Goal: Information Seeking & Learning: Find specific fact

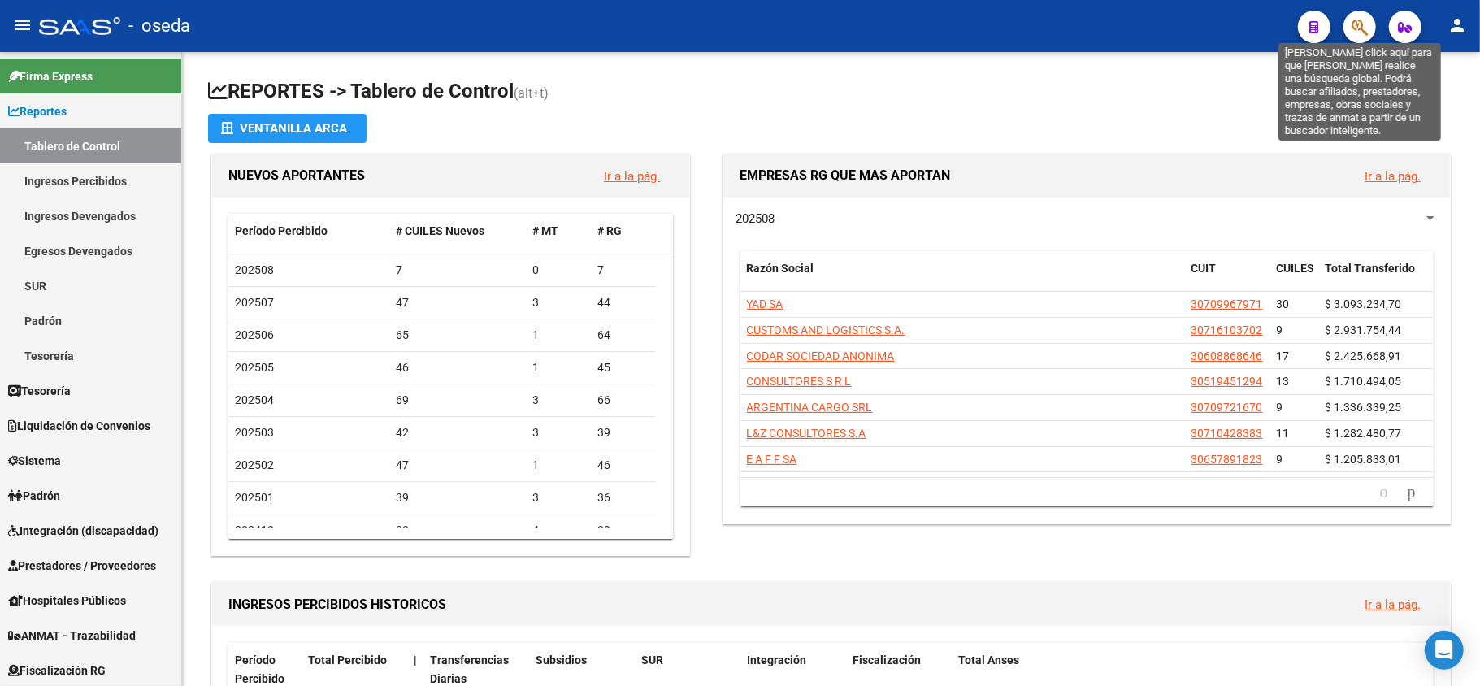
click at [1364, 33] on icon "button" at bounding box center [1360, 27] width 16 height 19
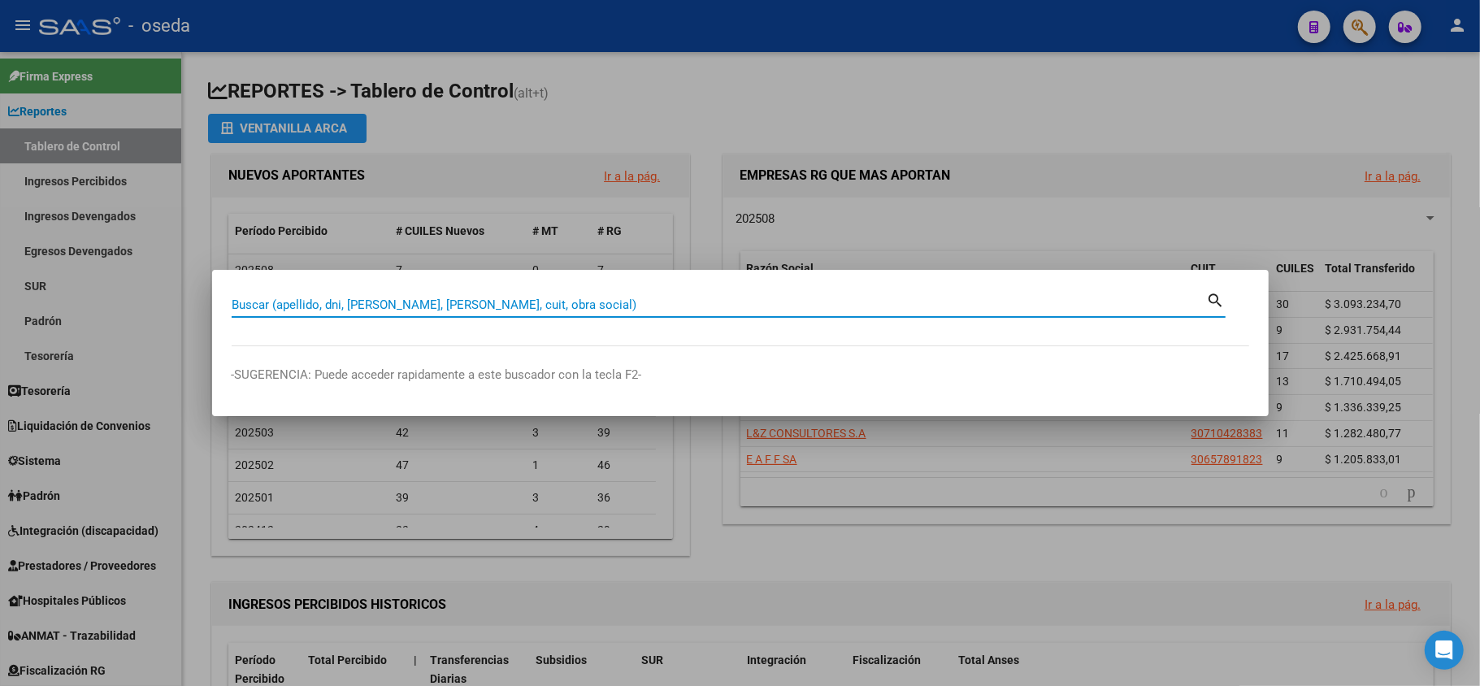
click at [827, 301] on input "Buscar (apellido, dni, [PERSON_NAME], [PERSON_NAME], cuit, obra social)" at bounding box center [719, 305] width 975 height 15
paste input "[PERSON_NAME]"
drag, startPoint x: 293, startPoint y: 301, endPoint x: 0, endPoint y: 232, distance: 301.5
click at [0, 232] on div "[PERSON_NAME] (apellido, dni, cuil, nro traspaso, cuit, obra social) search -SU…" at bounding box center [740, 343] width 1480 height 686
type input "[PERSON_NAME]"
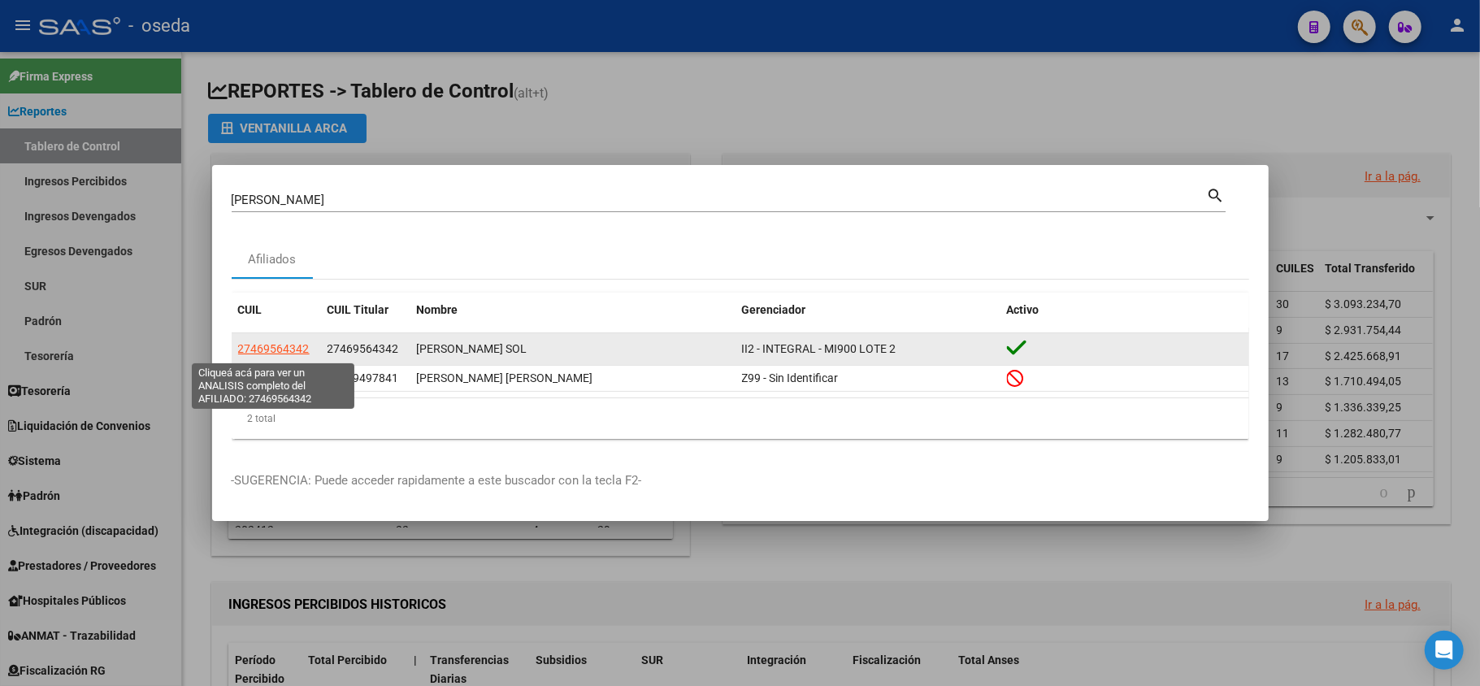
click at [254, 351] on span "27469564342" at bounding box center [274, 348] width 72 height 13
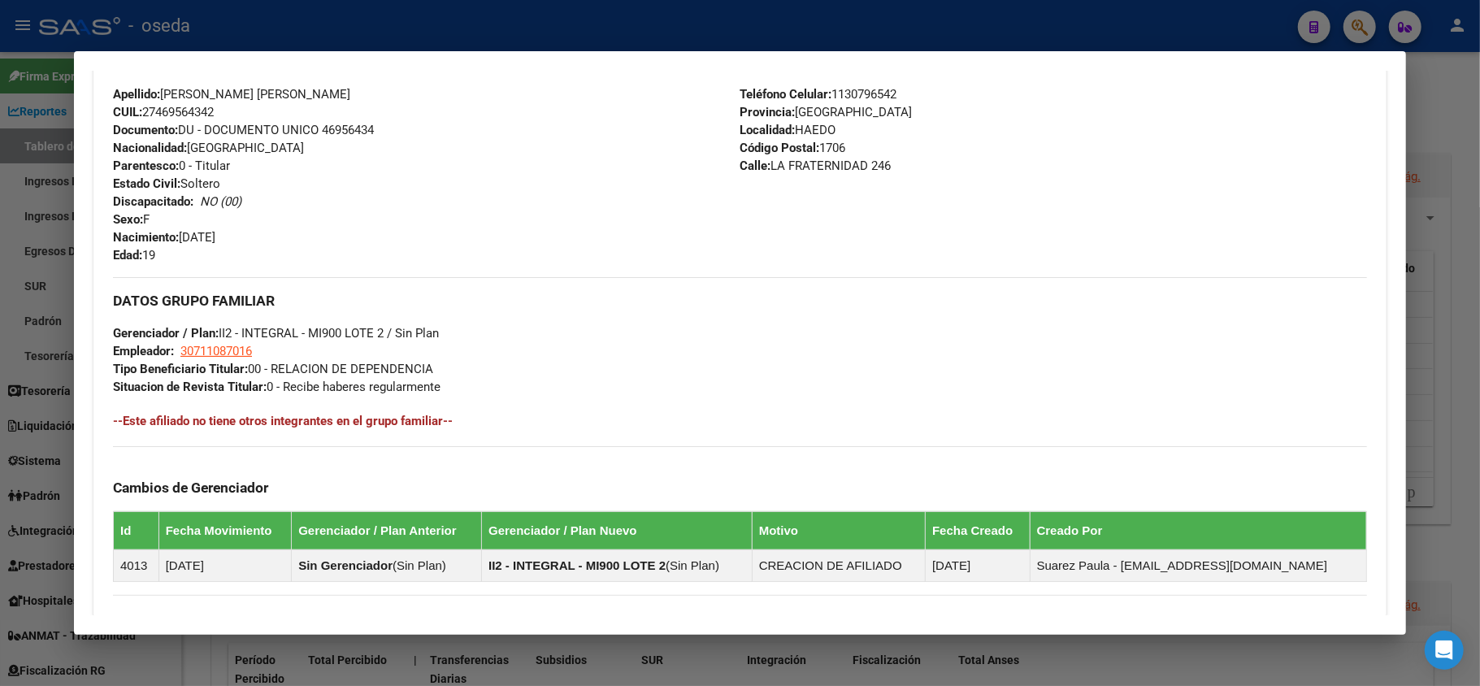
scroll to position [762, 0]
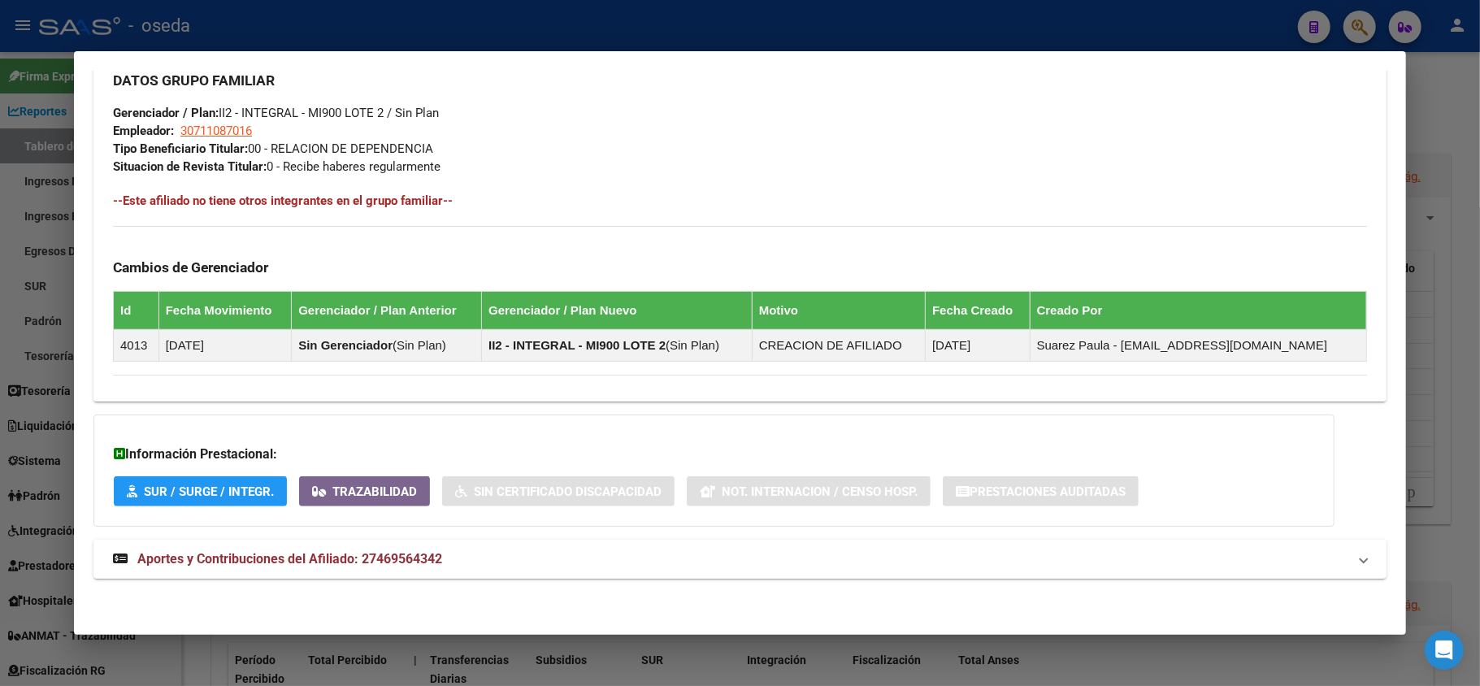
click at [388, 557] on span "Aportes y Contribuciones del Afiliado: 27469564342" at bounding box center [289, 558] width 305 height 15
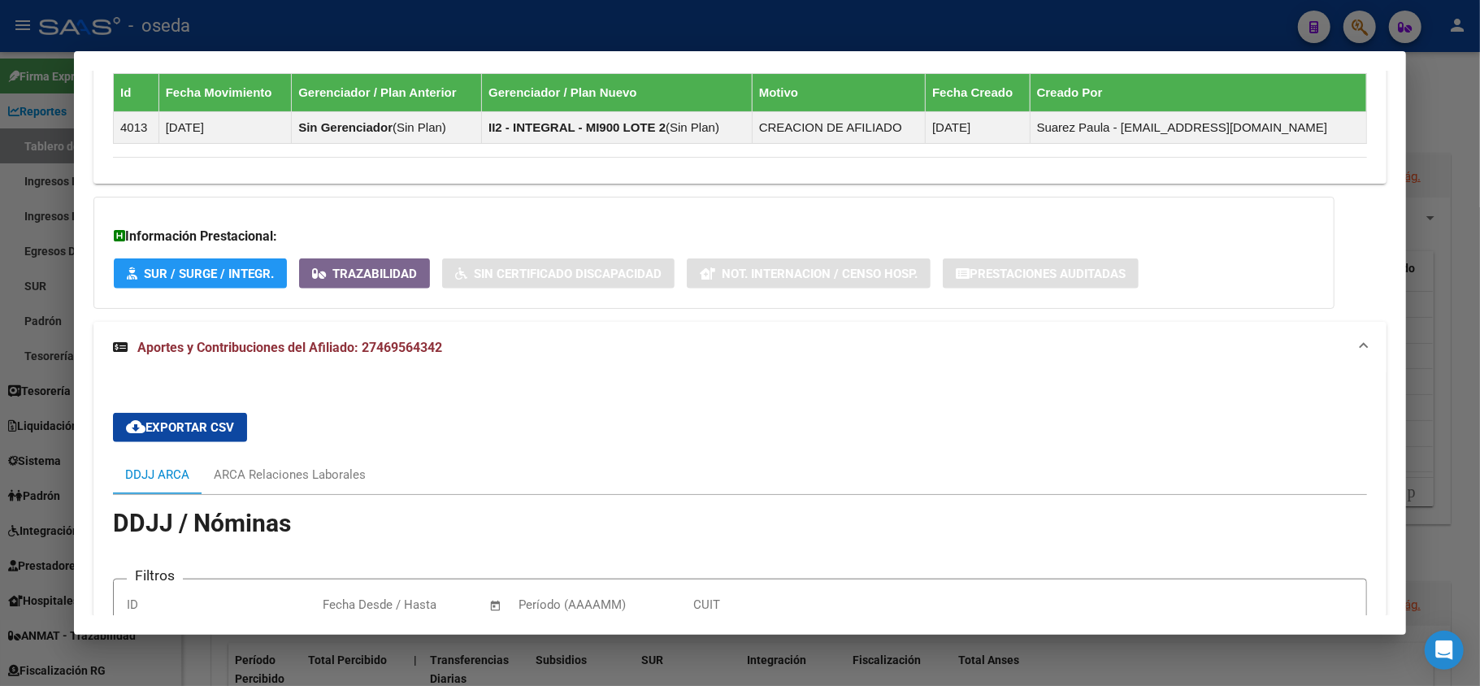
scroll to position [1273, 0]
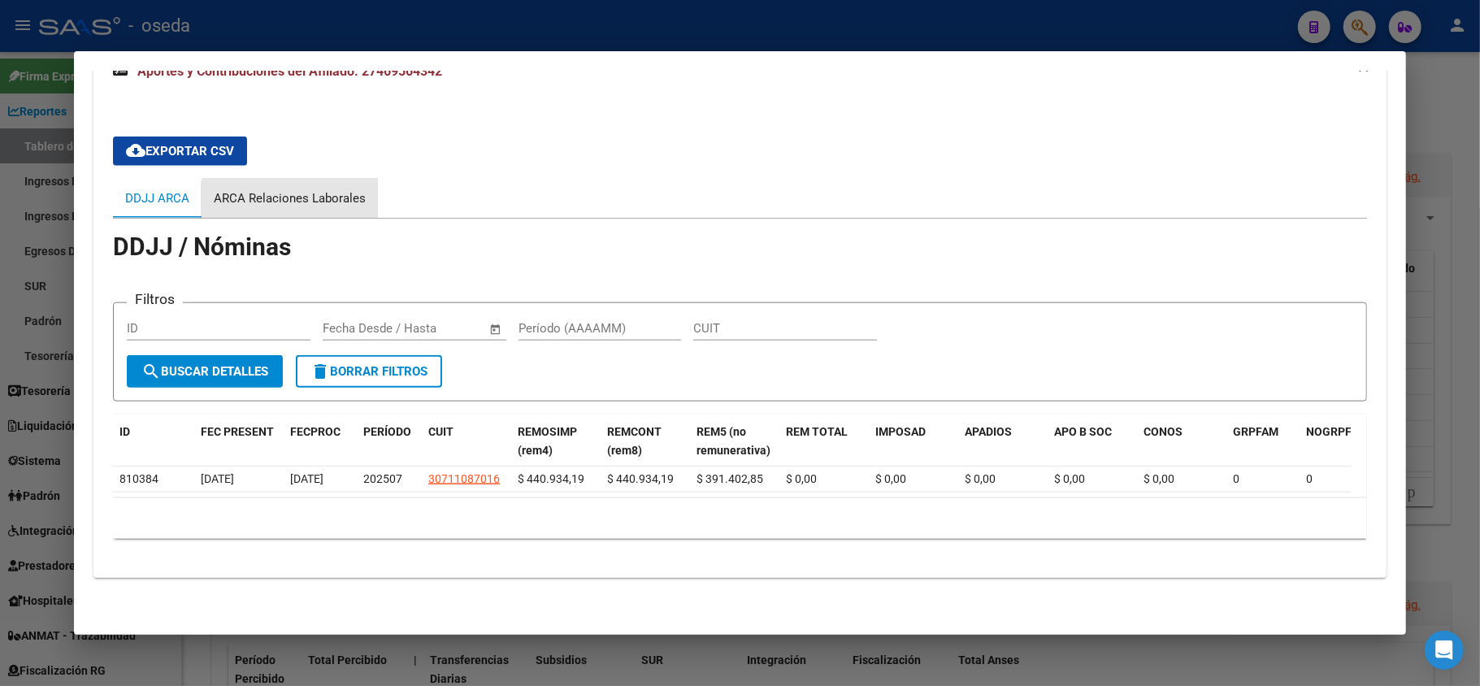
click at [303, 190] on div "ARCA Relaciones Laborales" at bounding box center [290, 198] width 152 height 18
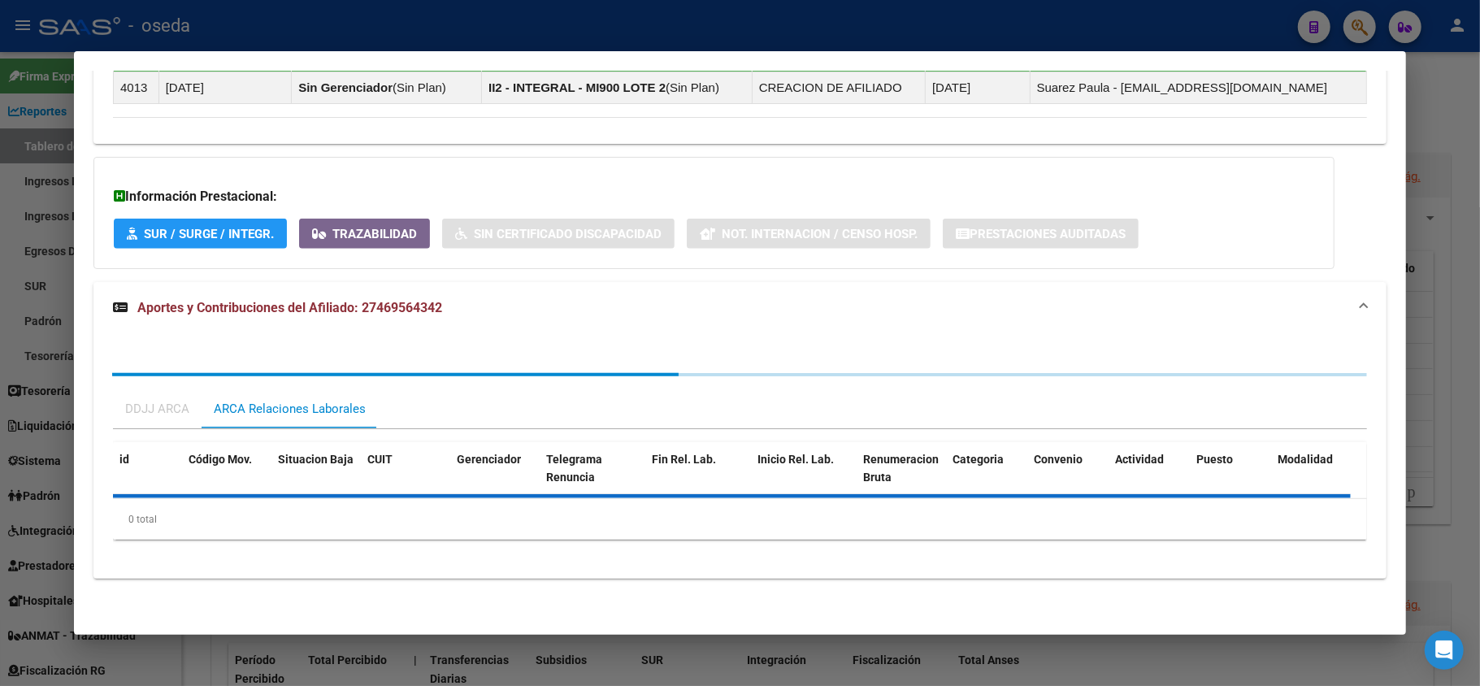
scroll to position [1106, 0]
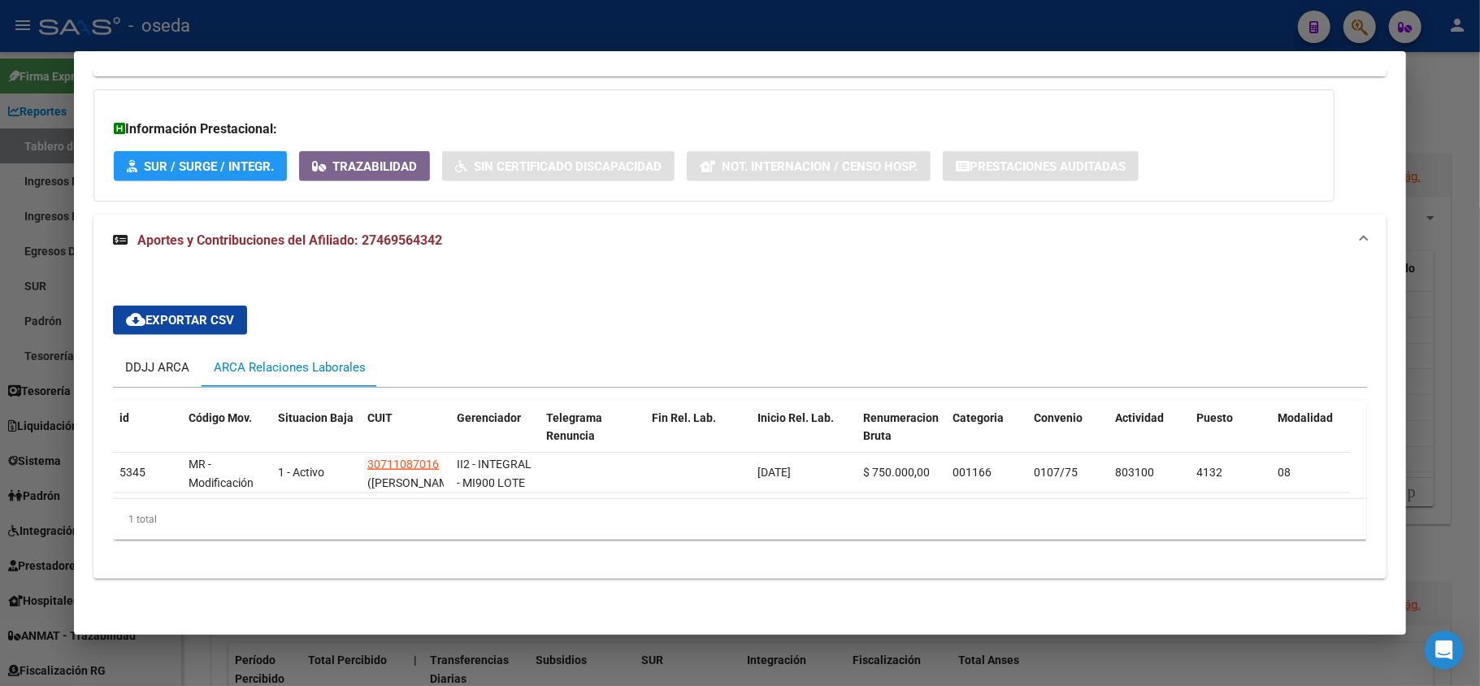
click at [184, 358] on div "DDJJ ARCA" at bounding box center [157, 367] width 64 height 18
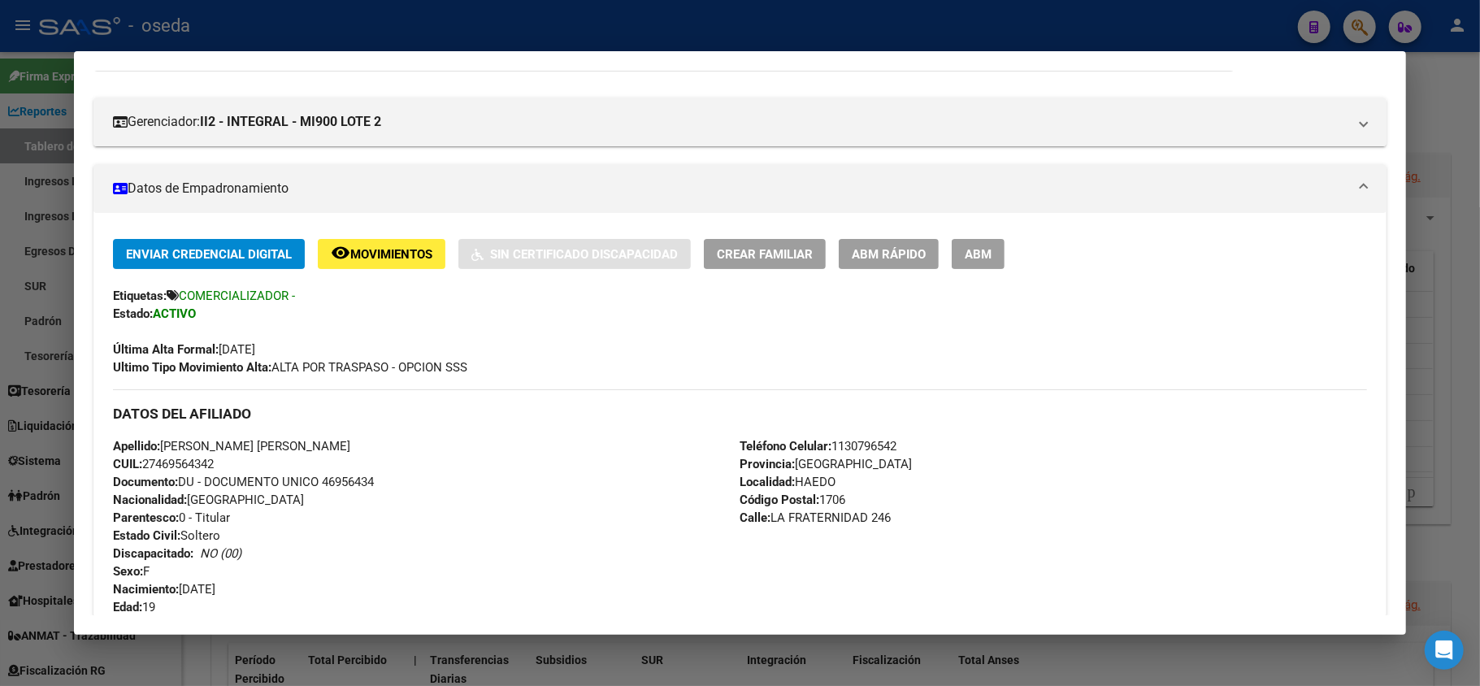
scroll to position [0, 0]
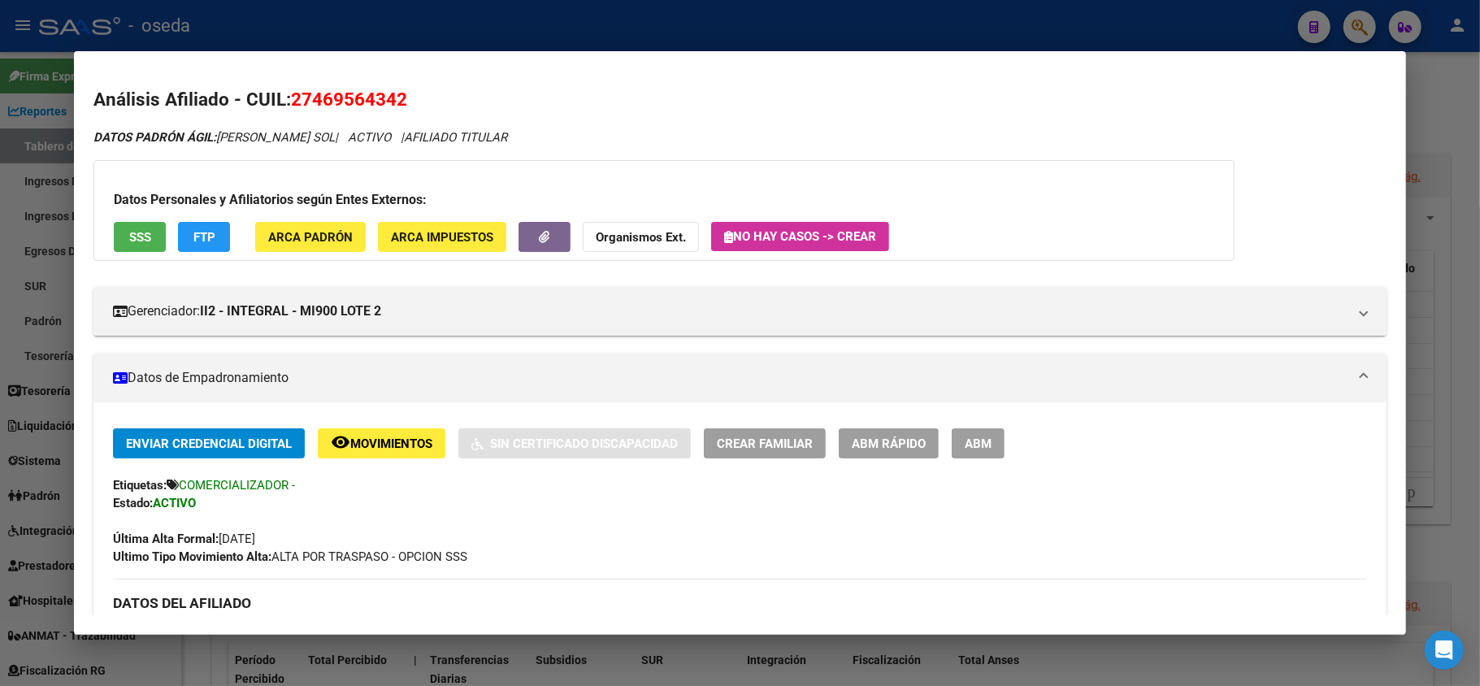
click at [146, 230] on span "SSS" at bounding box center [140, 237] width 22 height 15
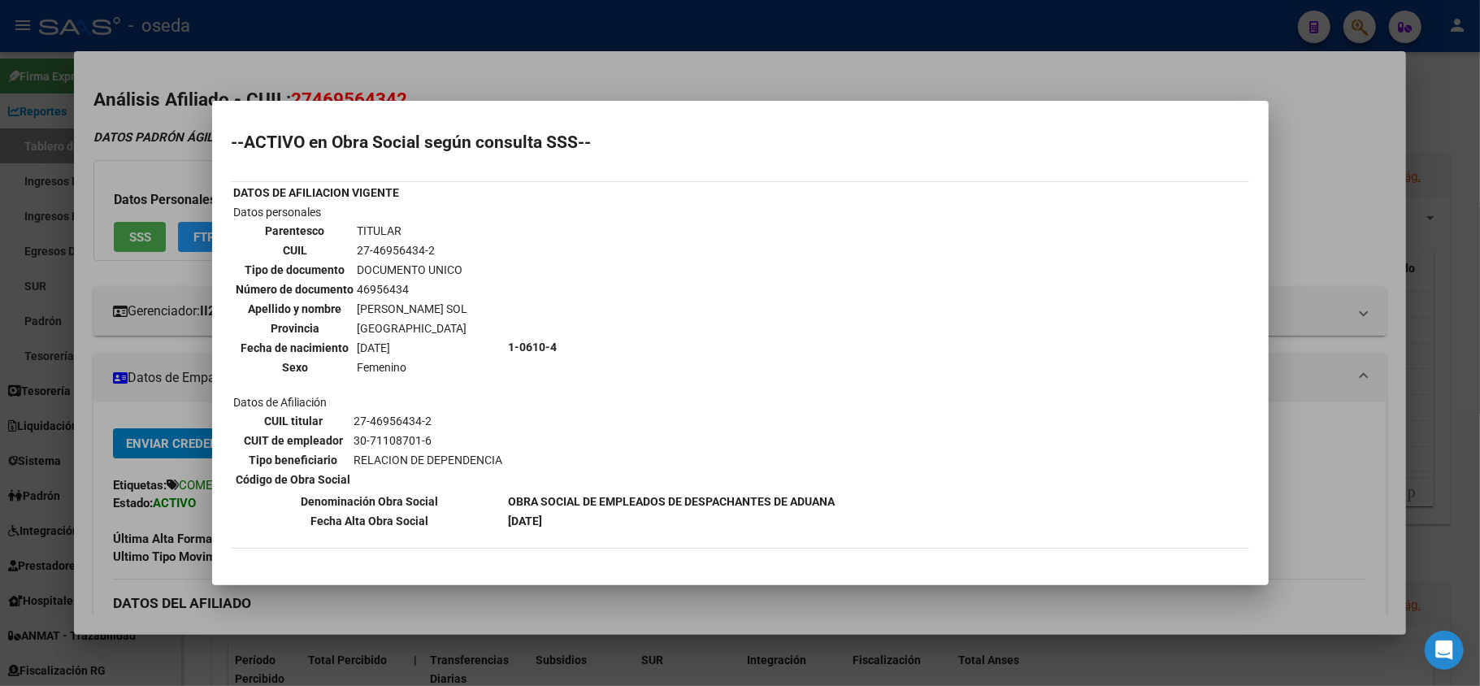
click at [1333, 202] on div at bounding box center [740, 343] width 1480 height 686
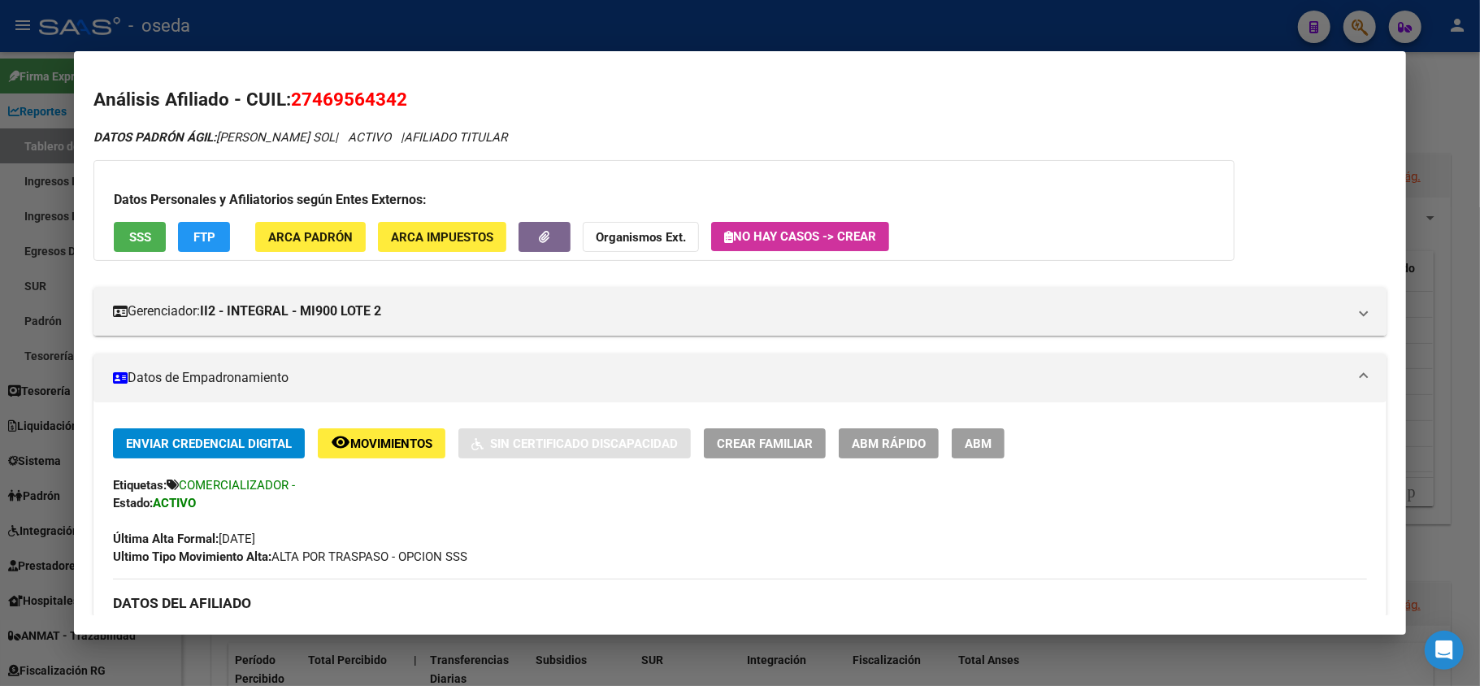
click at [1464, 345] on div at bounding box center [740, 343] width 1480 height 686
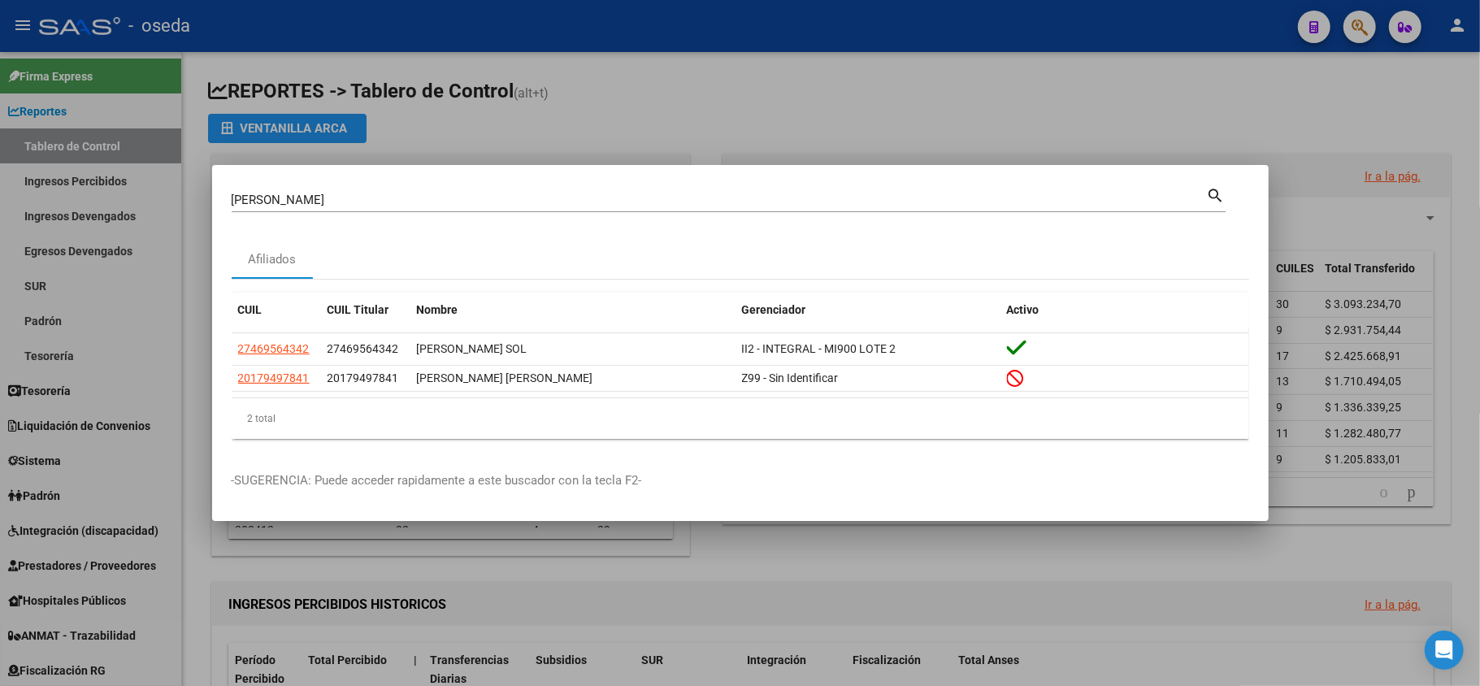
click at [1457, 340] on div at bounding box center [740, 343] width 1480 height 686
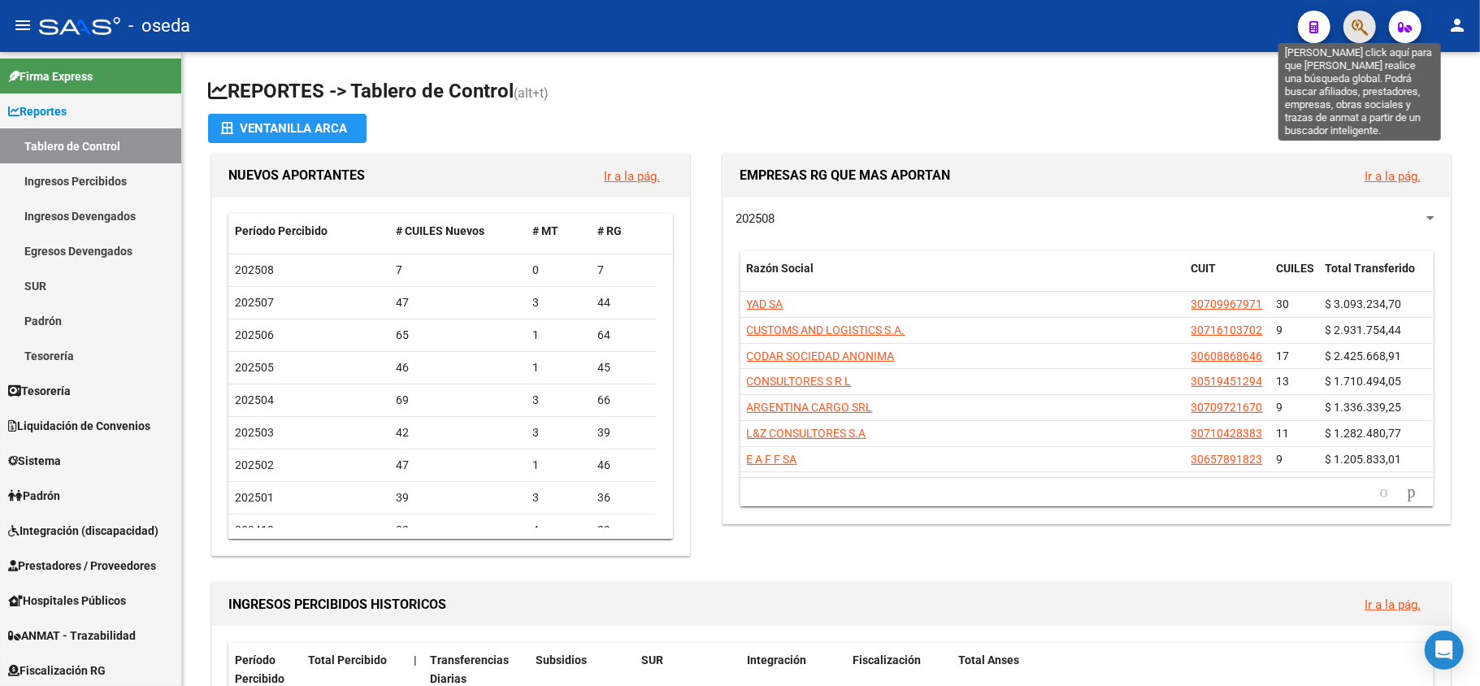
click at [1366, 27] on icon "button" at bounding box center [1360, 27] width 16 height 19
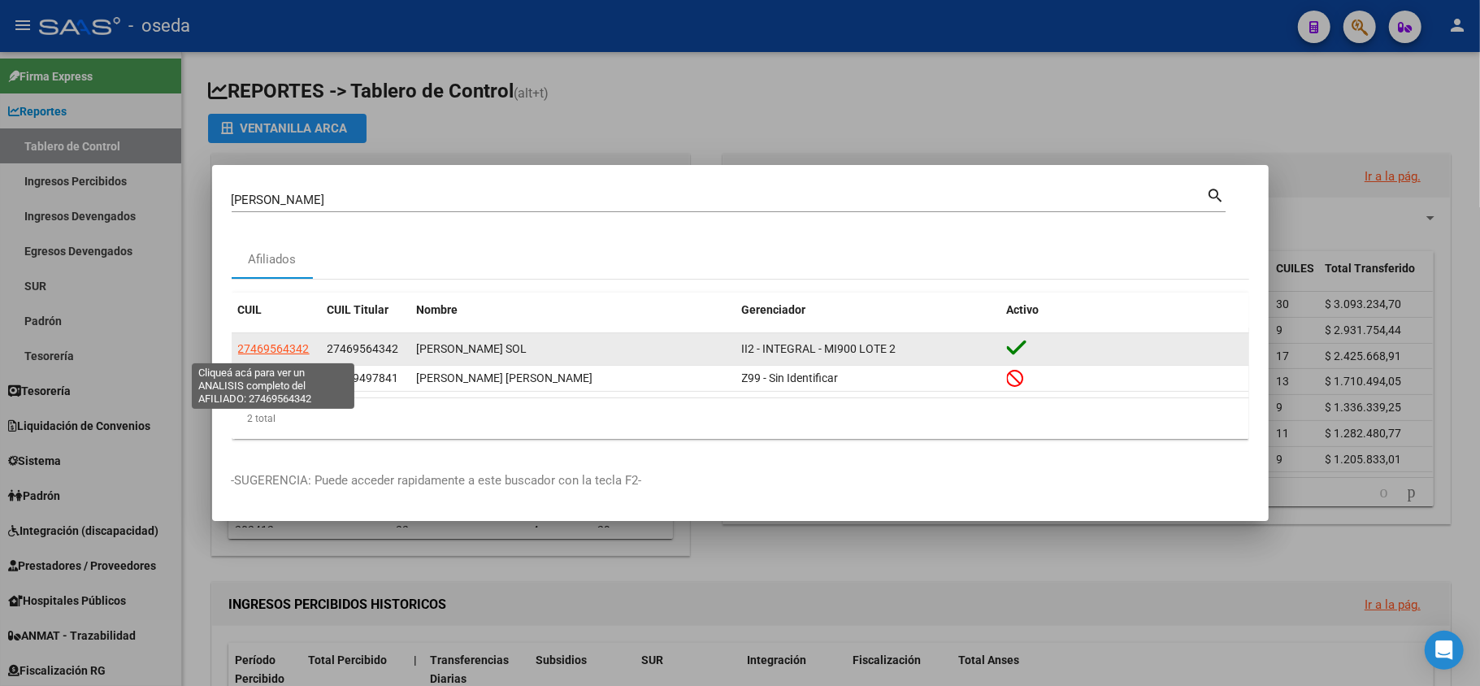
click at [276, 350] on span "27469564342" at bounding box center [274, 348] width 72 height 13
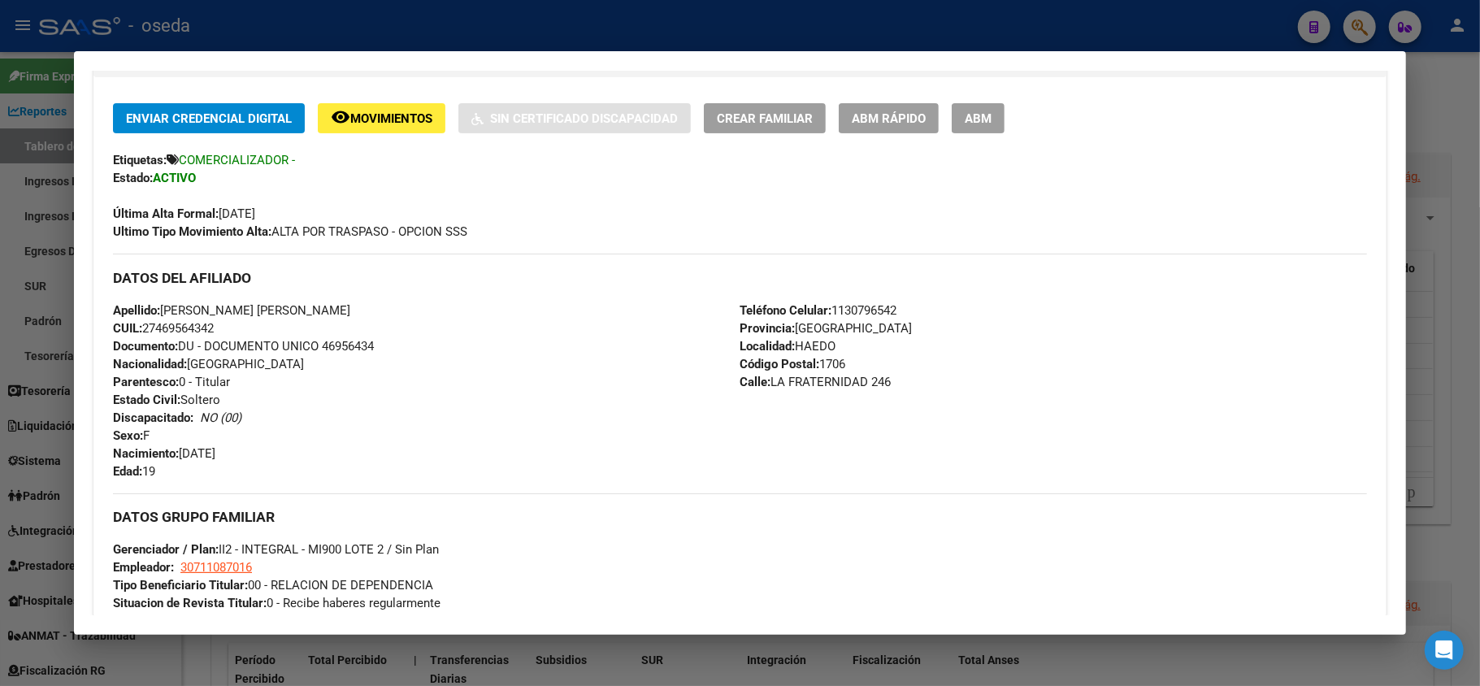
scroll to position [433, 0]
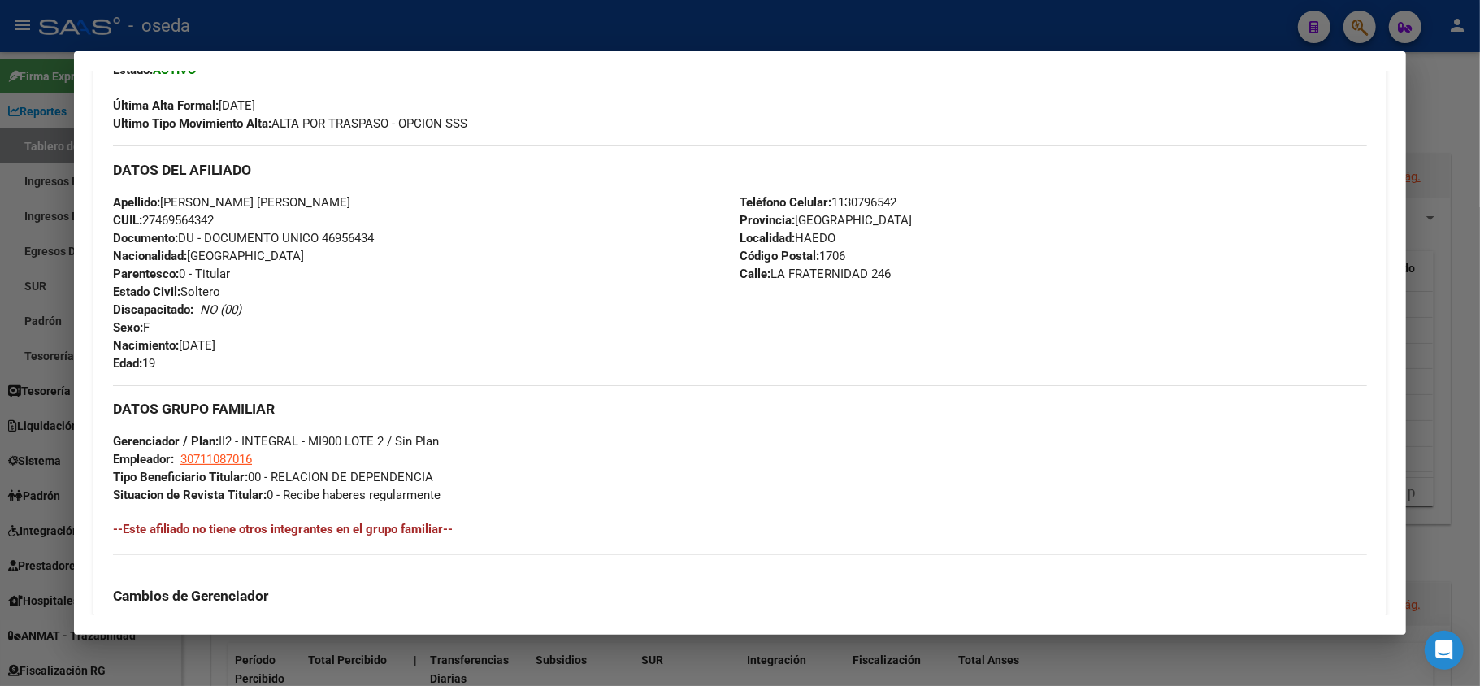
click at [348, 238] on span "Documento: DU - DOCUMENTO UNICO 46956434" at bounding box center [243, 238] width 261 height 15
copy span "46956434"
click at [0, 300] on div at bounding box center [740, 343] width 1480 height 686
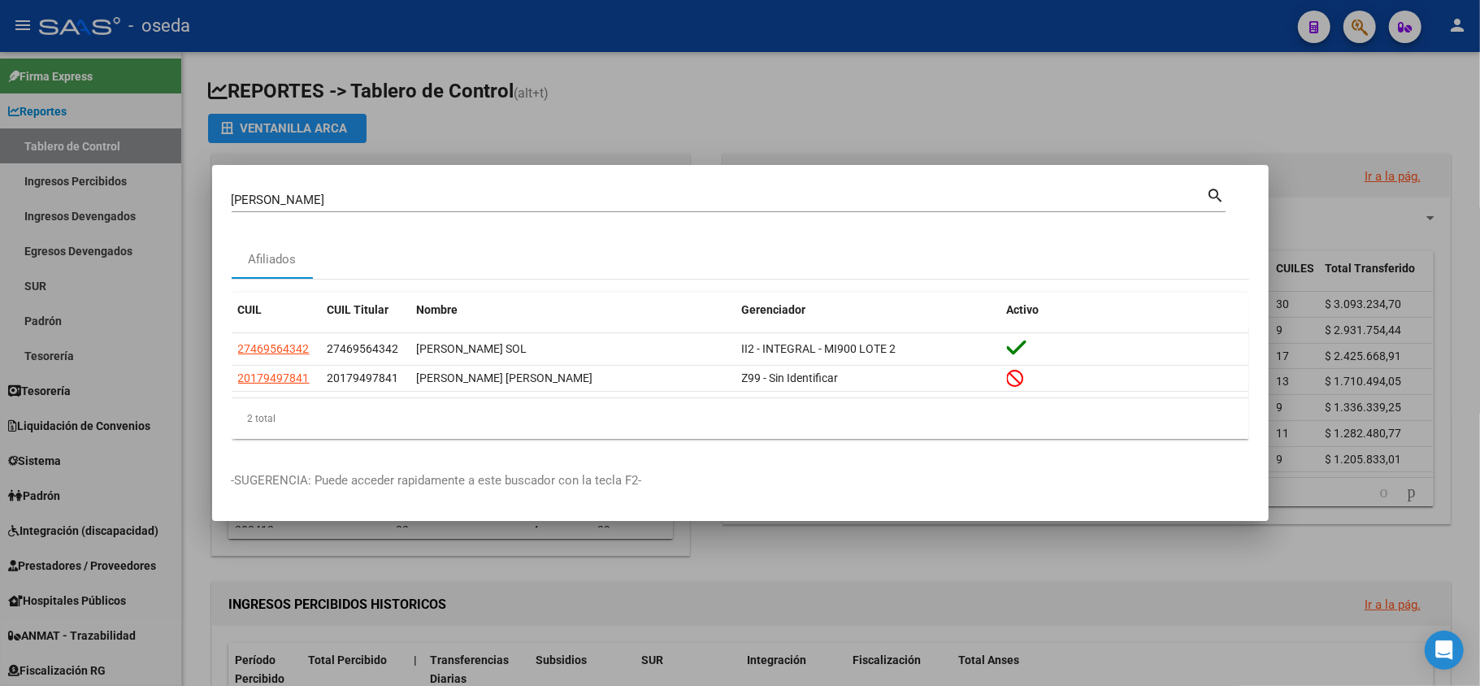
click at [343, 203] on input "[PERSON_NAME]" at bounding box center [719, 200] width 975 height 15
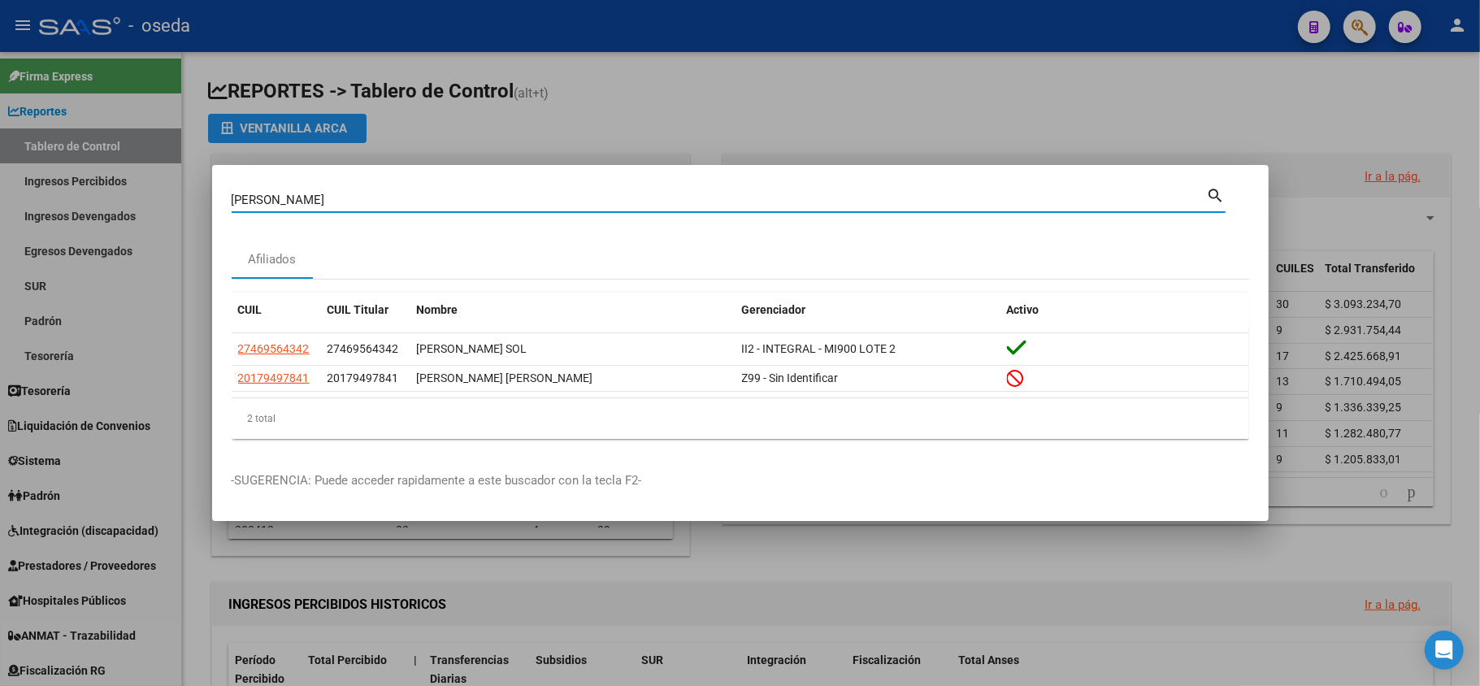
click at [343, 203] on input "[PERSON_NAME]" at bounding box center [719, 200] width 975 height 15
type input "23332562"
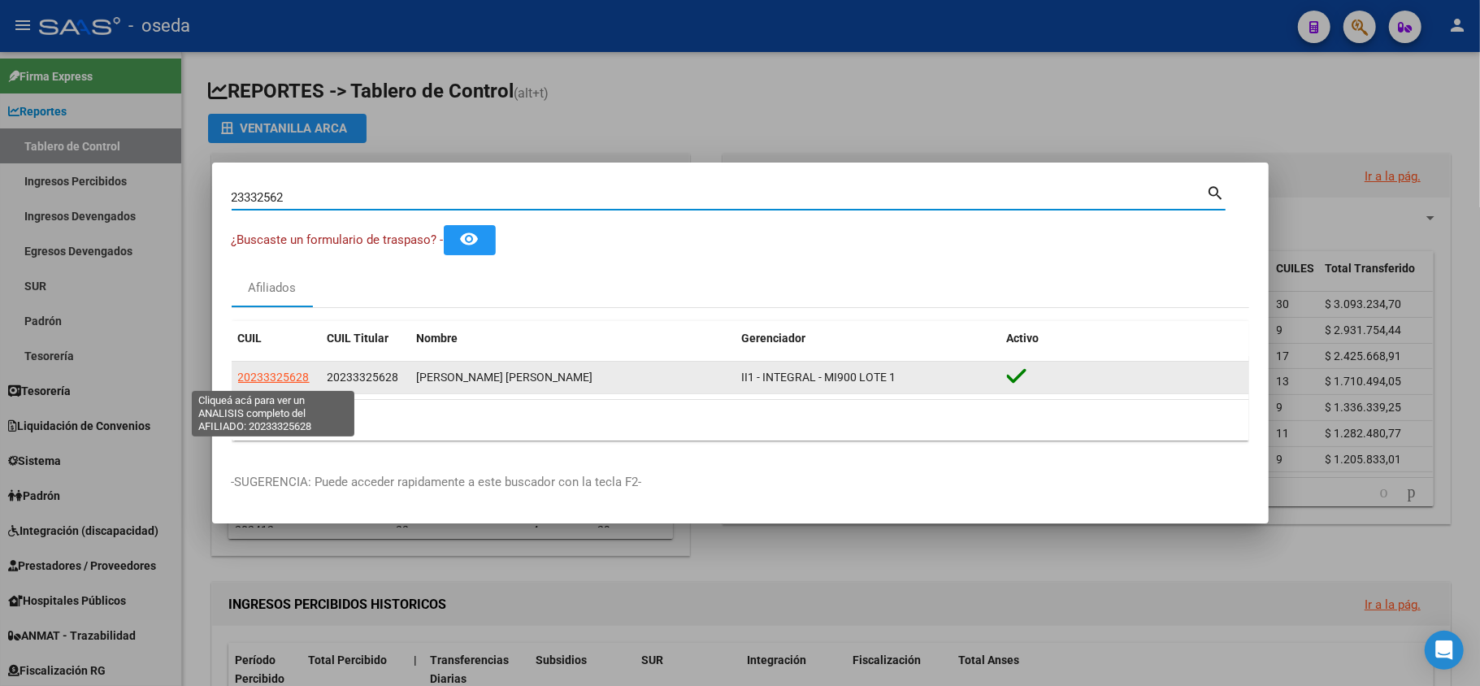
click at [271, 377] on span "20233325628" at bounding box center [274, 377] width 72 height 13
type textarea "20233325628"
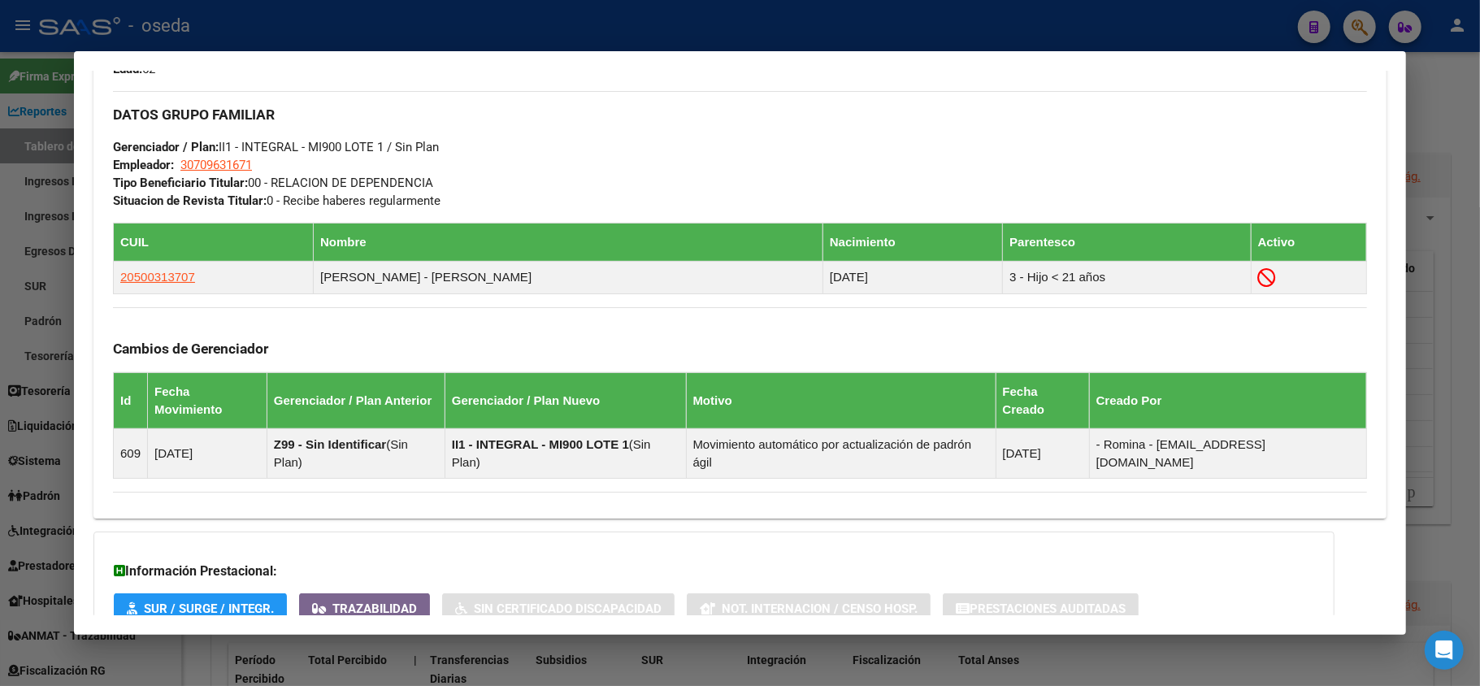
scroll to position [842, 0]
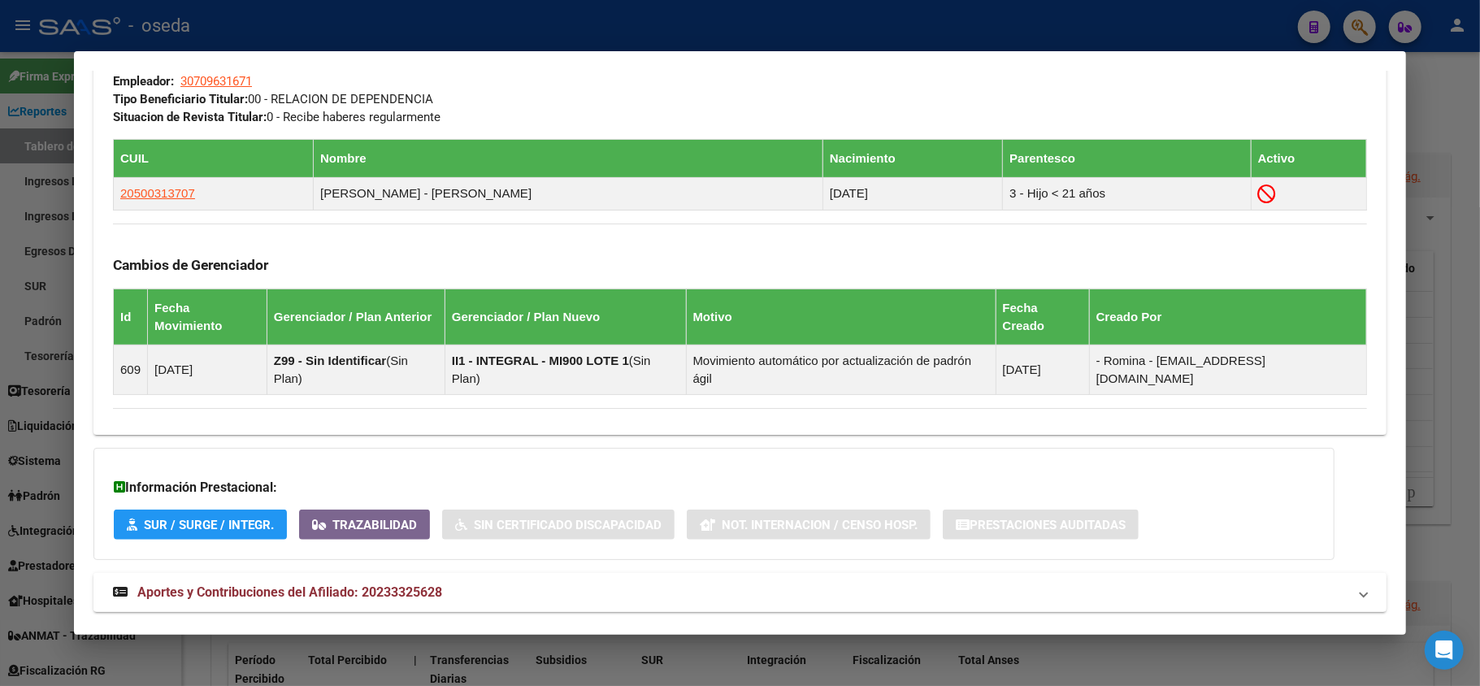
drag, startPoint x: 423, startPoint y: 554, endPoint x: 444, endPoint y: 541, distance: 23.7
click at [432, 573] on mat-expansion-panel-header "Aportes y Contribuciones del Afiliado: 20233325628" at bounding box center [739, 592] width 1293 height 39
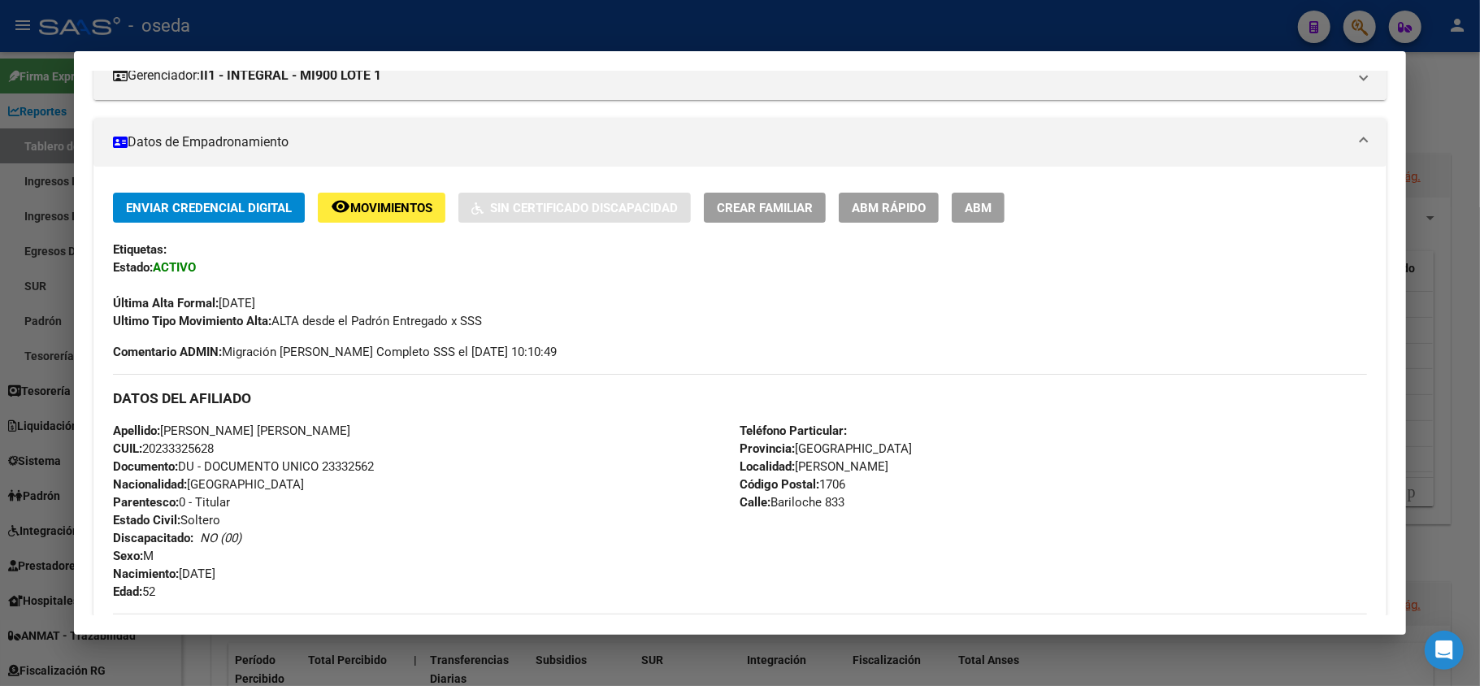
scroll to position [0, 0]
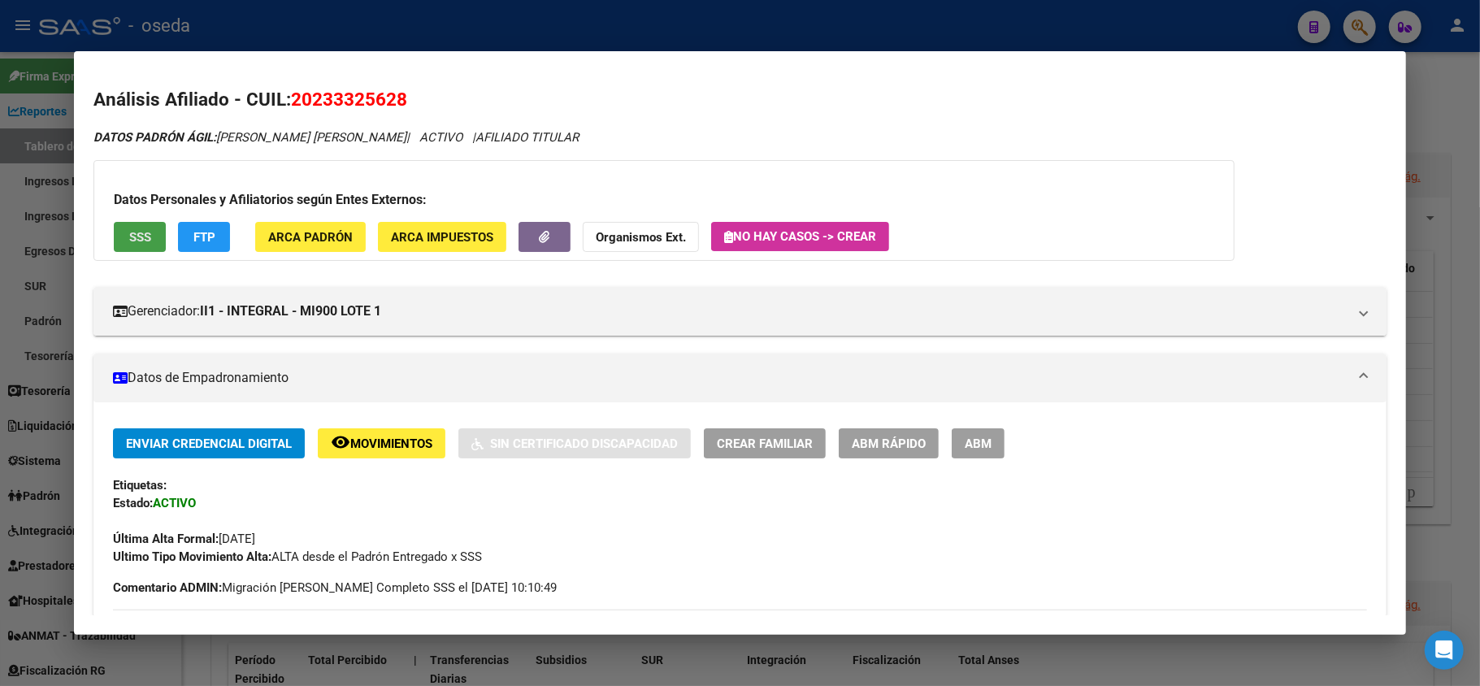
click at [124, 234] on button "SSS" at bounding box center [140, 237] width 52 height 30
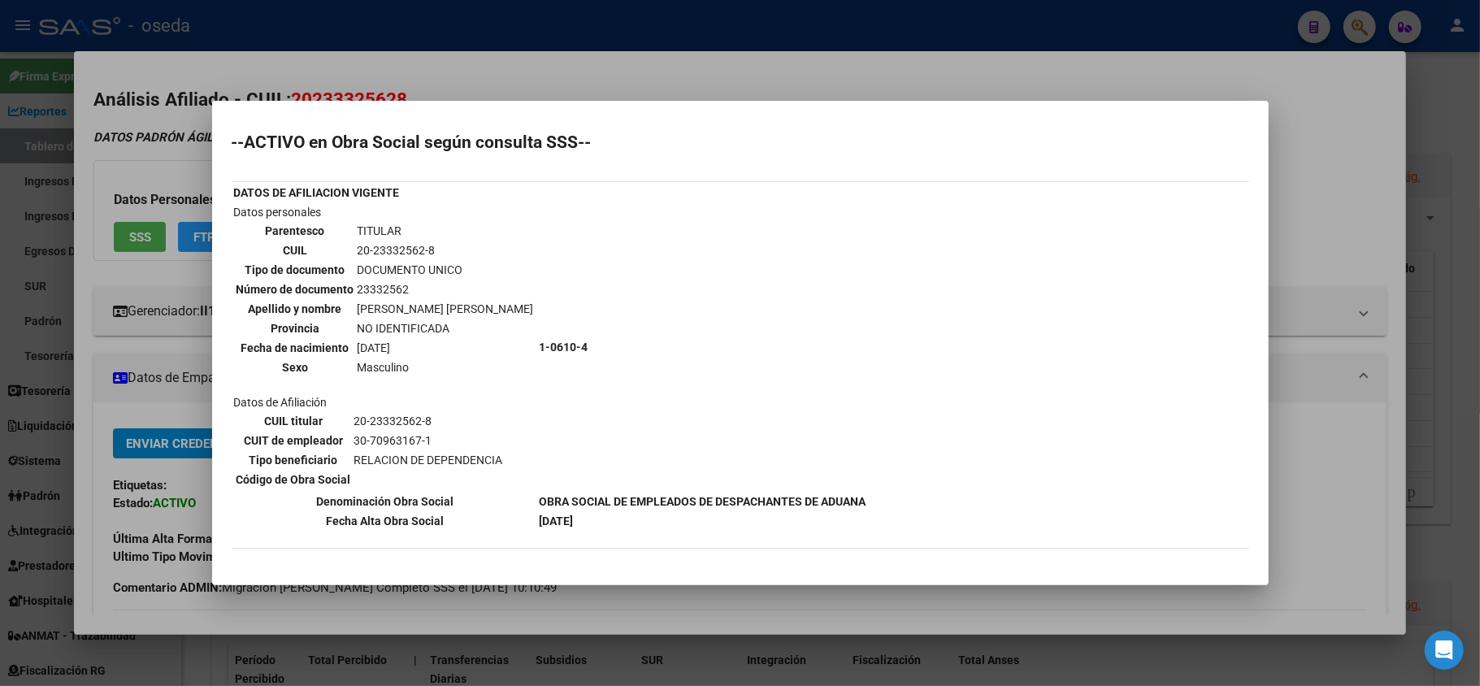
scroll to position [99, 0]
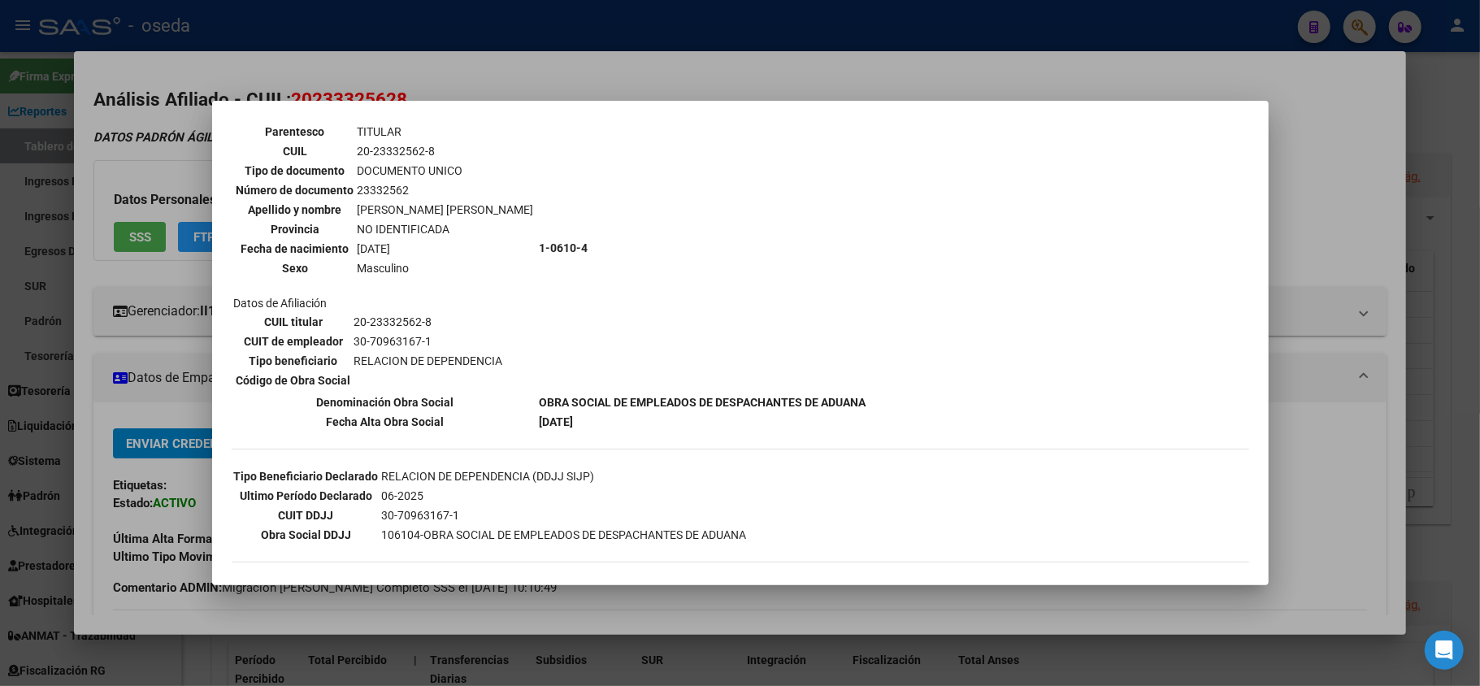
click at [1310, 371] on div at bounding box center [740, 343] width 1480 height 686
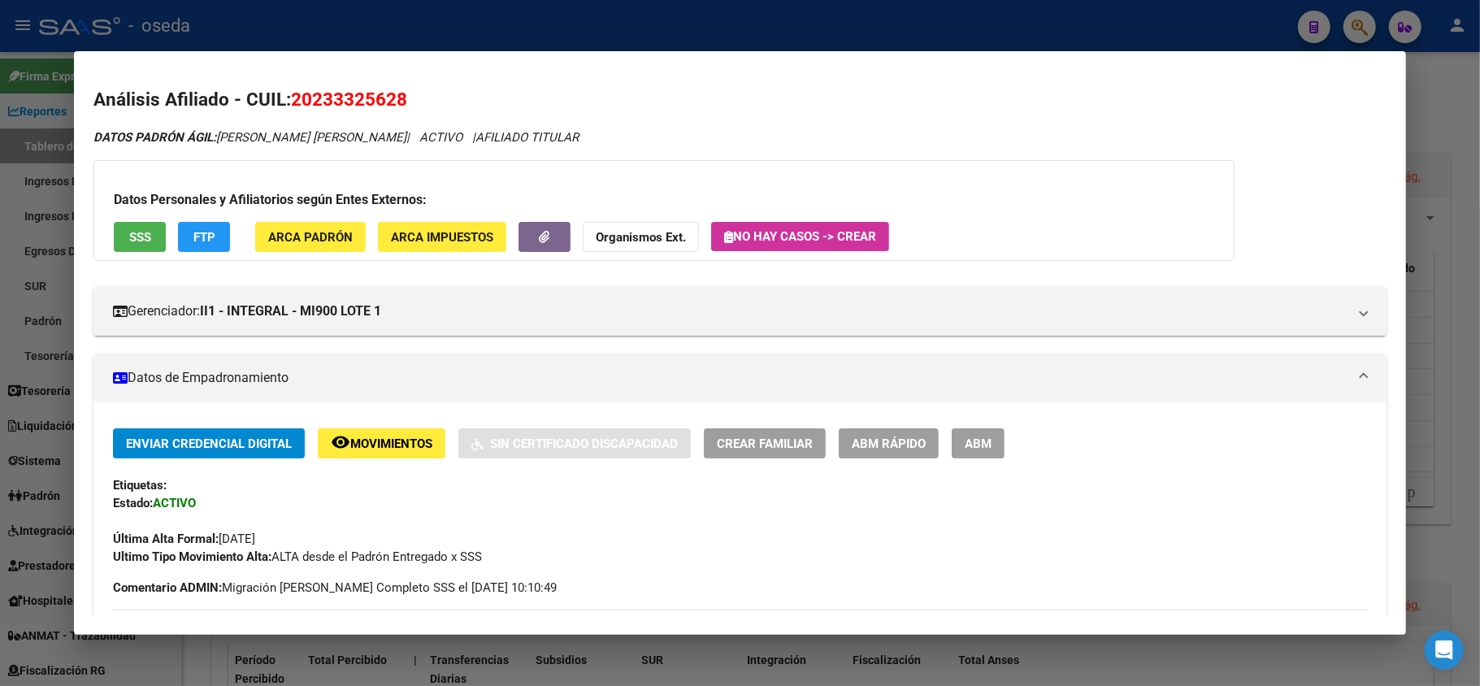
click at [1214, 367] on mat-expansion-panel-header "Datos de Empadronamiento" at bounding box center [739, 378] width 1293 height 49
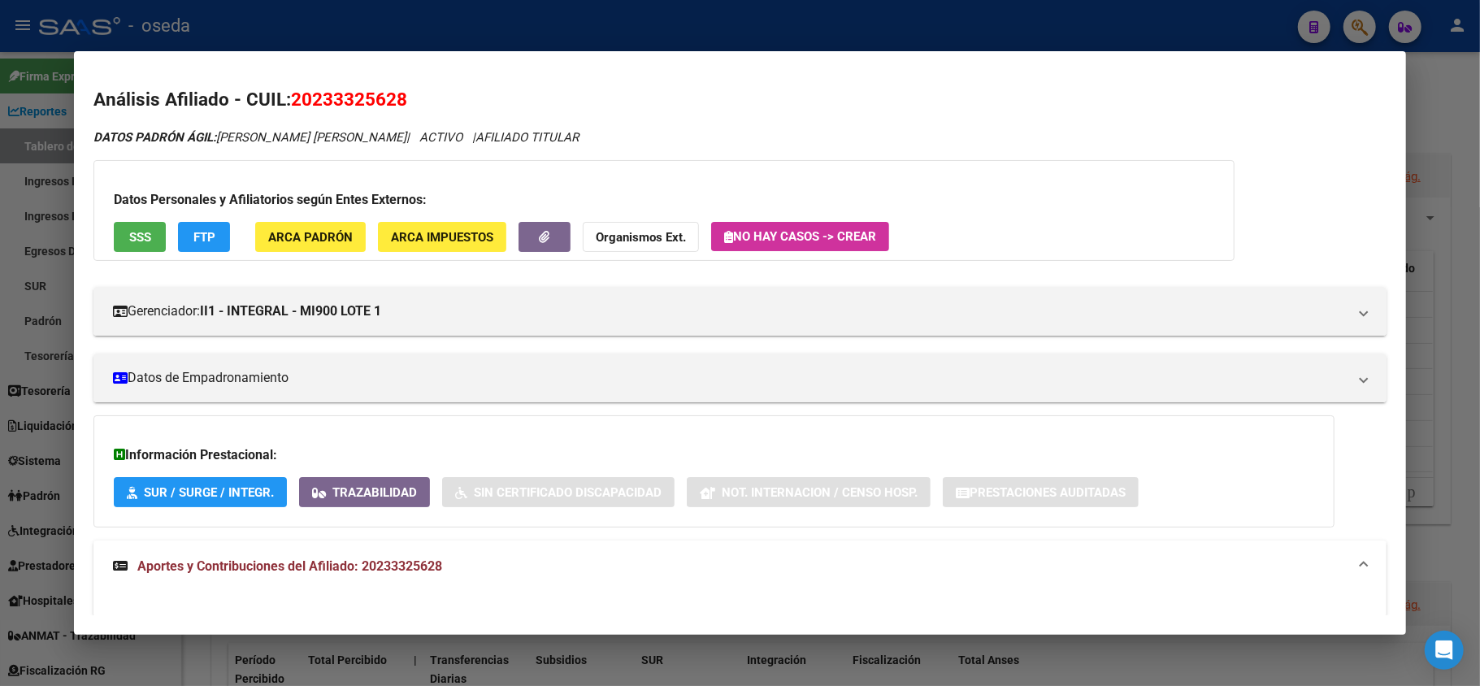
click at [27, 277] on div at bounding box center [740, 343] width 1480 height 686
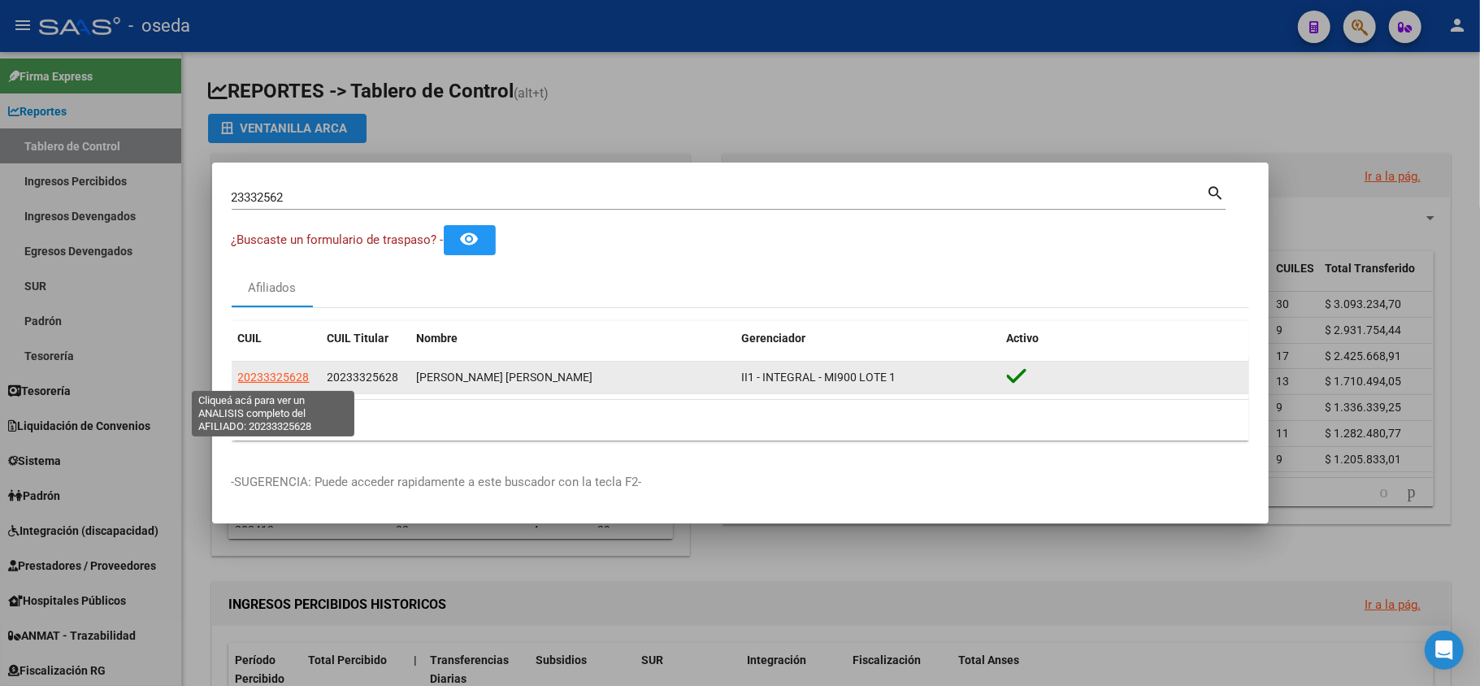
click at [258, 372] on span "20233325628" at bounding box center [274, 377] width 72 height 13
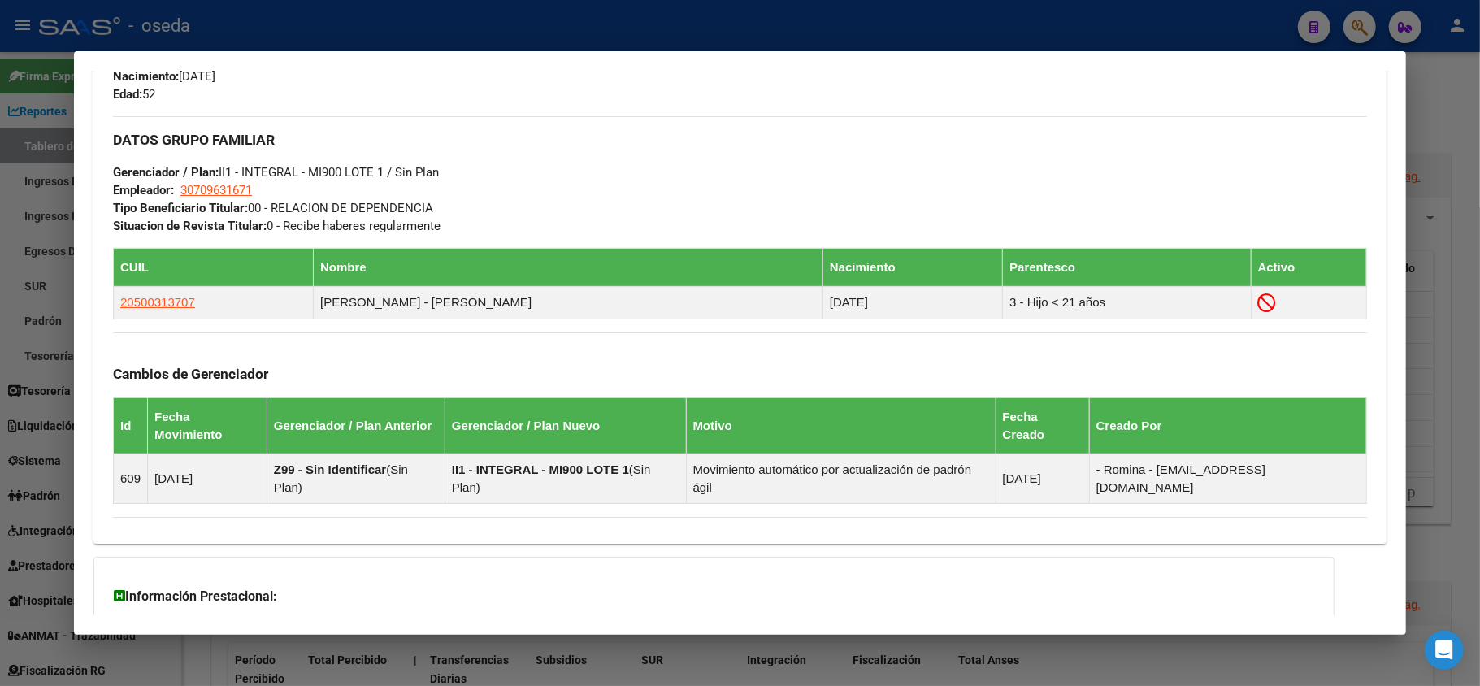
scroll to position [842, 0]
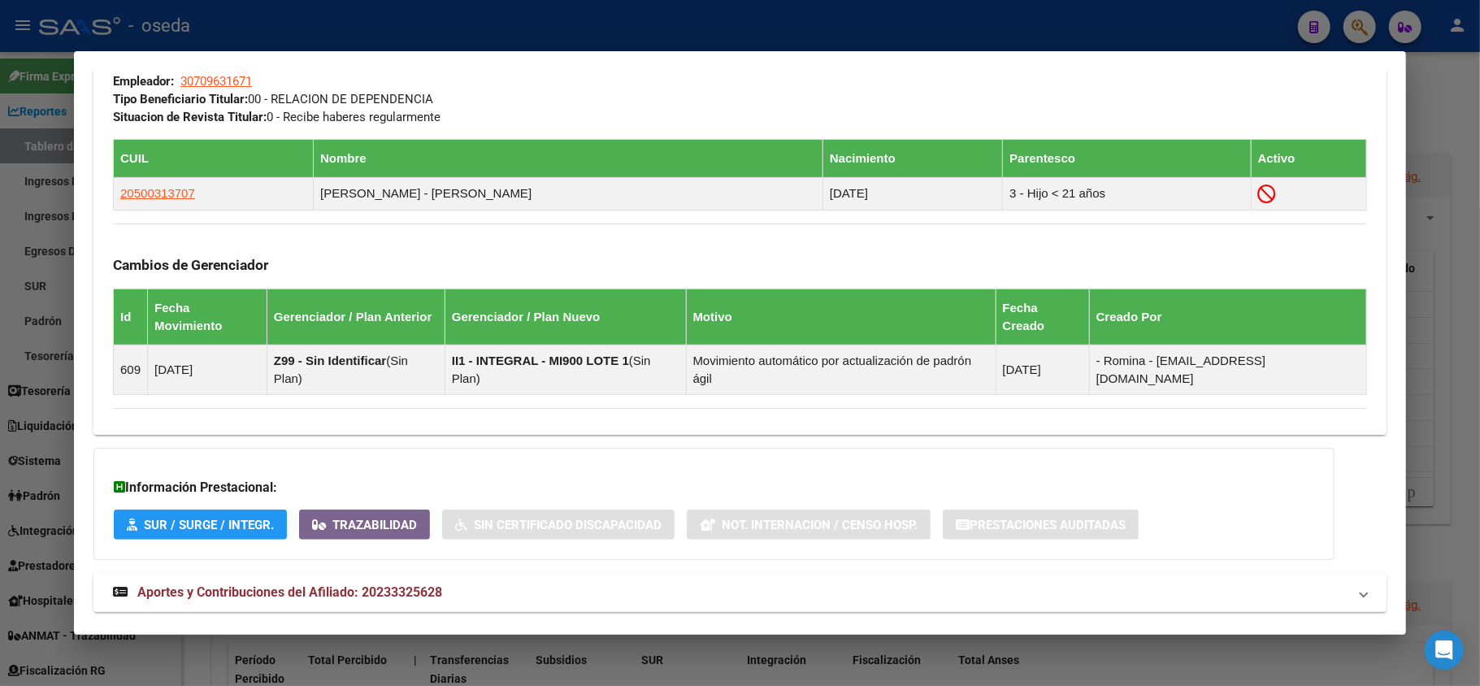
click at [423, 584] on span "Aportes y Contribuciones del Afiliado: 20233325628" at bounding box center [289, 591] width 305 height 15
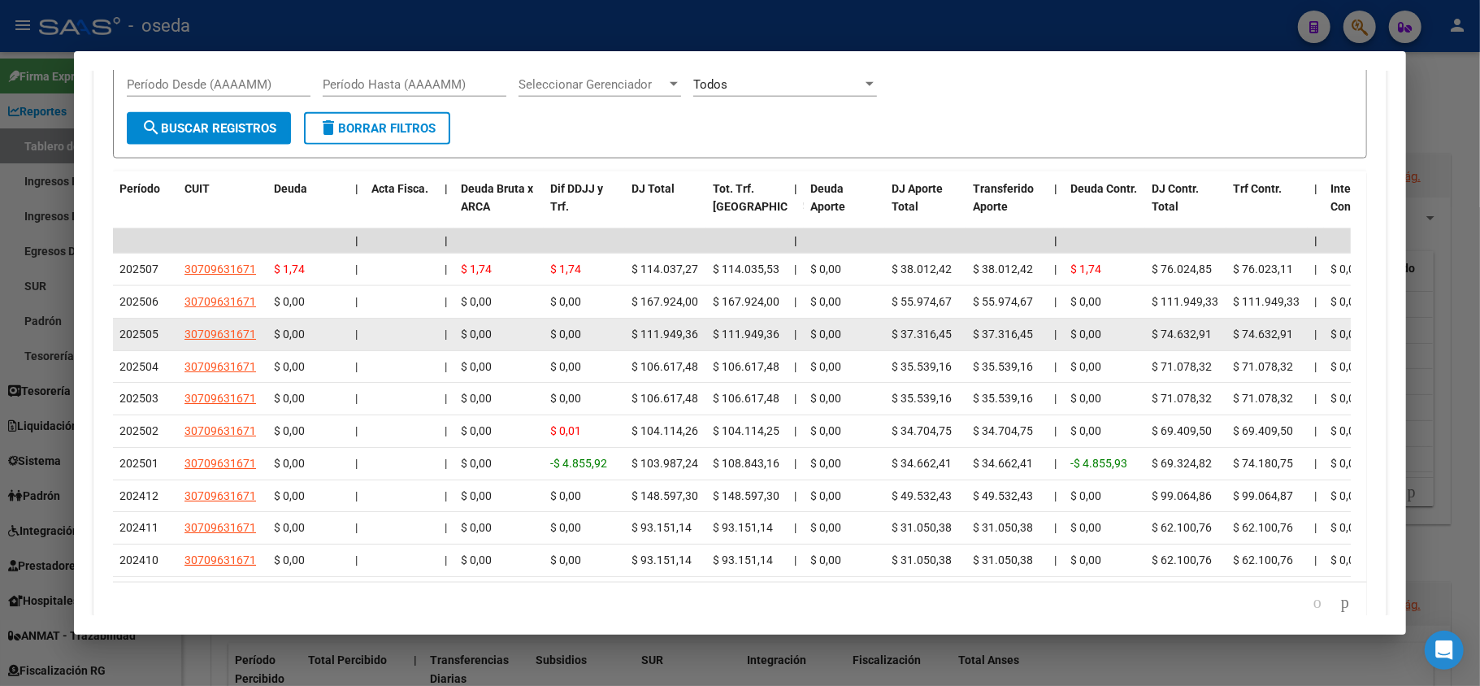
scroll to position [1467, 0]
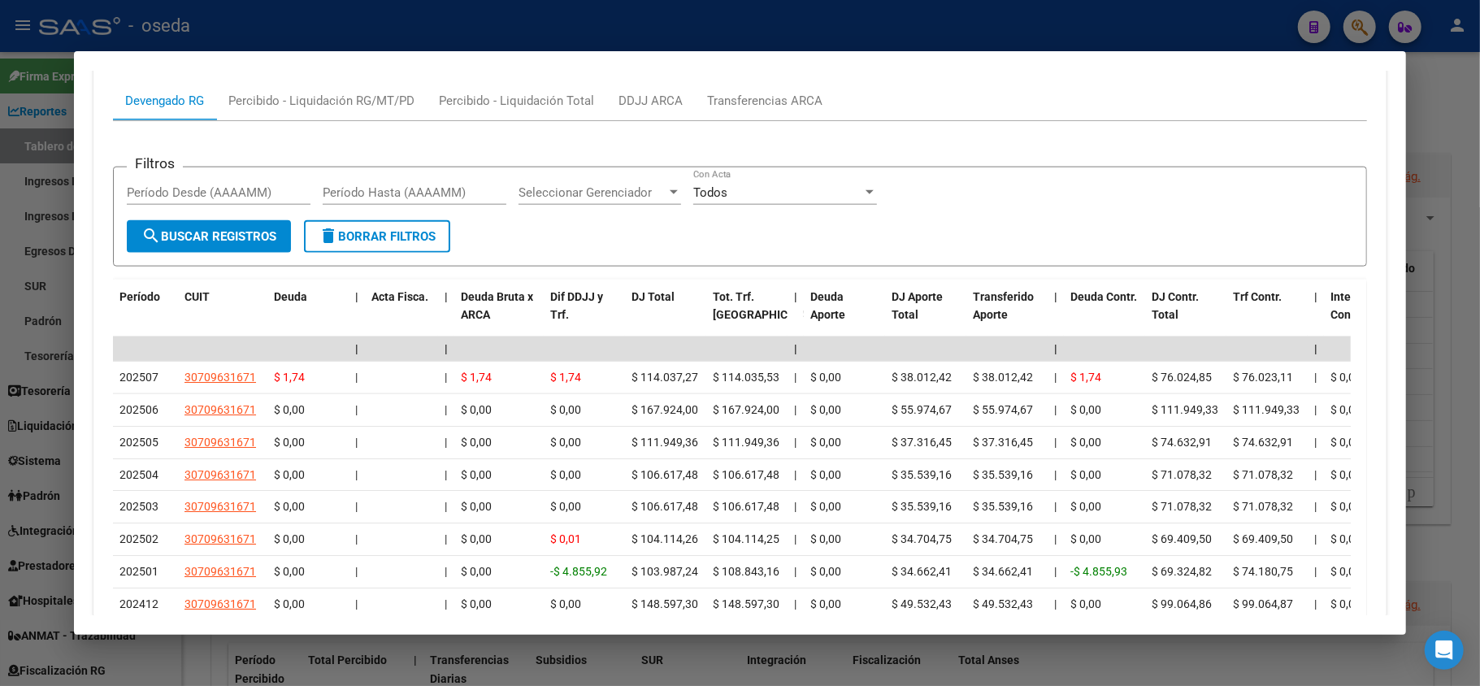
click at [0, 196] on div at bounding box center [740, 343] width 1480 height 686
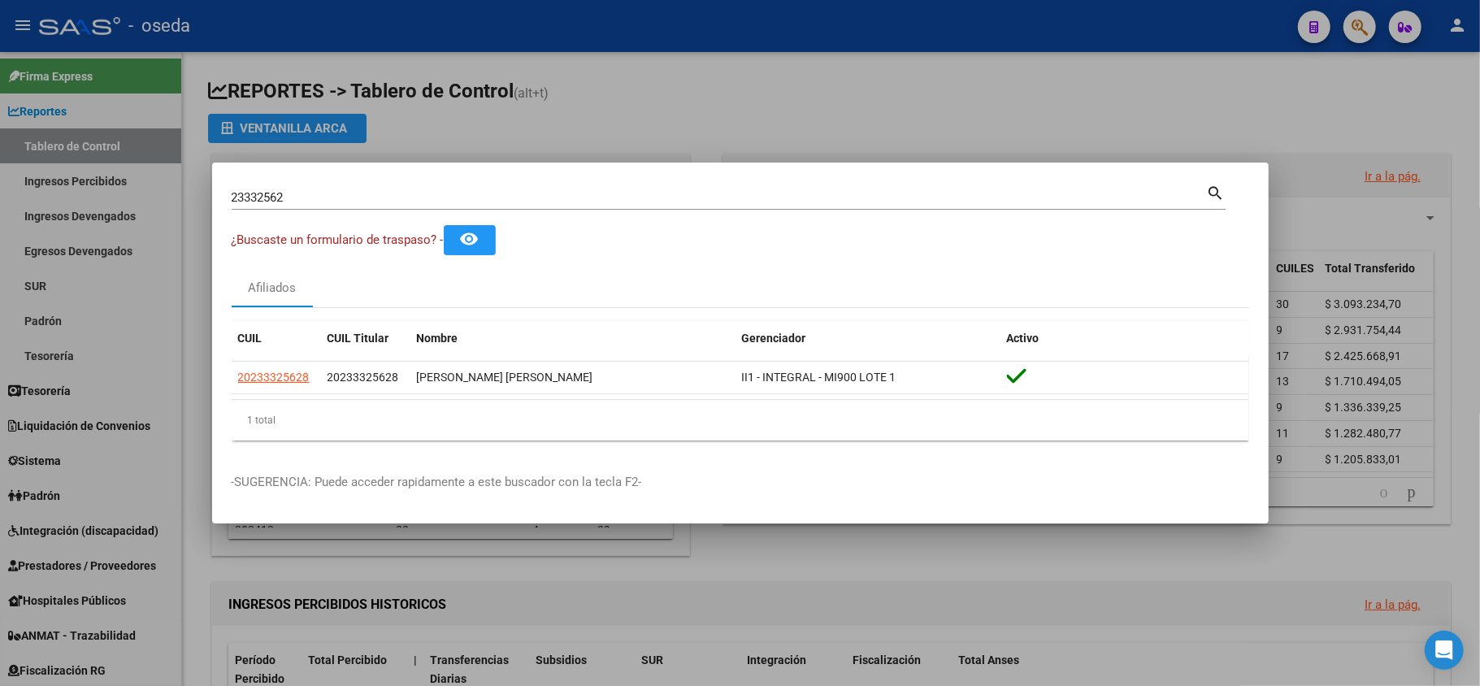
click at [3, 193] on div at bounding box center [740, 343] width 1480 height 686
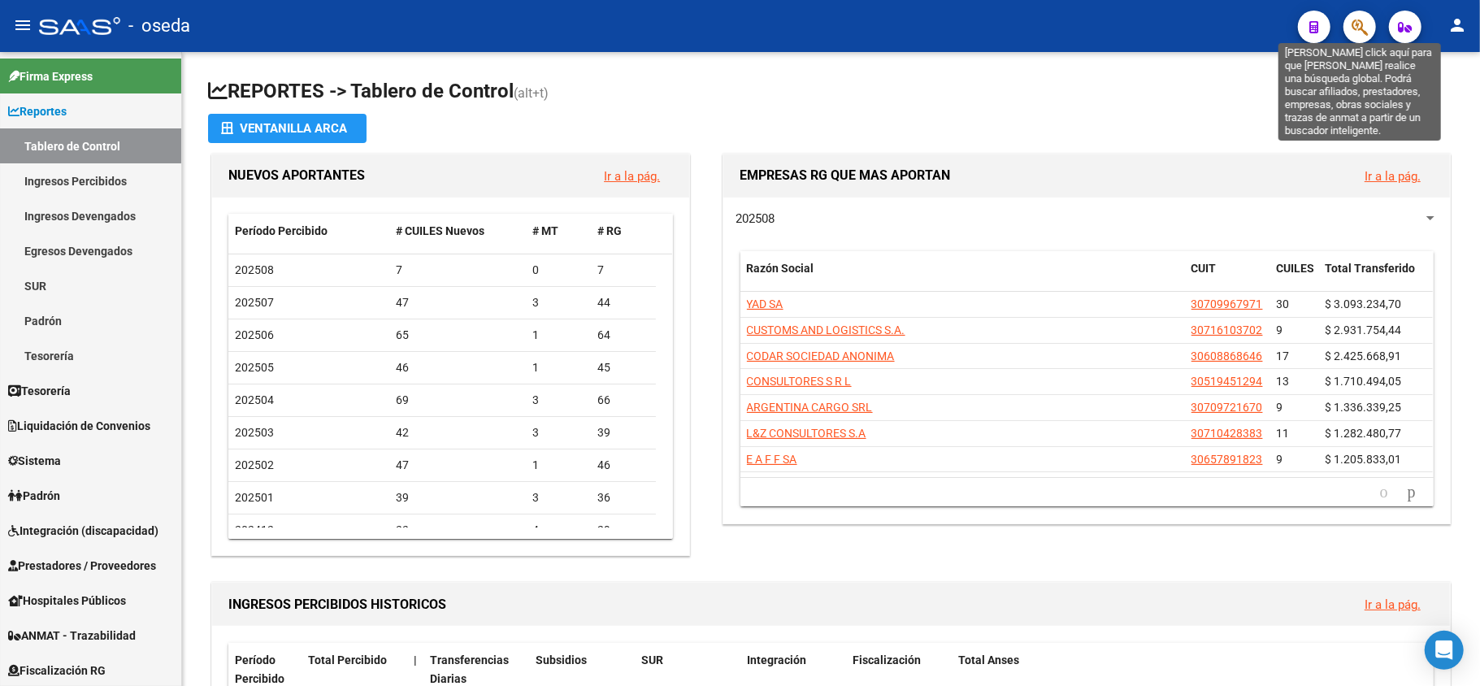
click at [1357, 36] on icon "button" at bounding box center [1360, 27] width 16 height 19
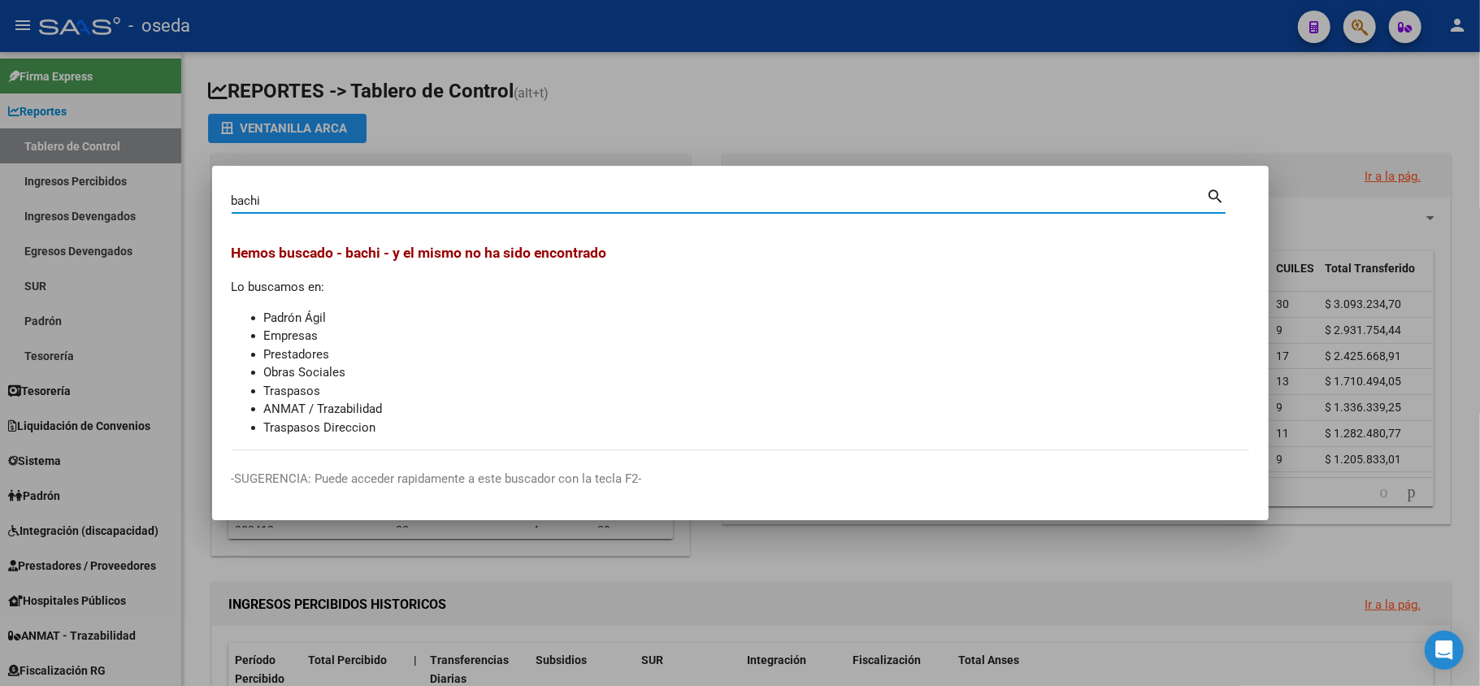
click at [543, 195] on input "bachi" at bounding box center [719, 200] width 975 height 15
click at [541, 195] on input "bachi" at bounding box center [719, 200] width 975 height 15
type input "solar"
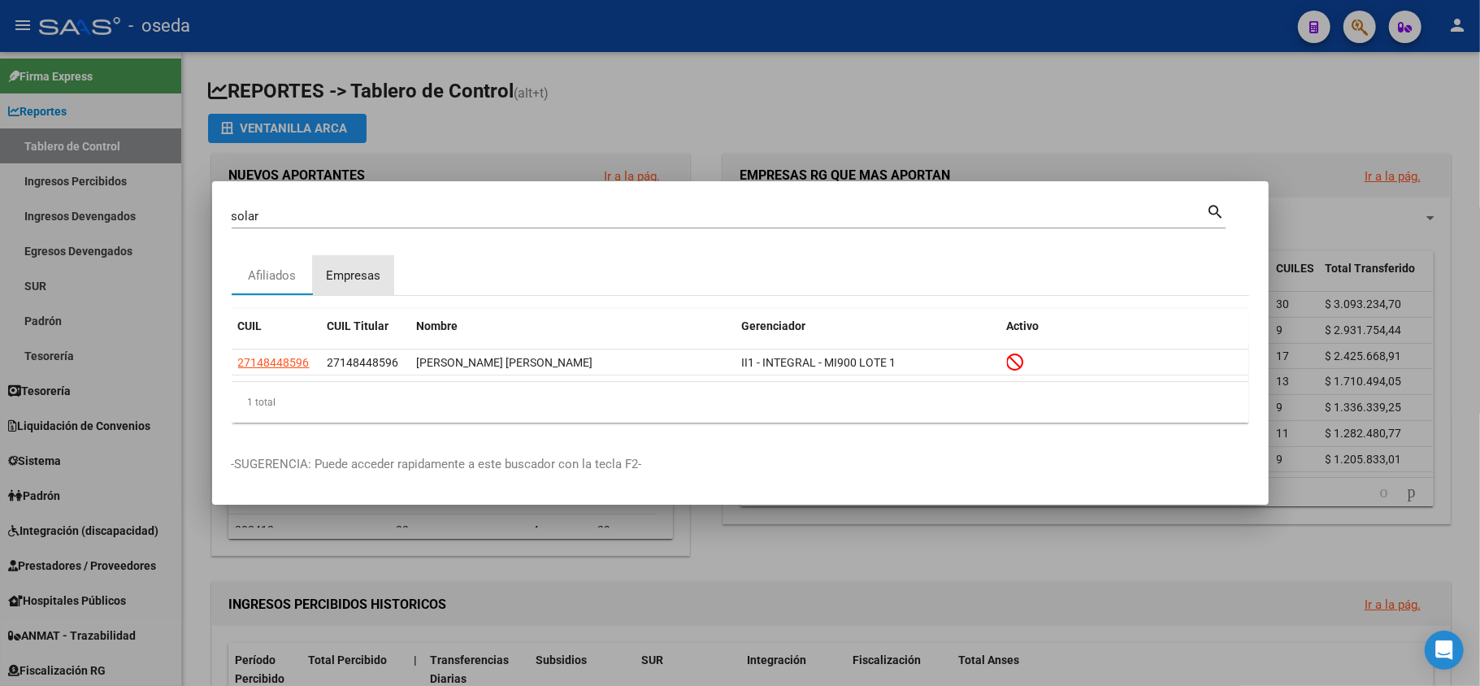
click at [367, 270] on div "Empresas" at bounding box center [353, 276] width 54 height 19
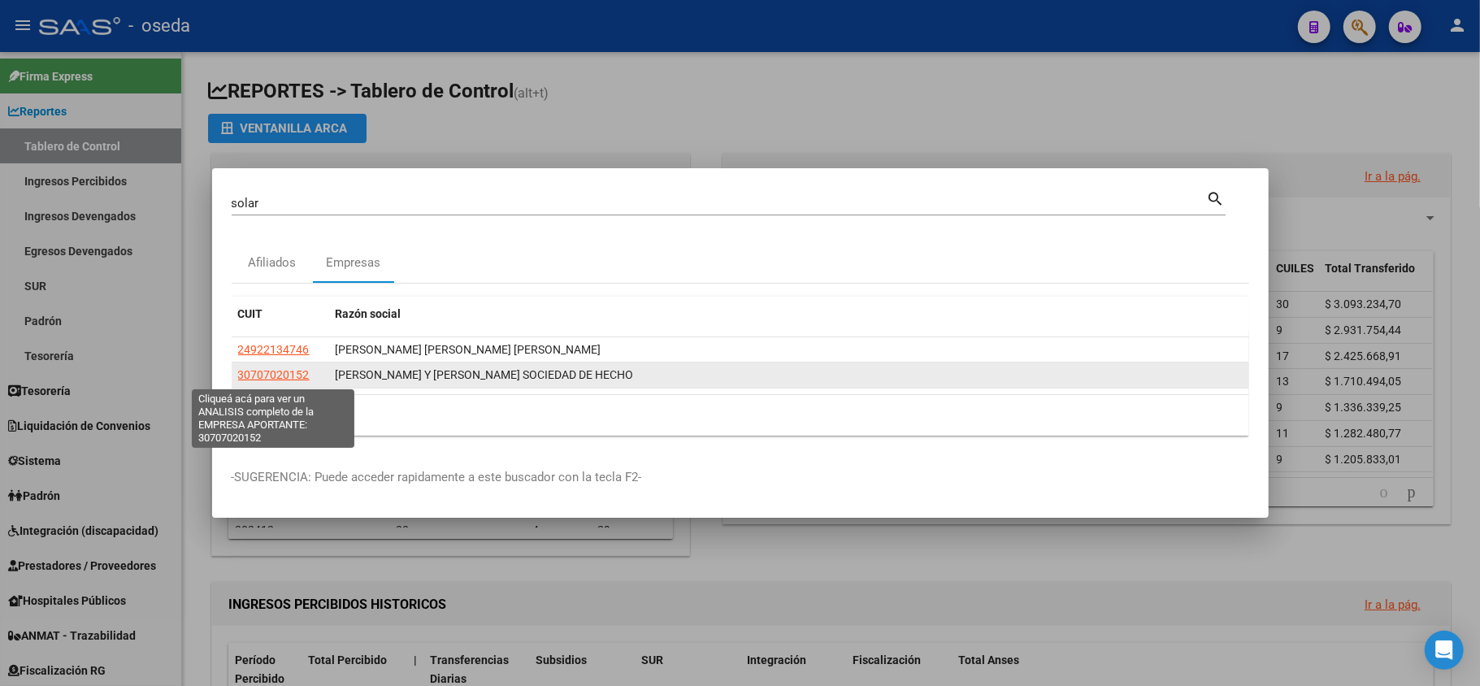
click at [276, 376] on span "30707020152" at bounding box center [274, 374] width 72 height 13
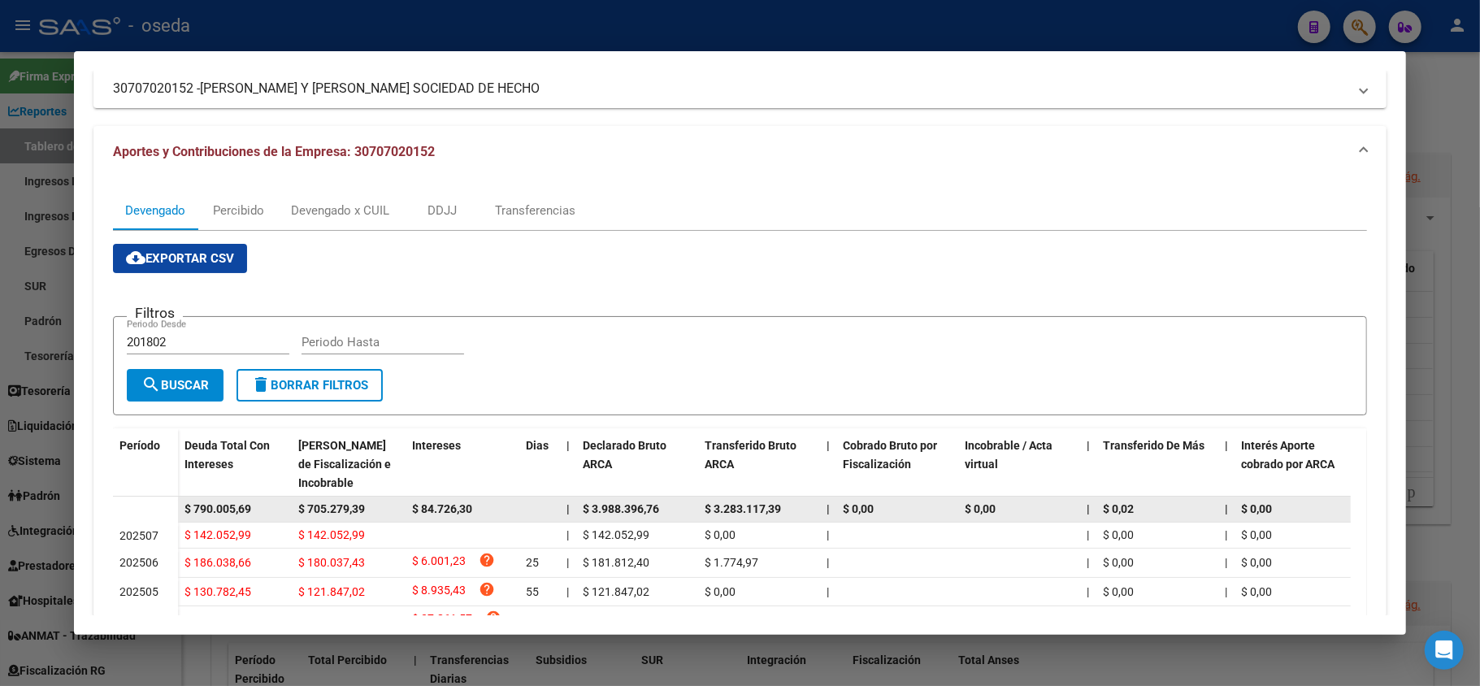
scroll to position [0, 0]
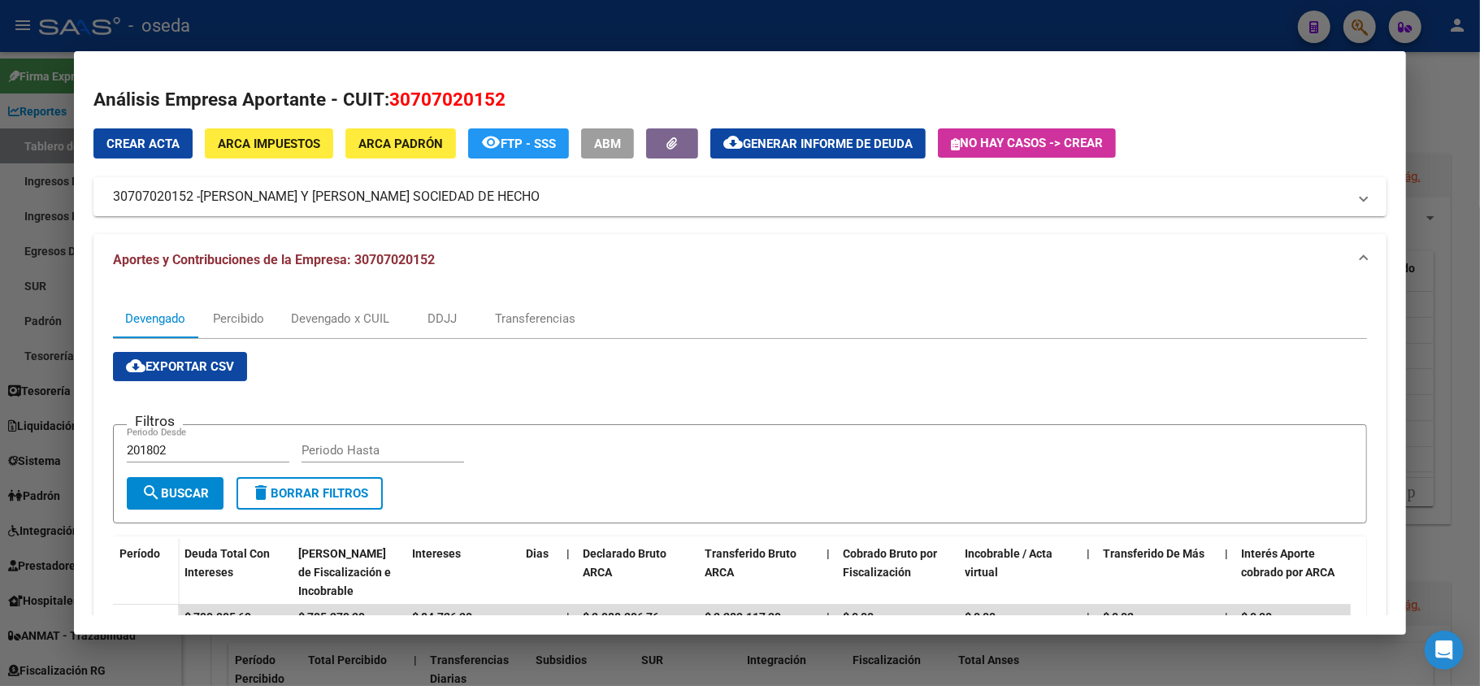
click at [264, 143] on span "ARCA Impuestos" at bounding box center [269, 144] width 102 height 15
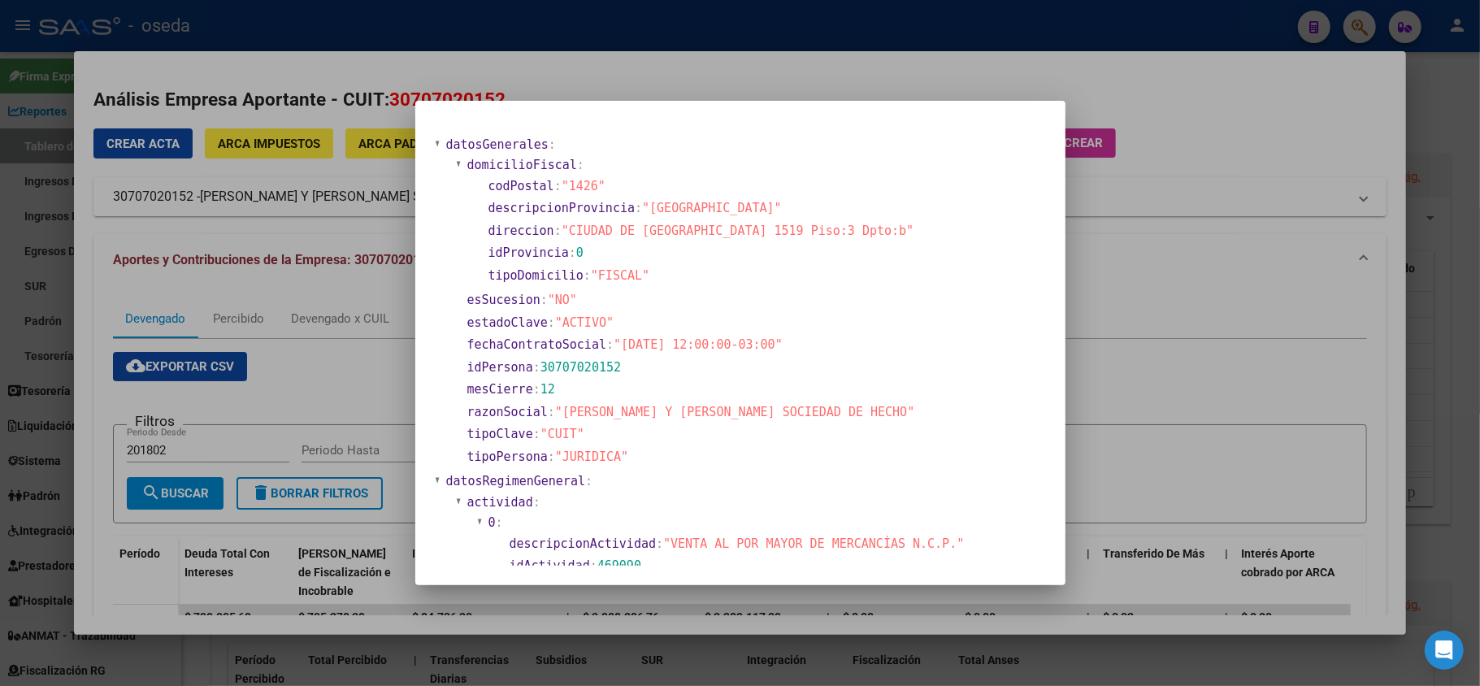
click at [193, 335] on div at bounding box center [740, 343] width 1480 height 686
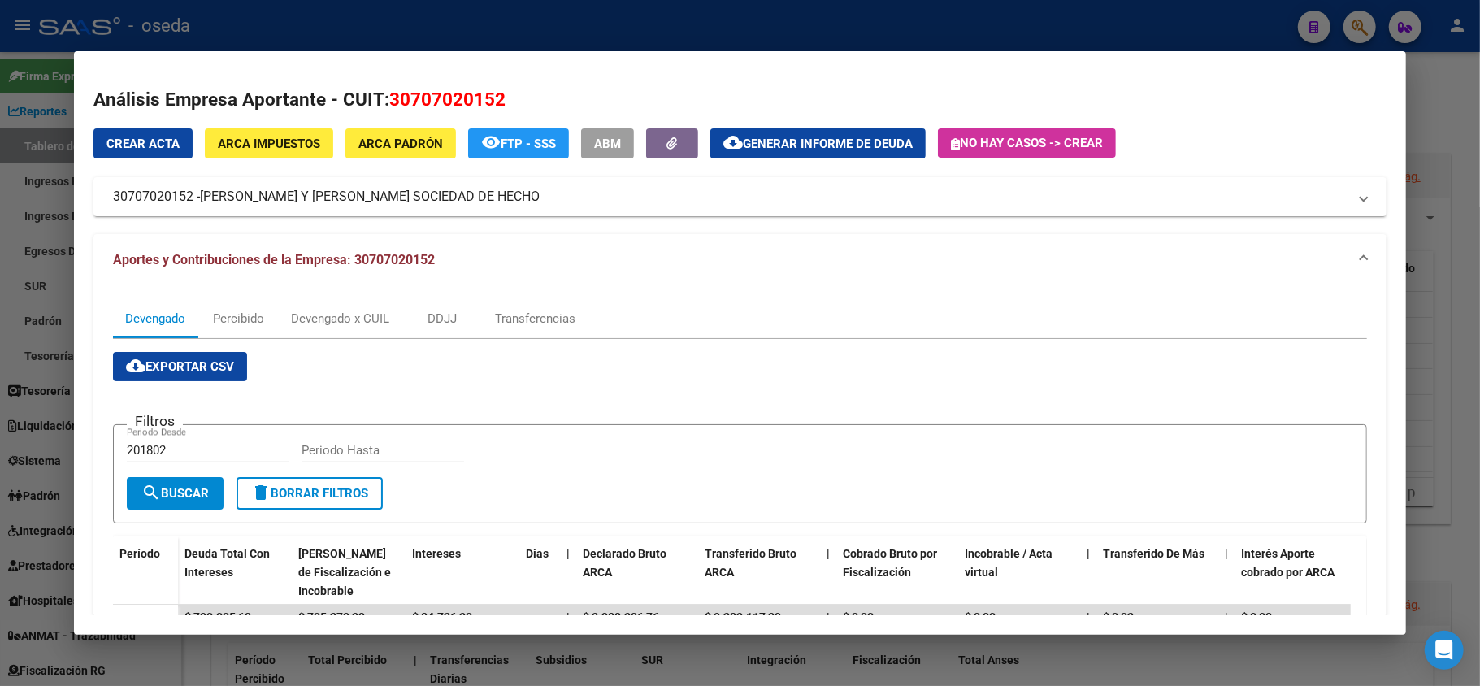
click at [377, 137] on span "ARCA Padrón" at bounding box center [400, 144] width 85 height 15
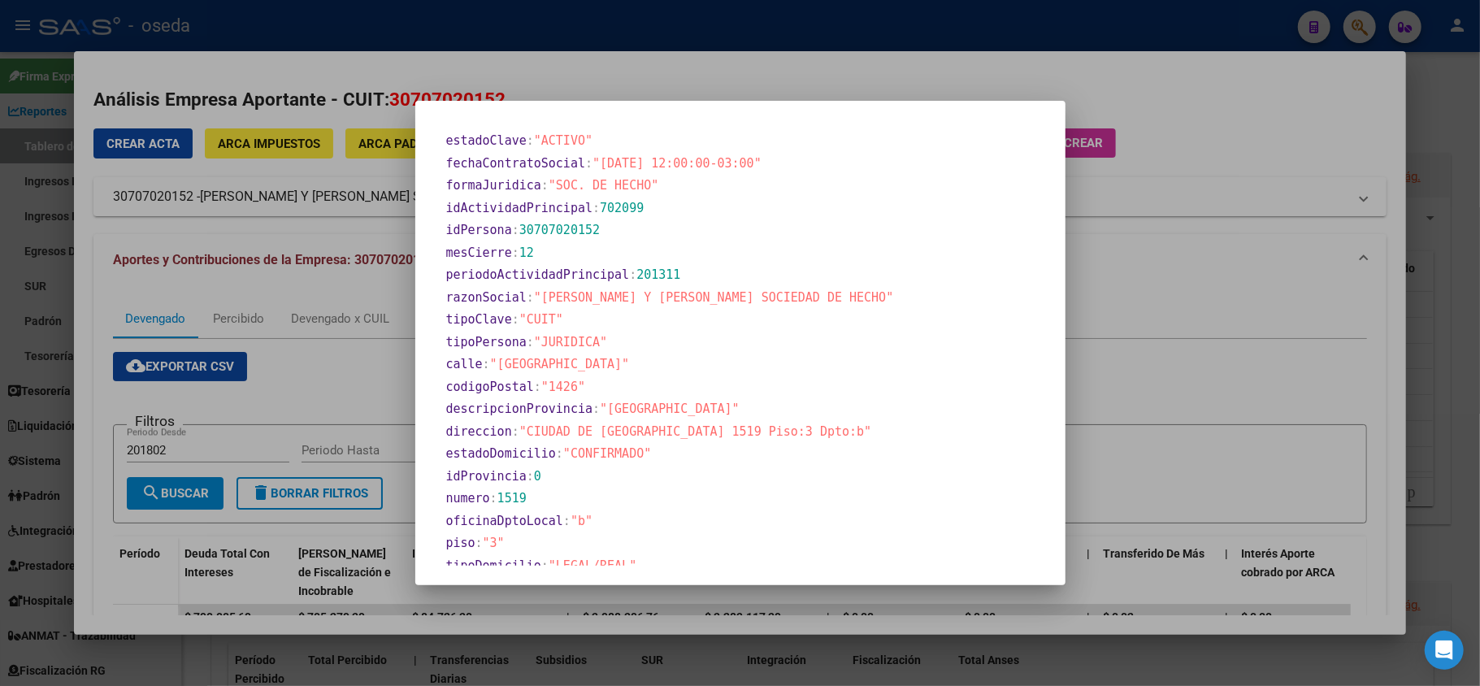
scroll to position [729, 0]
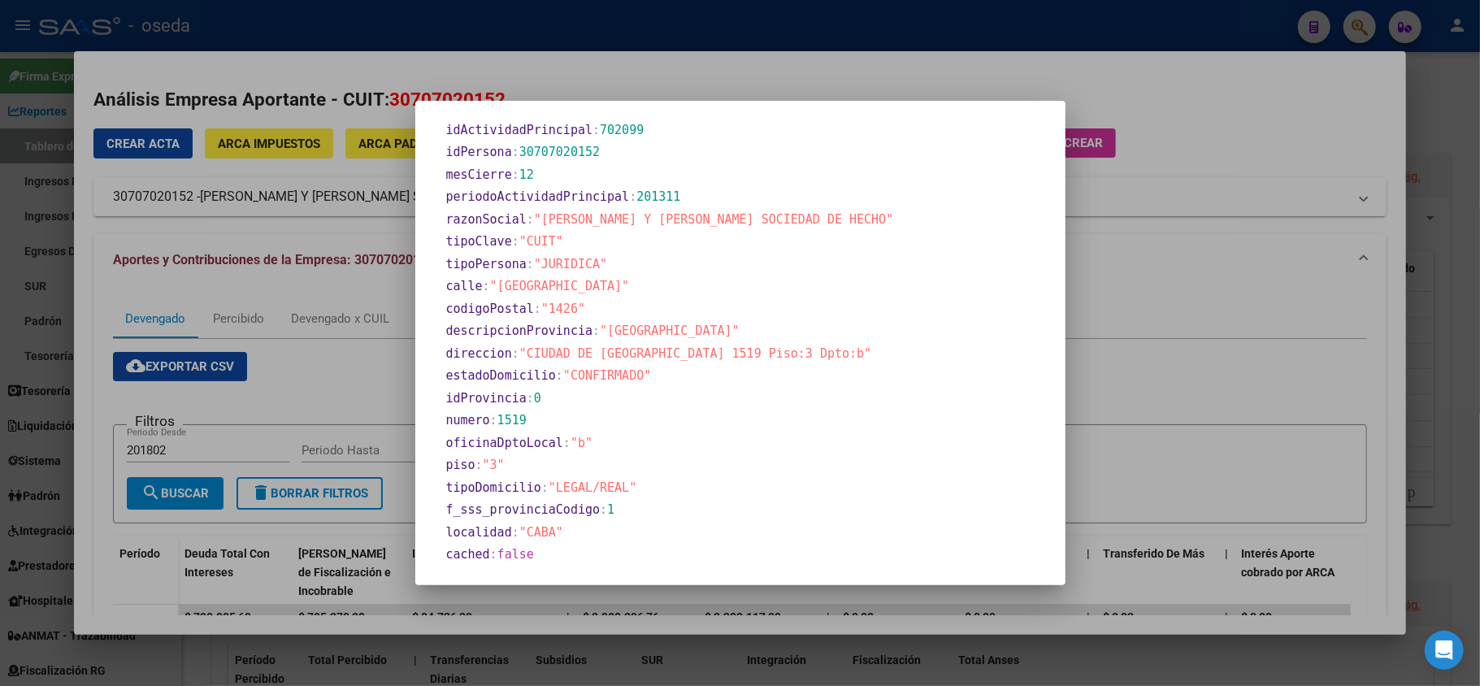
drag, startPoint x: 1138, startPoint y: 390, endPoint x: 1128, endPoint y: 390, distance: 9.8
click at [1138, 390] on div at bounding box center [740, 343] width 1480 height 686
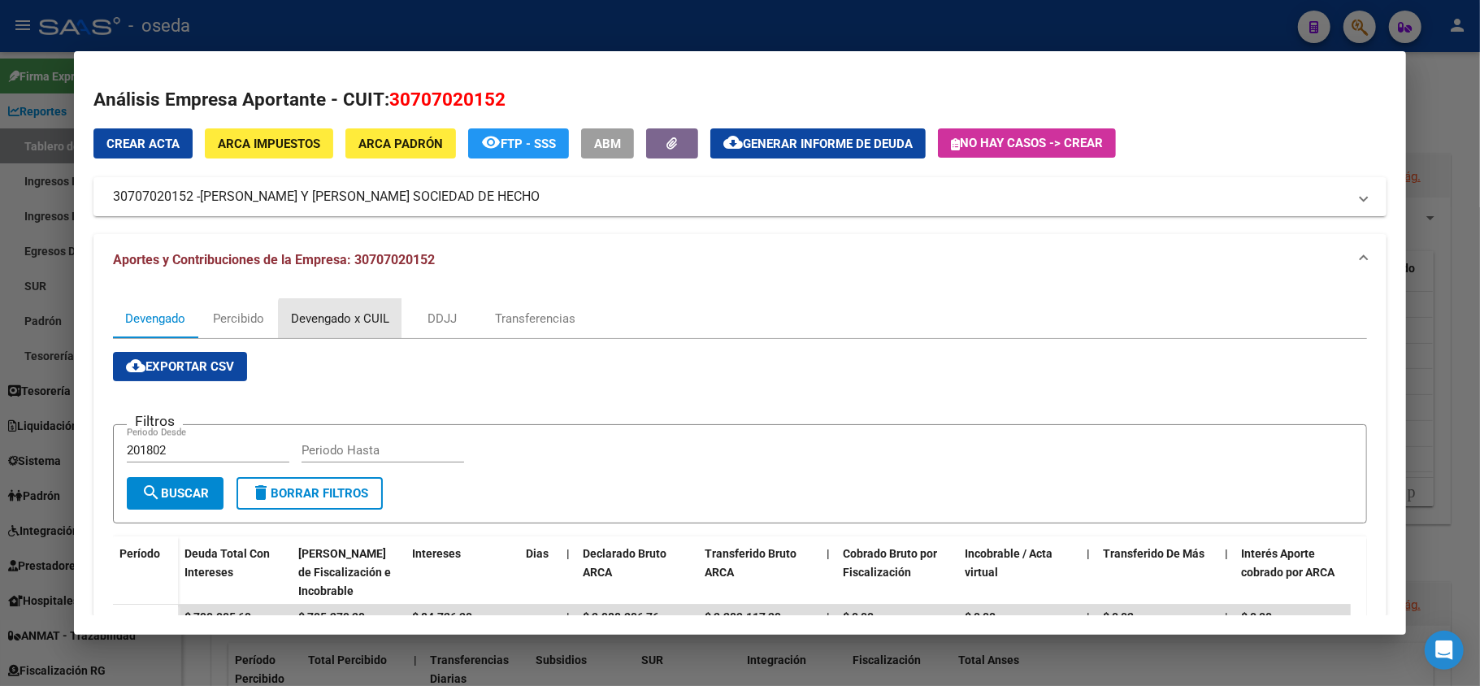
click at [341, 326] on div "Devengado x CUIL" at bounding box center [340, 319] width 98 height 18
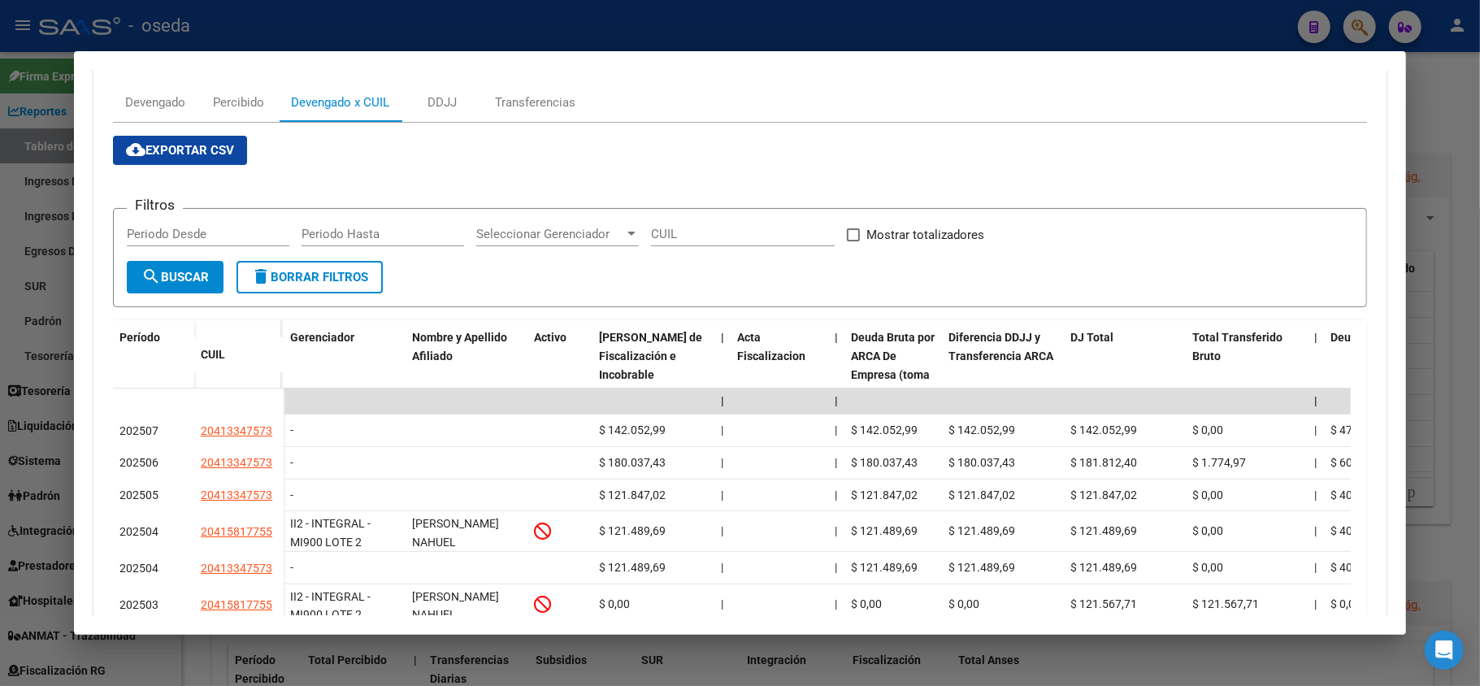
scroll to position [325, 0]
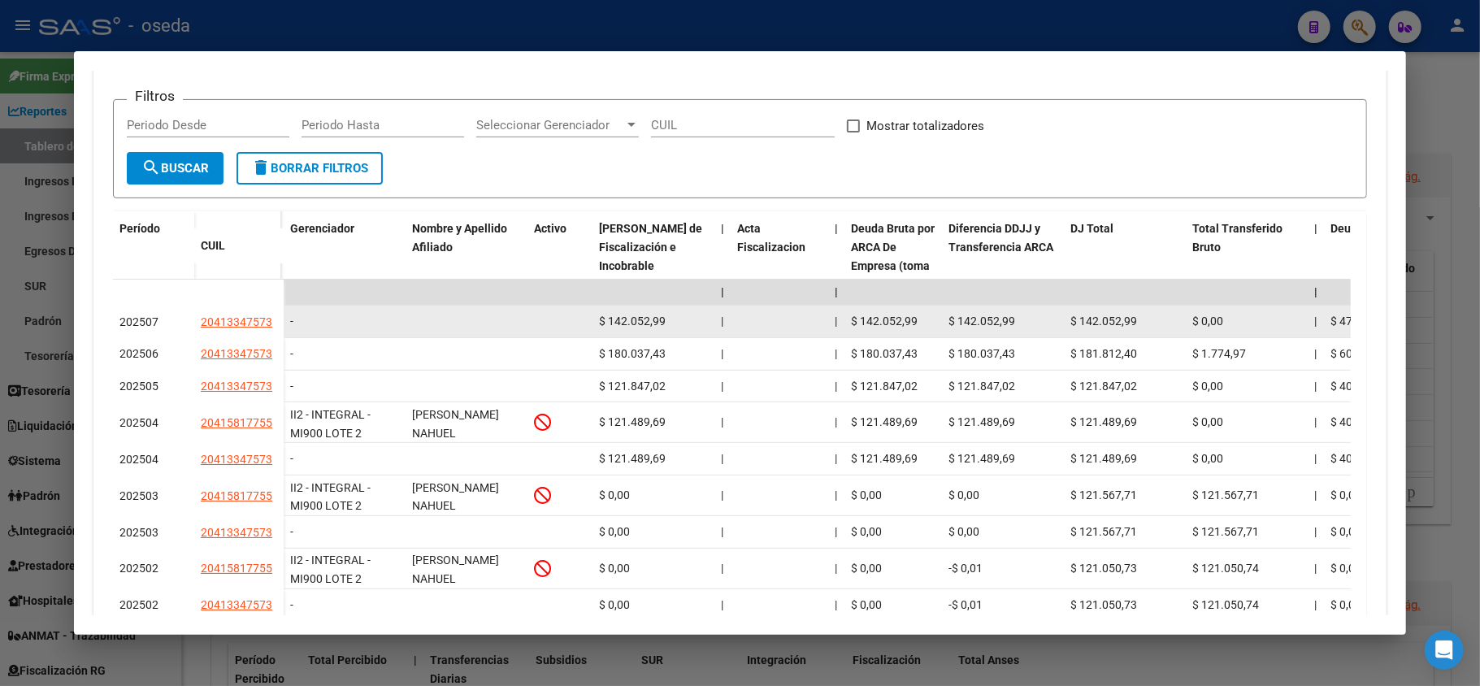
click at [245, 313] on app-link-go-to "20413347573" at bounding box center [237, 322] width 72 height 19
click at [245, 316] on span "20413347573" at bounding box center [237, 321] width 72 height 13
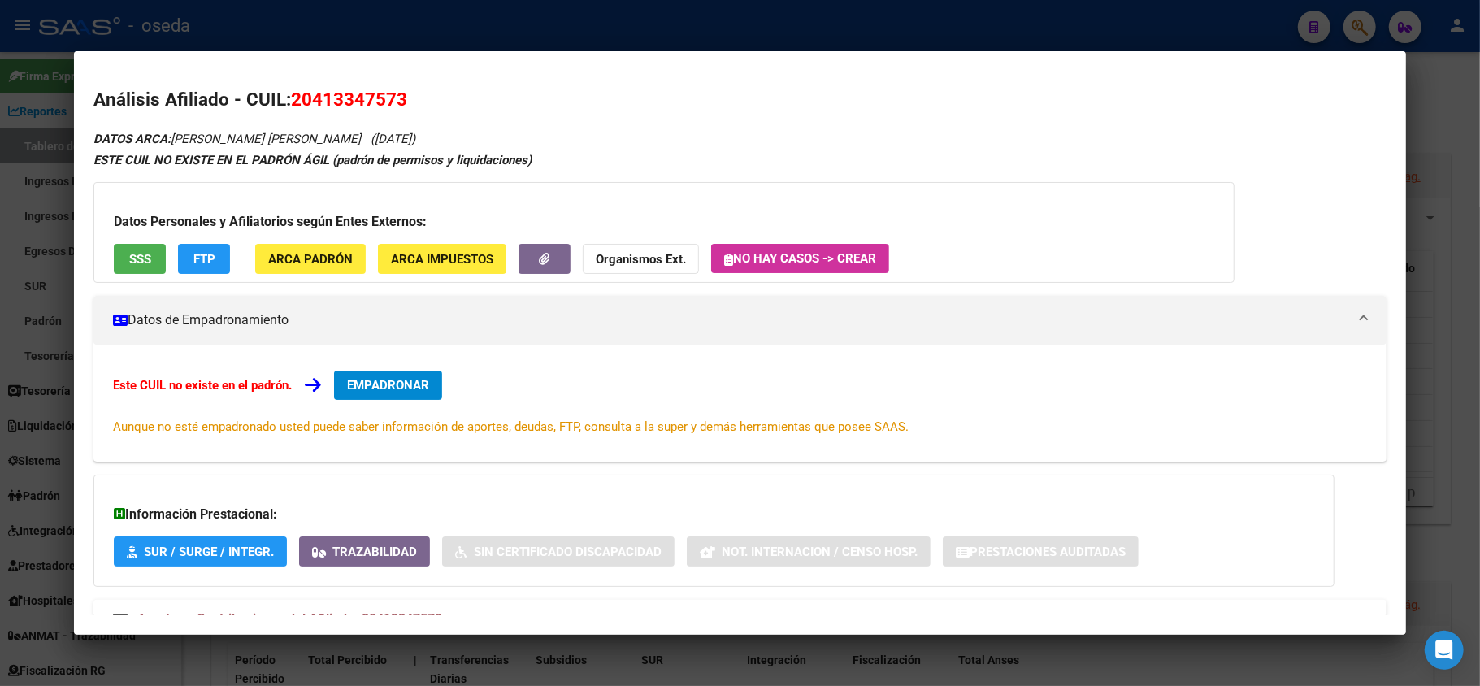
scroll to position [60, 0]
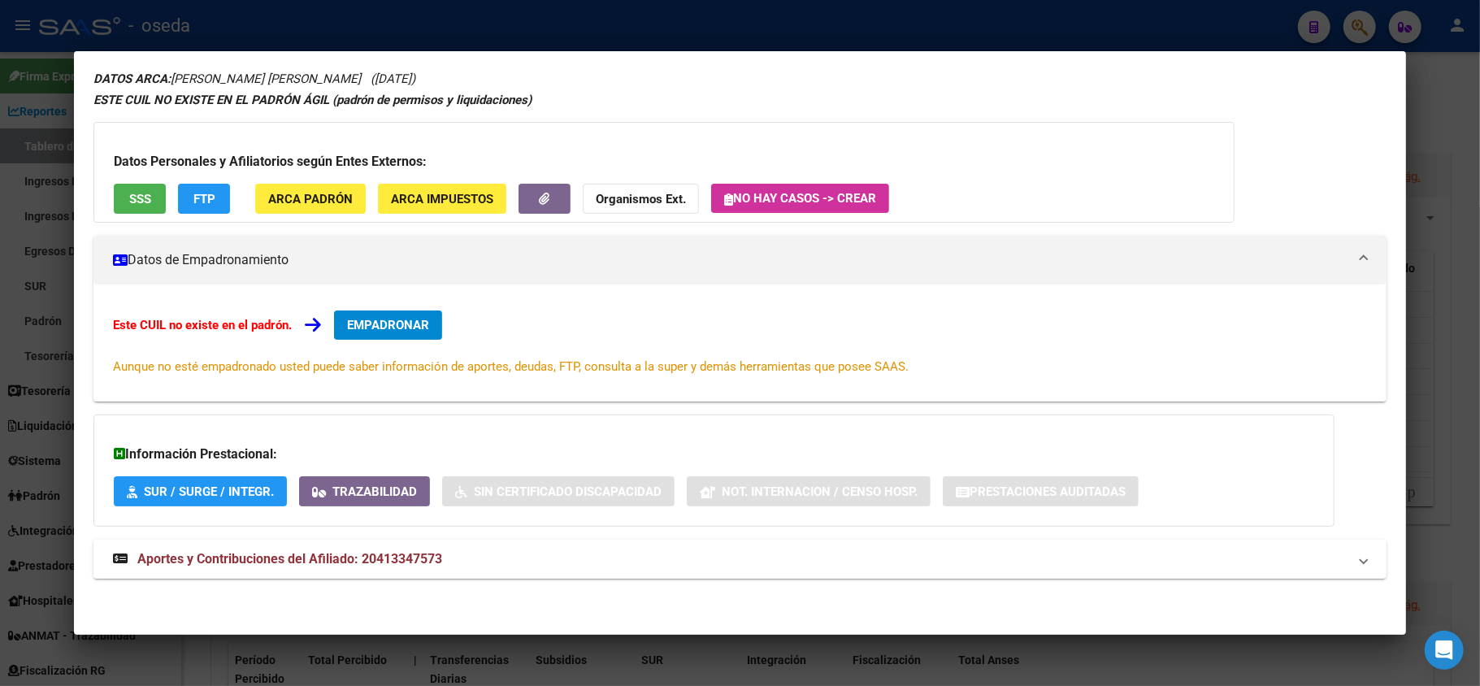
click at [404, 557] on span "Aportes y Contribuciones del Afiliado: 20413347573" at bounding box center [289, 558] width 305 height 15
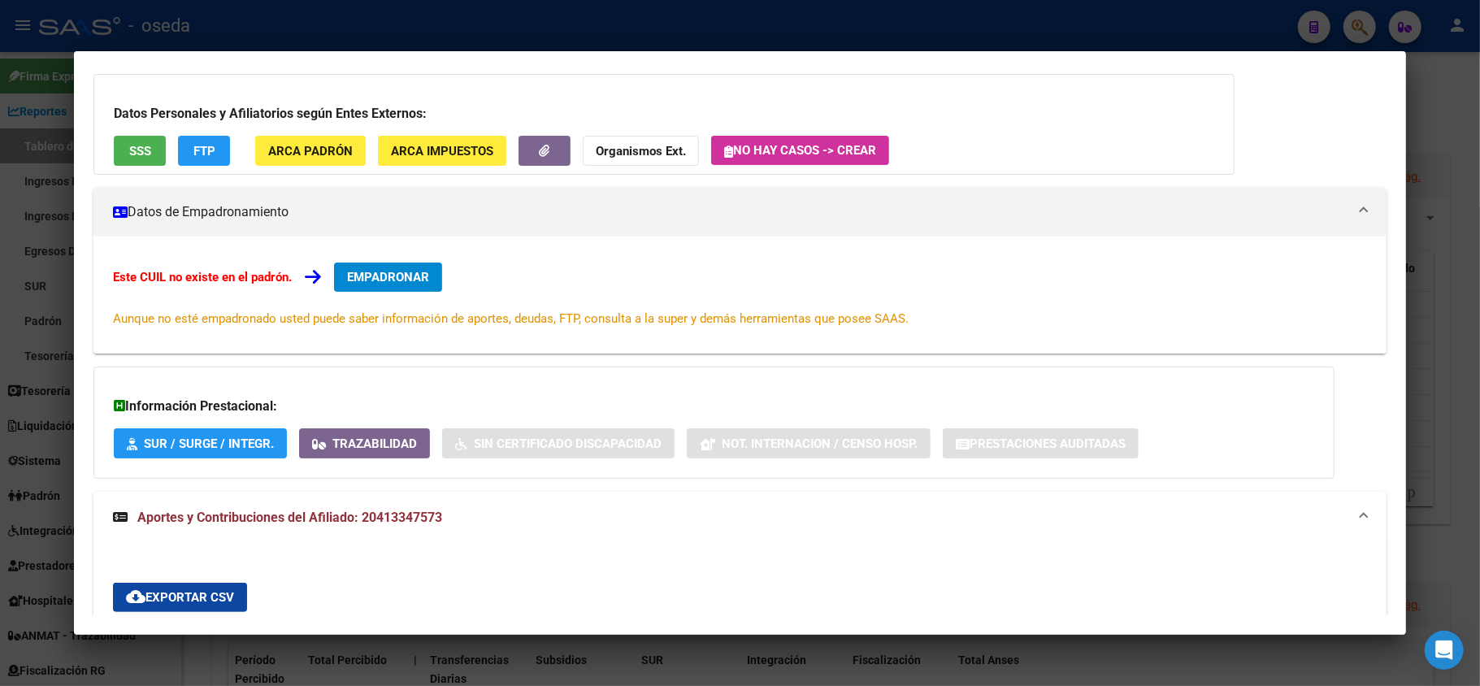
scroll to position [0, 0]
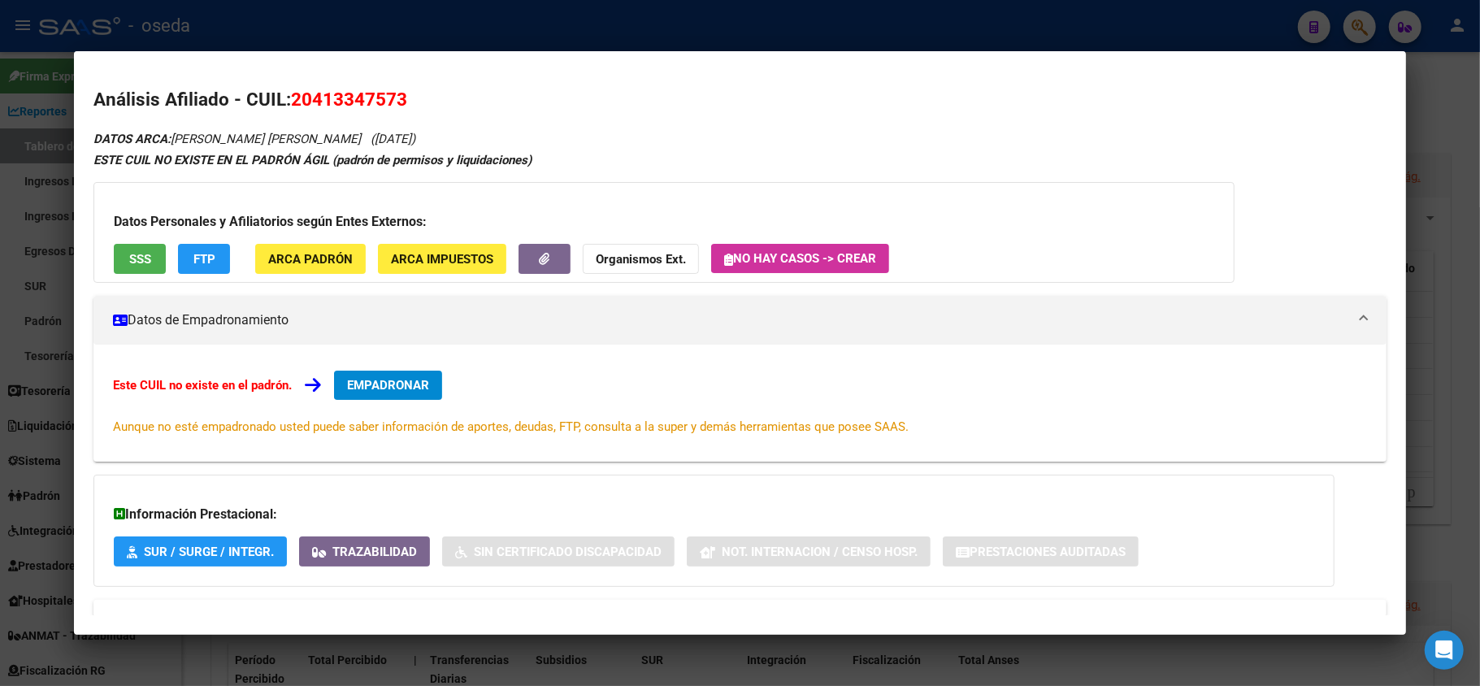
click at [137, 262] on span "SSS" at bounding box center [140, 259] width 22 height 15
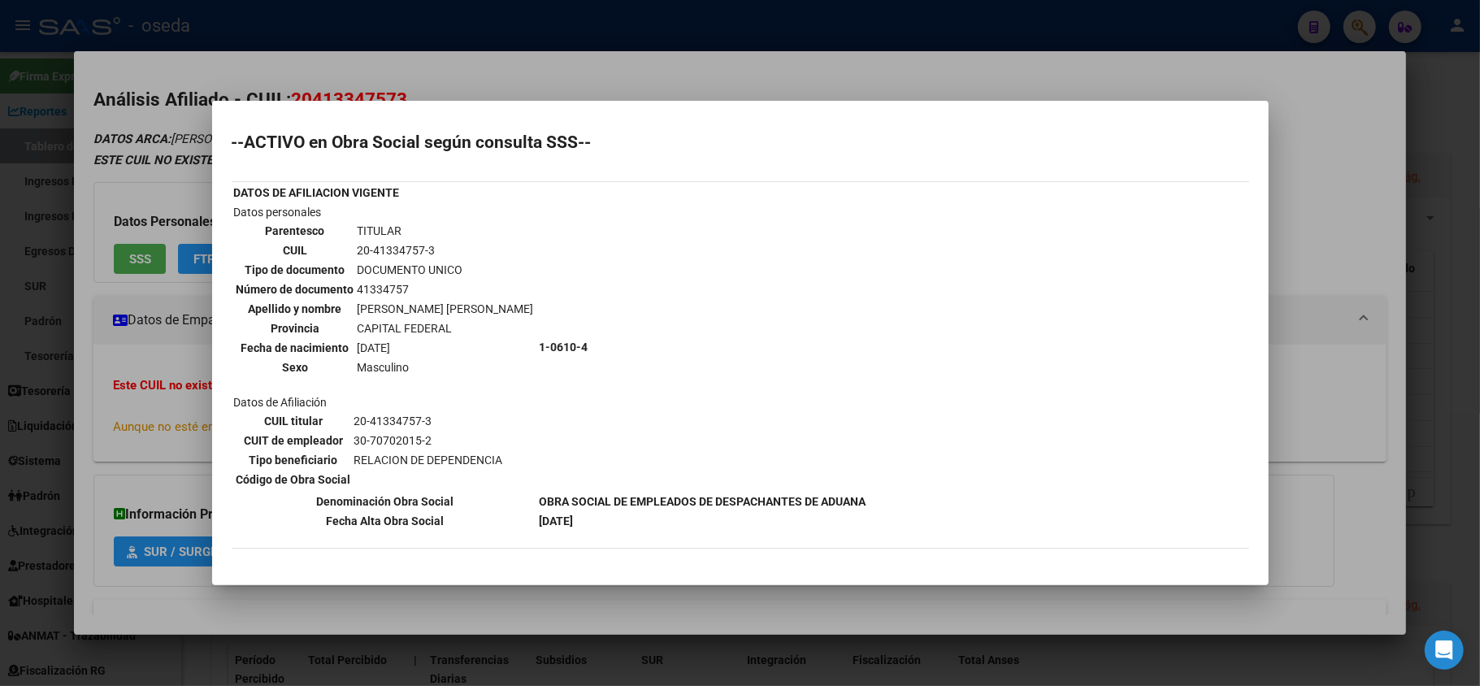
scroll to position [172, 0]
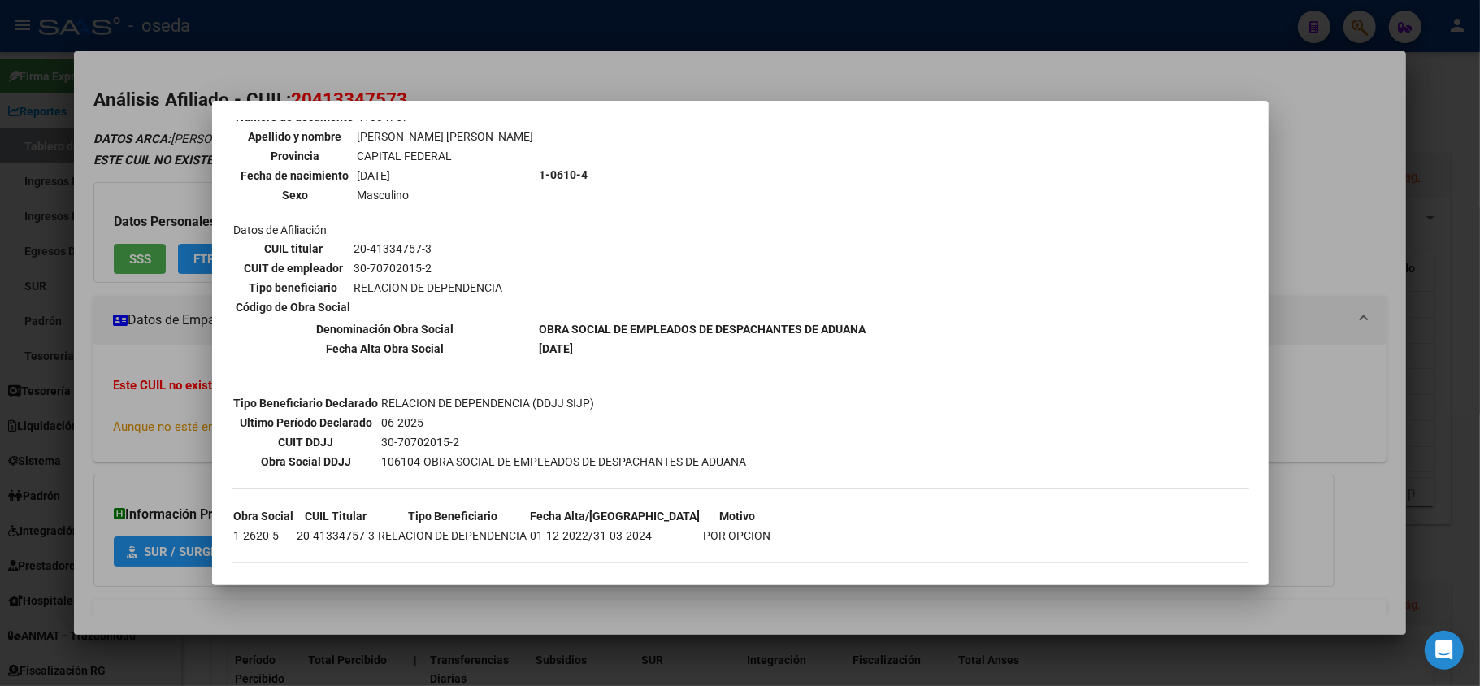
click at [141, 421] on div at bounding box center [740, 343] width 1480 height 686
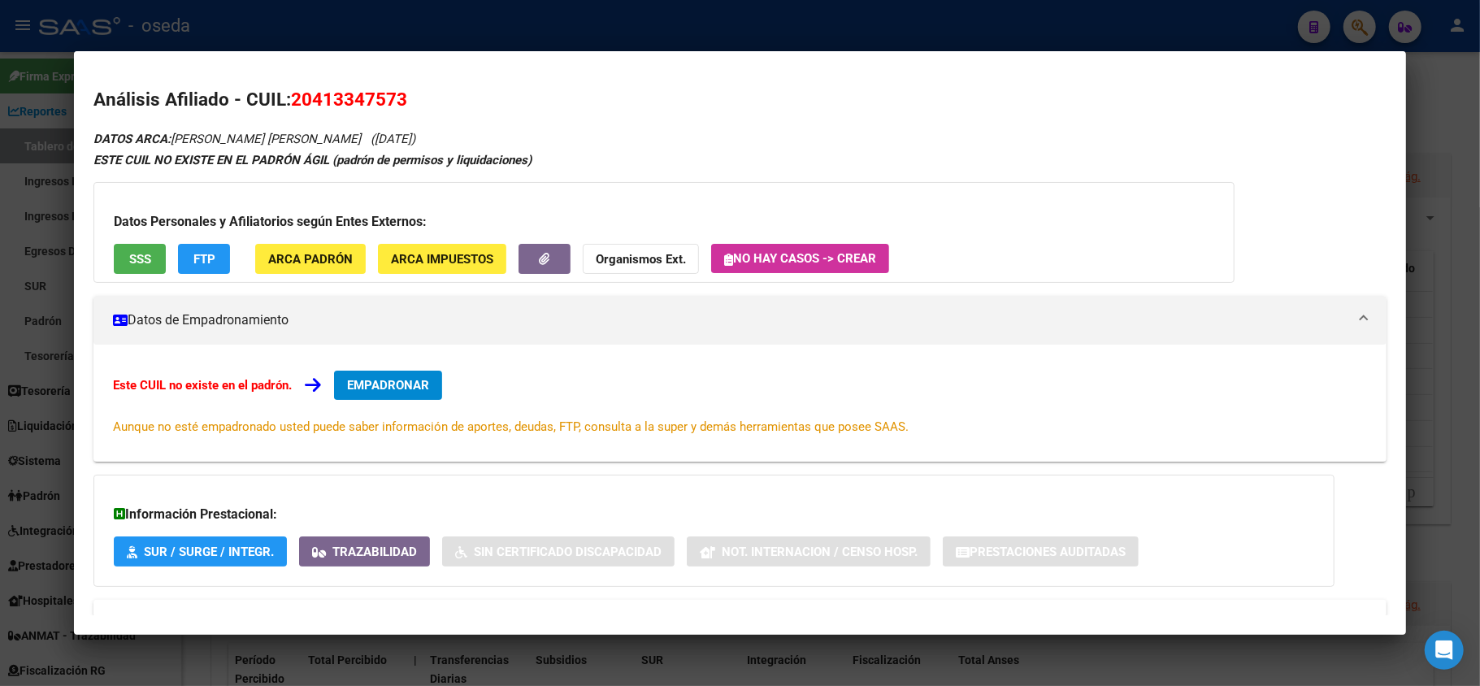
scroll to position [325, 0]
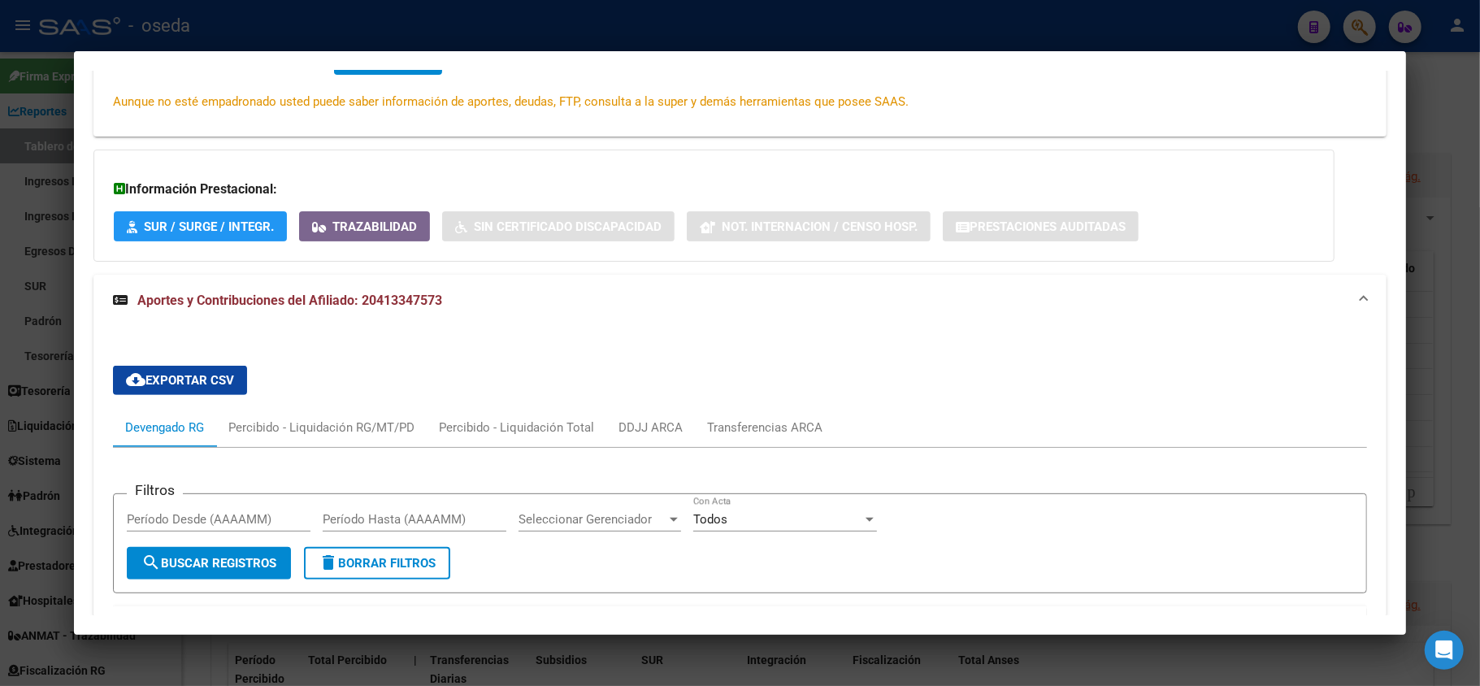
drag, startPoint x: 1, startPoint y: 369, endPoint x: 50, endPoint y: 350, distance: 53.3
click at [4, 369] on div at bounding box center [740, 343] width 1480 height 686
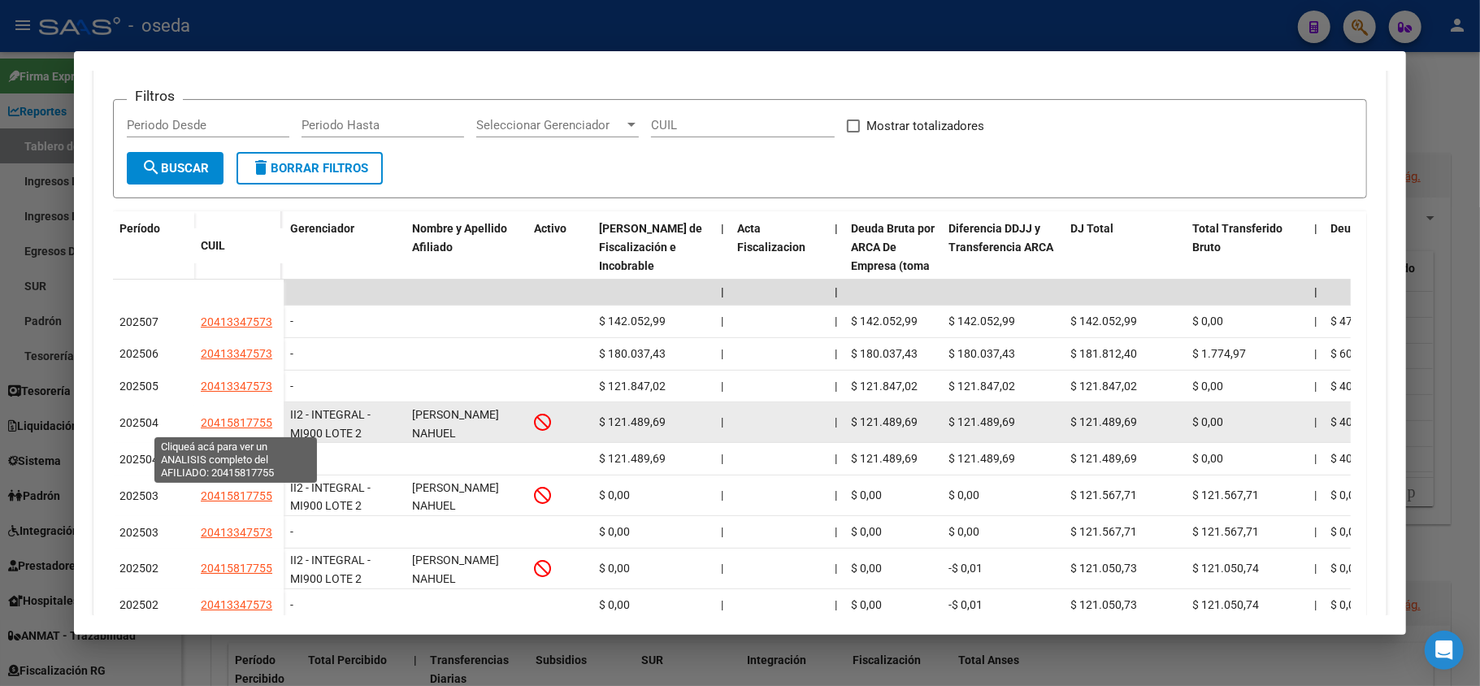
click at [229, 420] on span "20415817755" at bounding box center [237, 422] width 72 height 13
type textarea "20415817755"
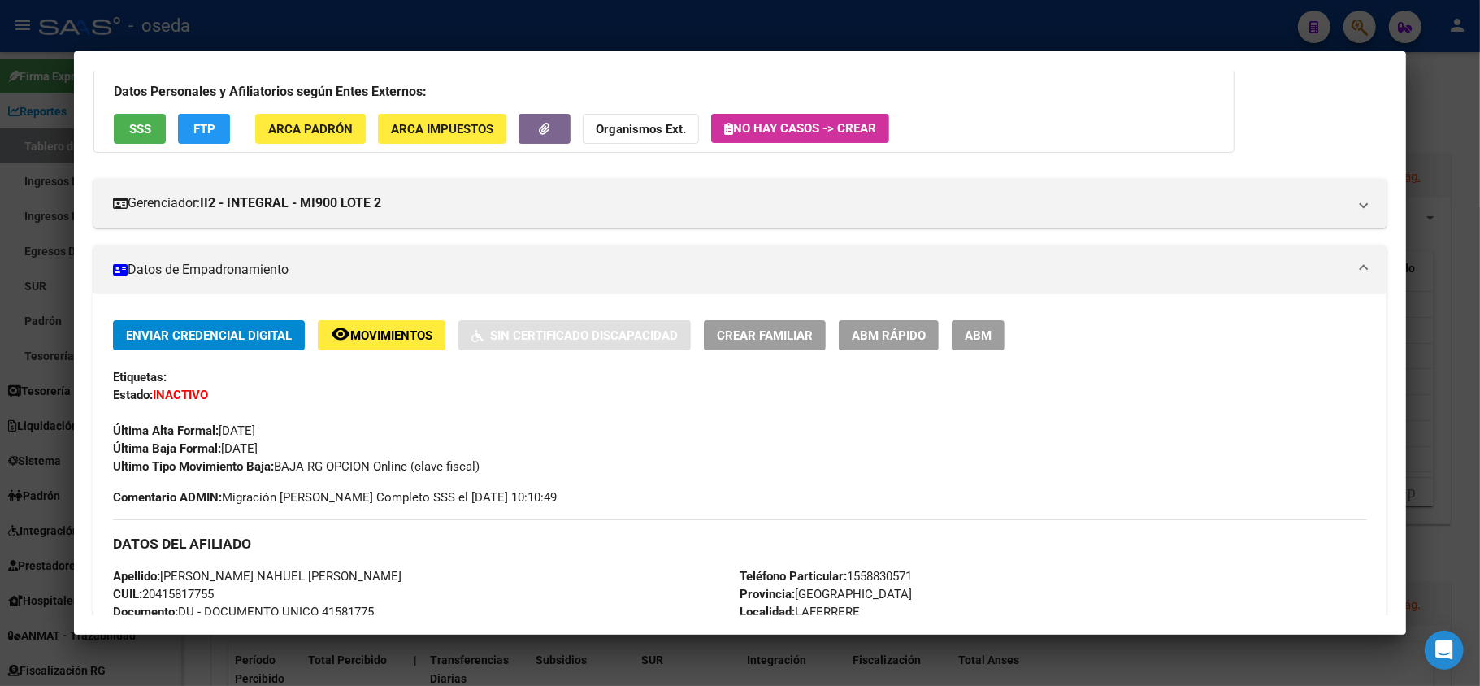
scroll to position [0, 0]
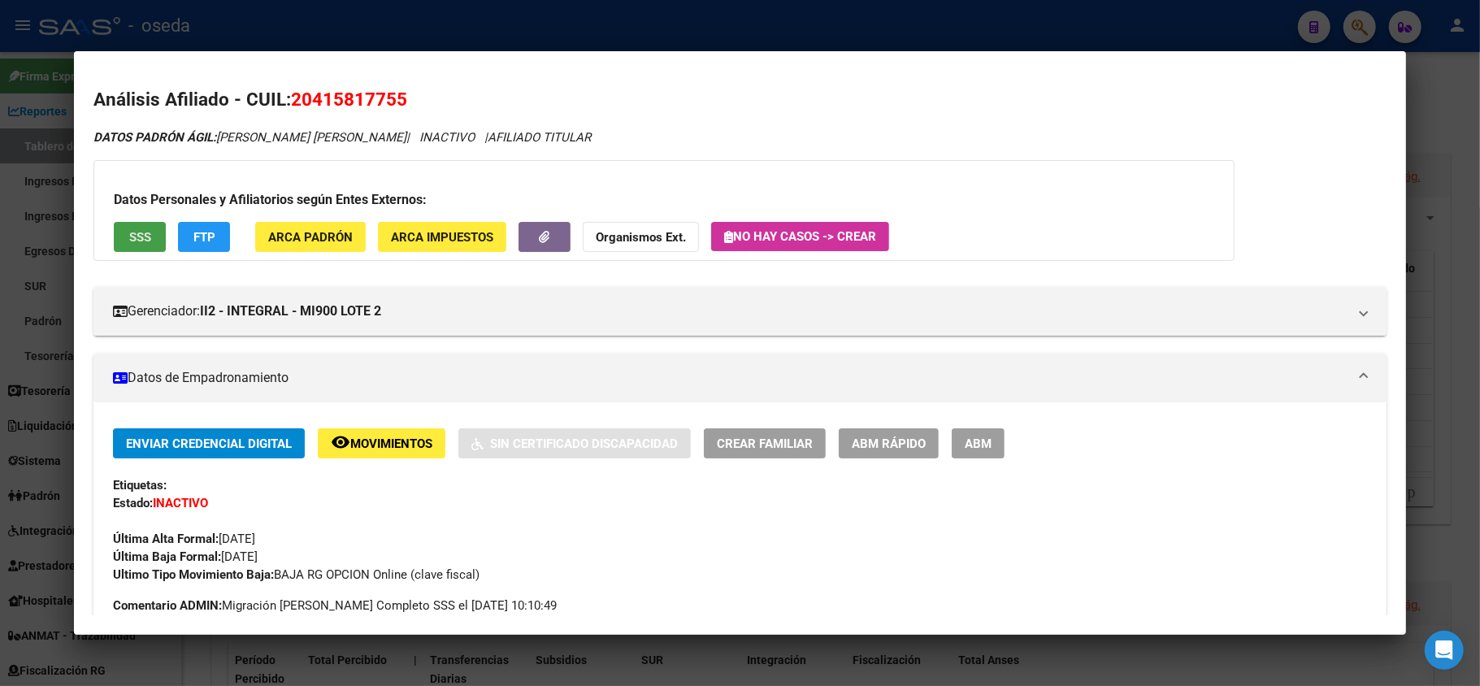
click at [135, 249] on button "SSS" at bounding box center [140, 237] width 52 height 30
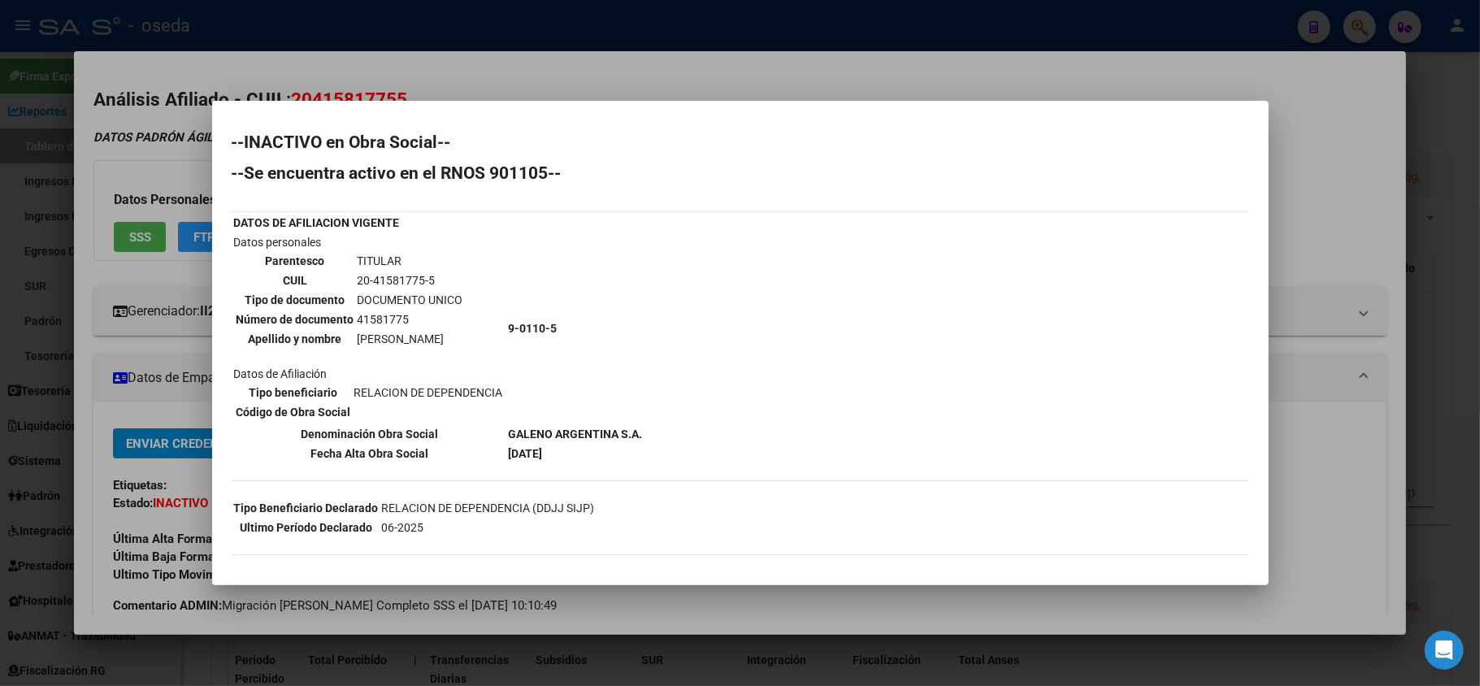
scroll to position [183, 0]
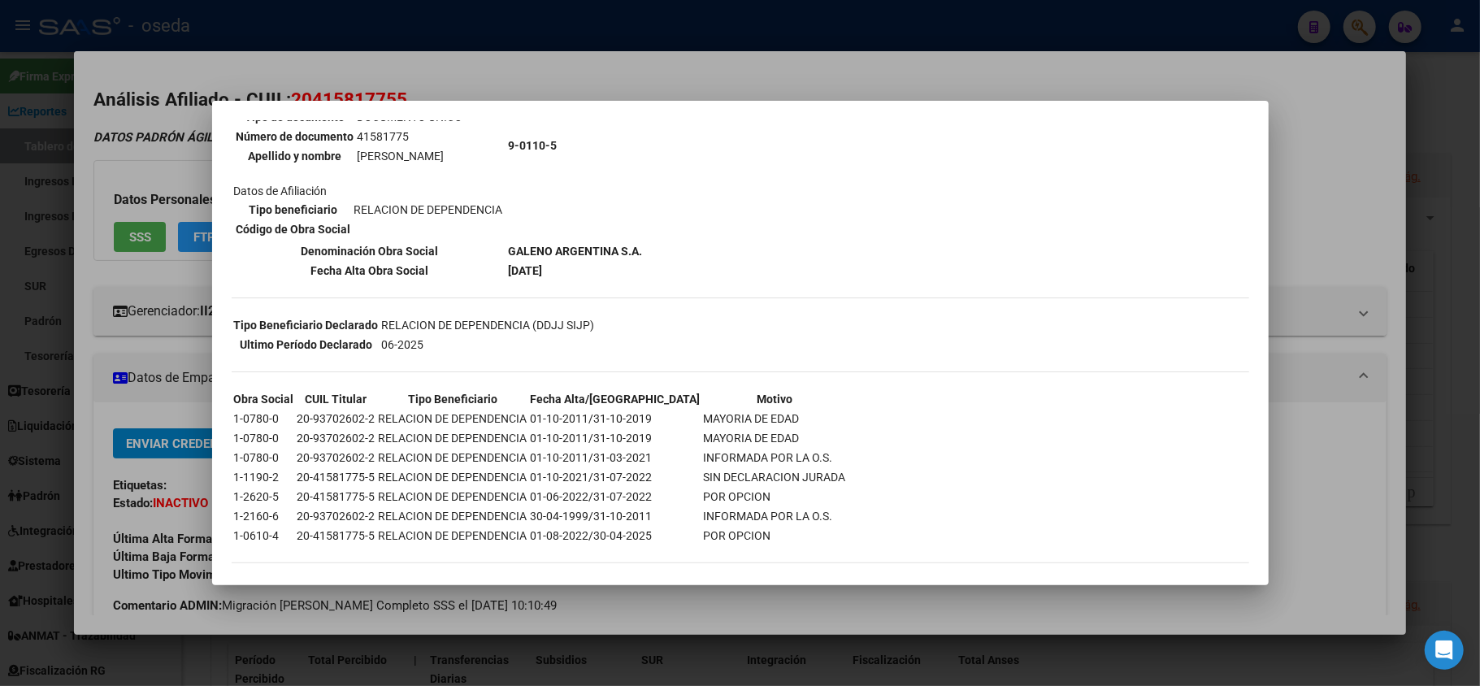
click at [0, 439] on div at bounding box center [740, 343] width 1480 height 686
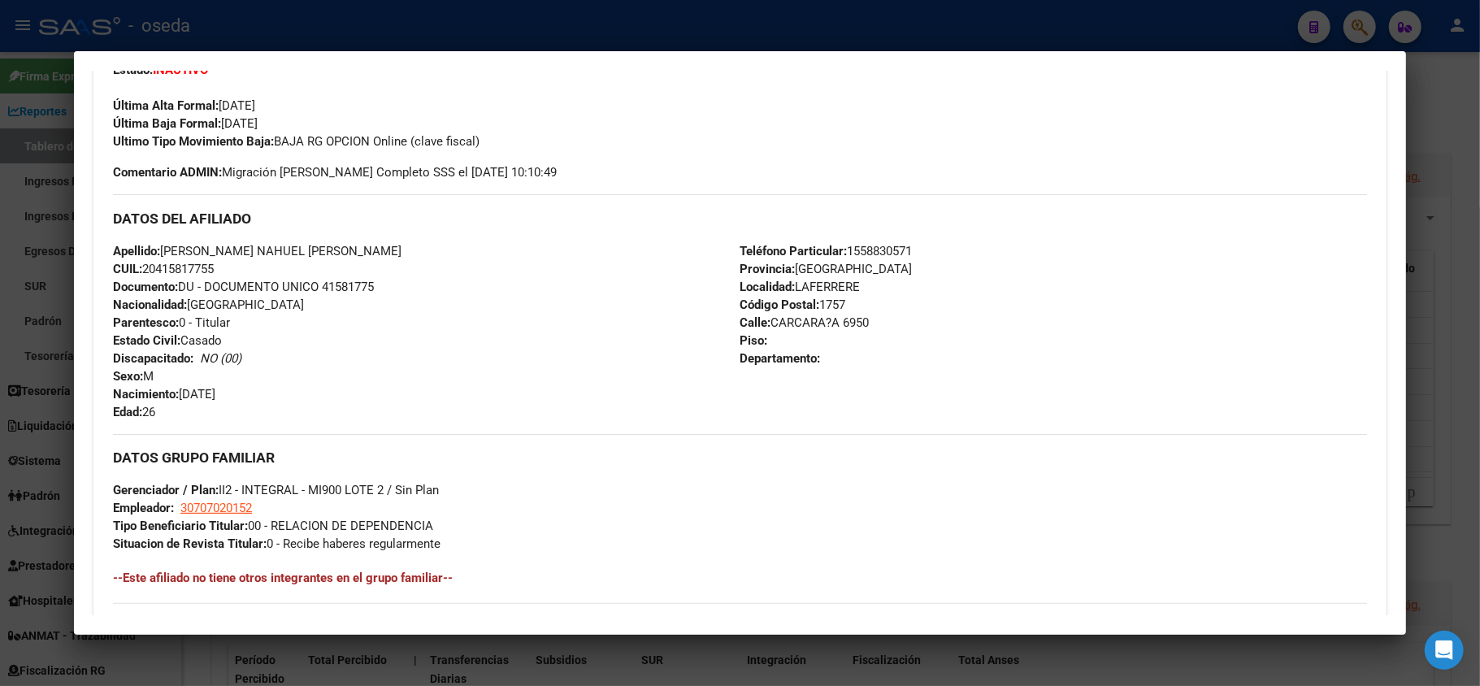
scroll to position [811, 0]
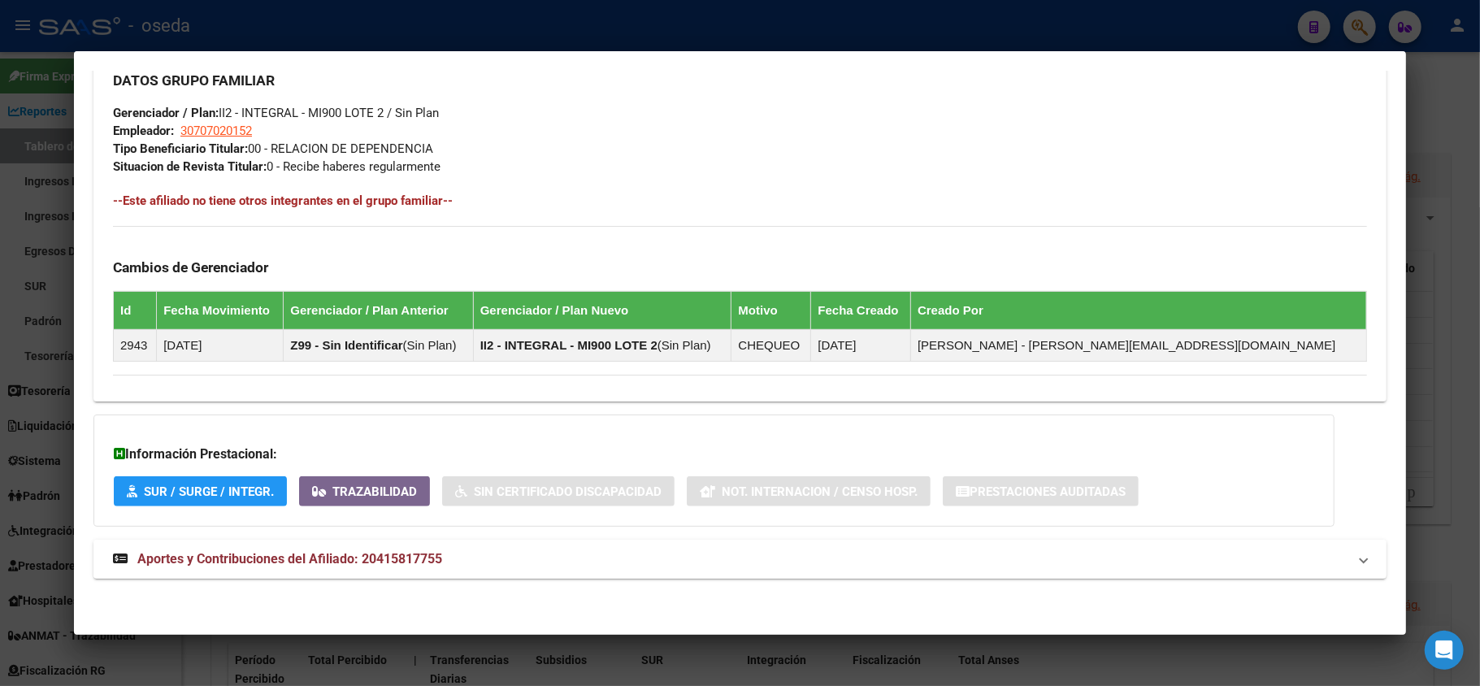
click at [287, 557] on span "Aportes y Contribuciones del Afiliado: 20415817755" at bounding box center [289, 558] width 305 height 15
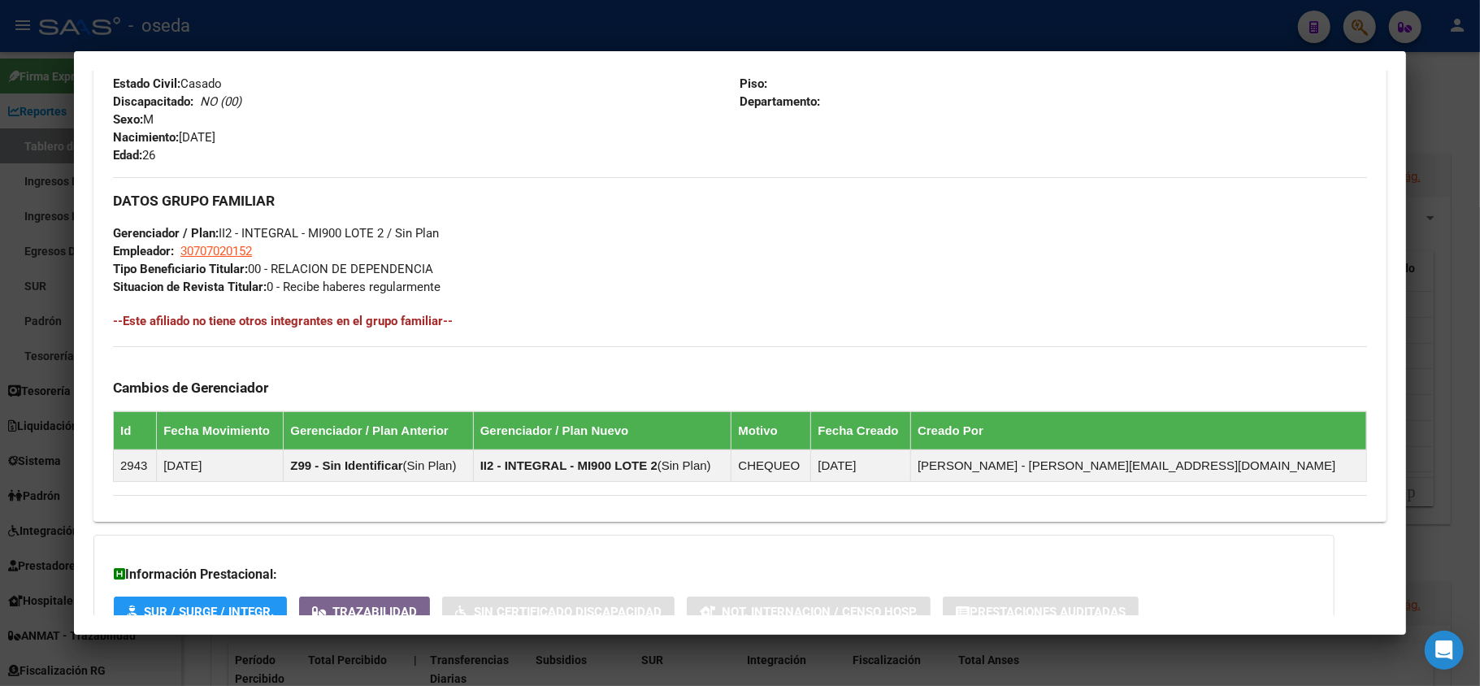
scroll to position [1015, 0]
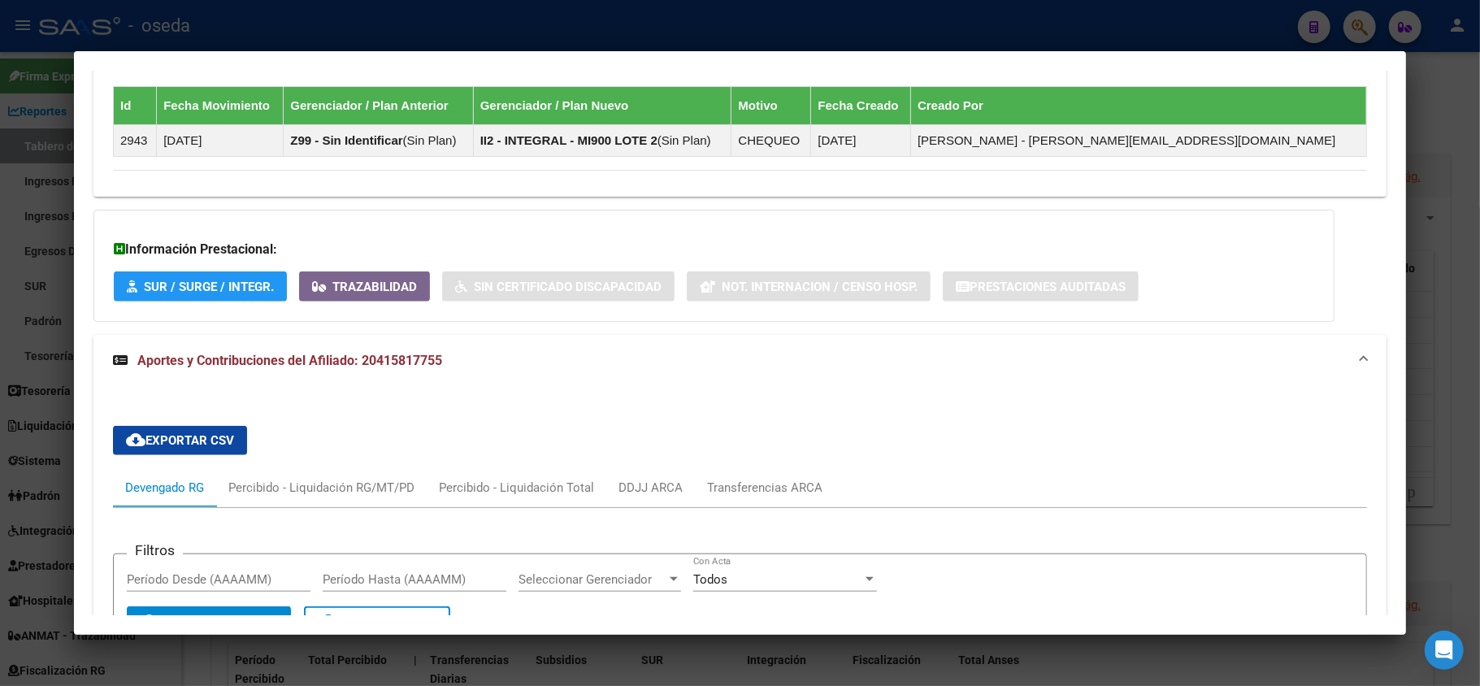
click at [0, 410] on div at bounding box center [740, 343] width 1480 height 686
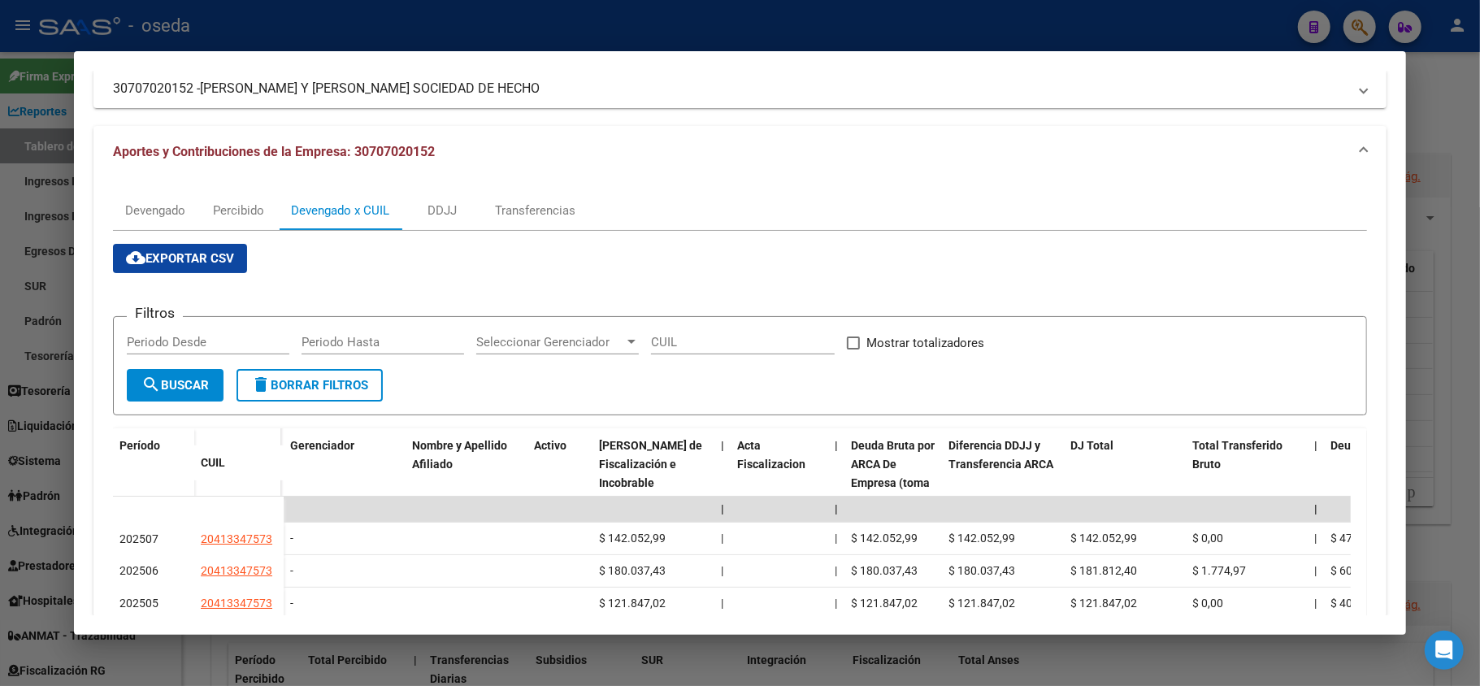
scroll to position [0, 0]
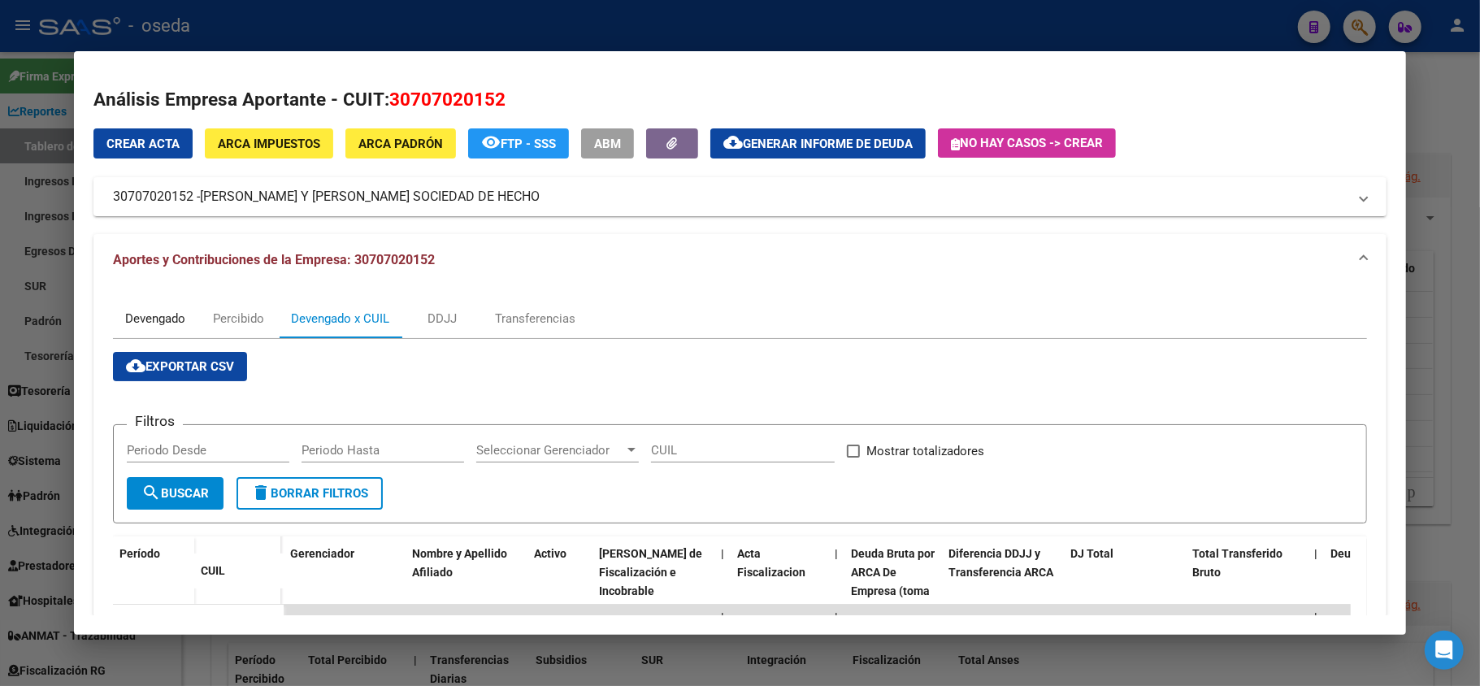
click at [141, 322] on div "Devengado" at bounding box center [155, 319] width 60 height 18
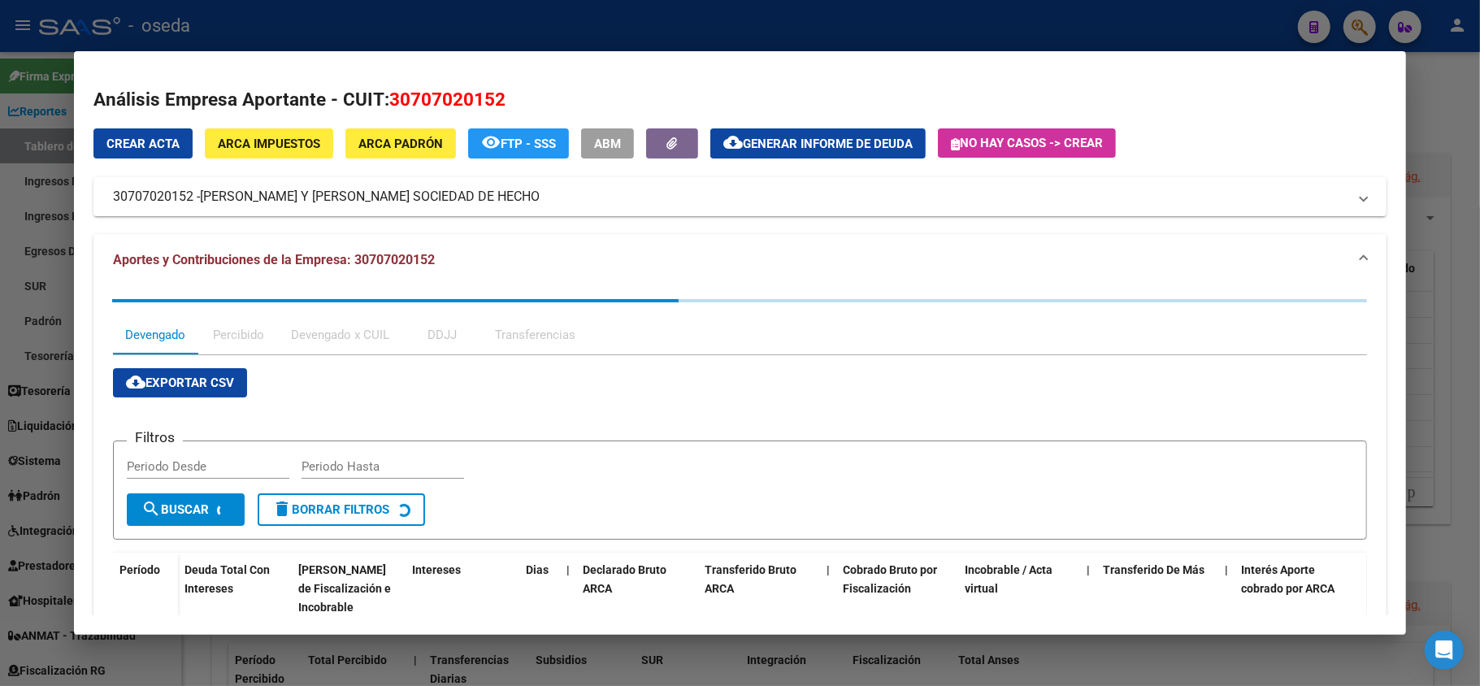
scroll to position [325, 0]
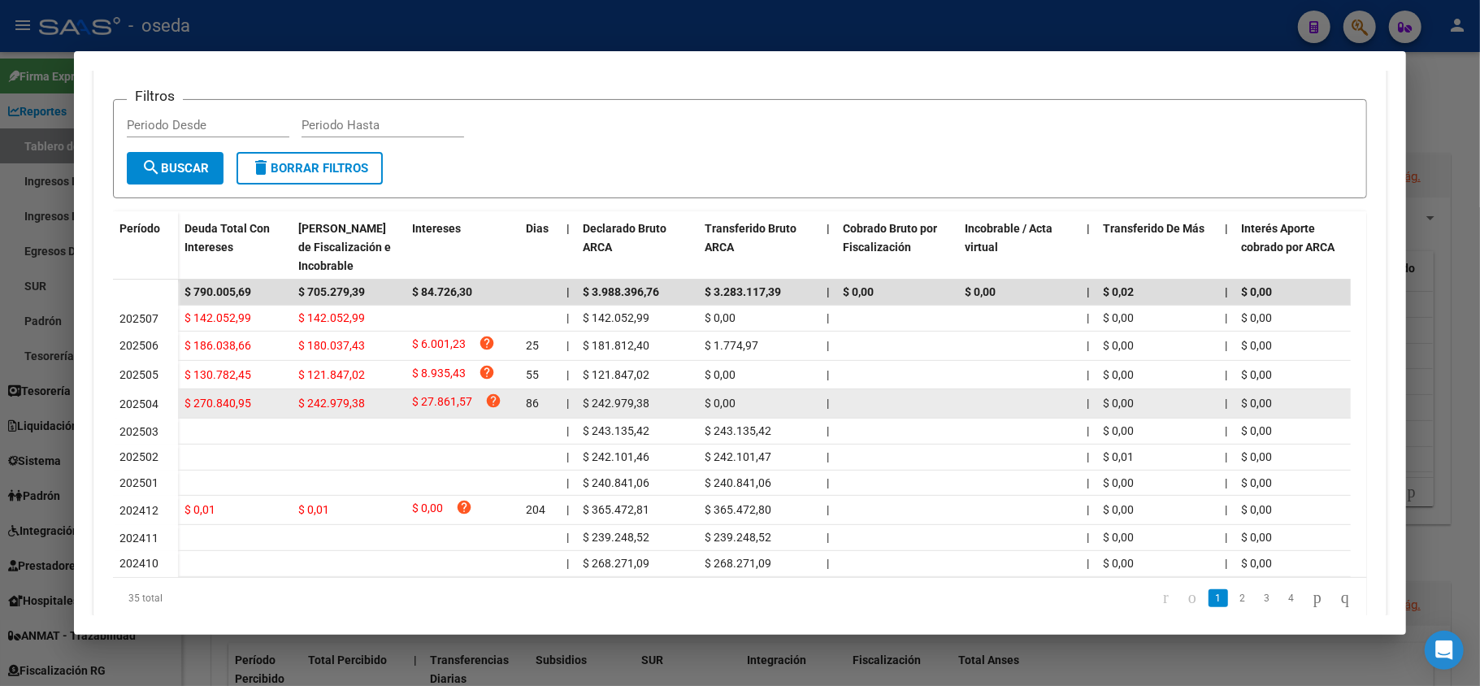
click at [300, 402] on span "$ 242.979,38" at bounding box center [331, 403] width 67 height 13
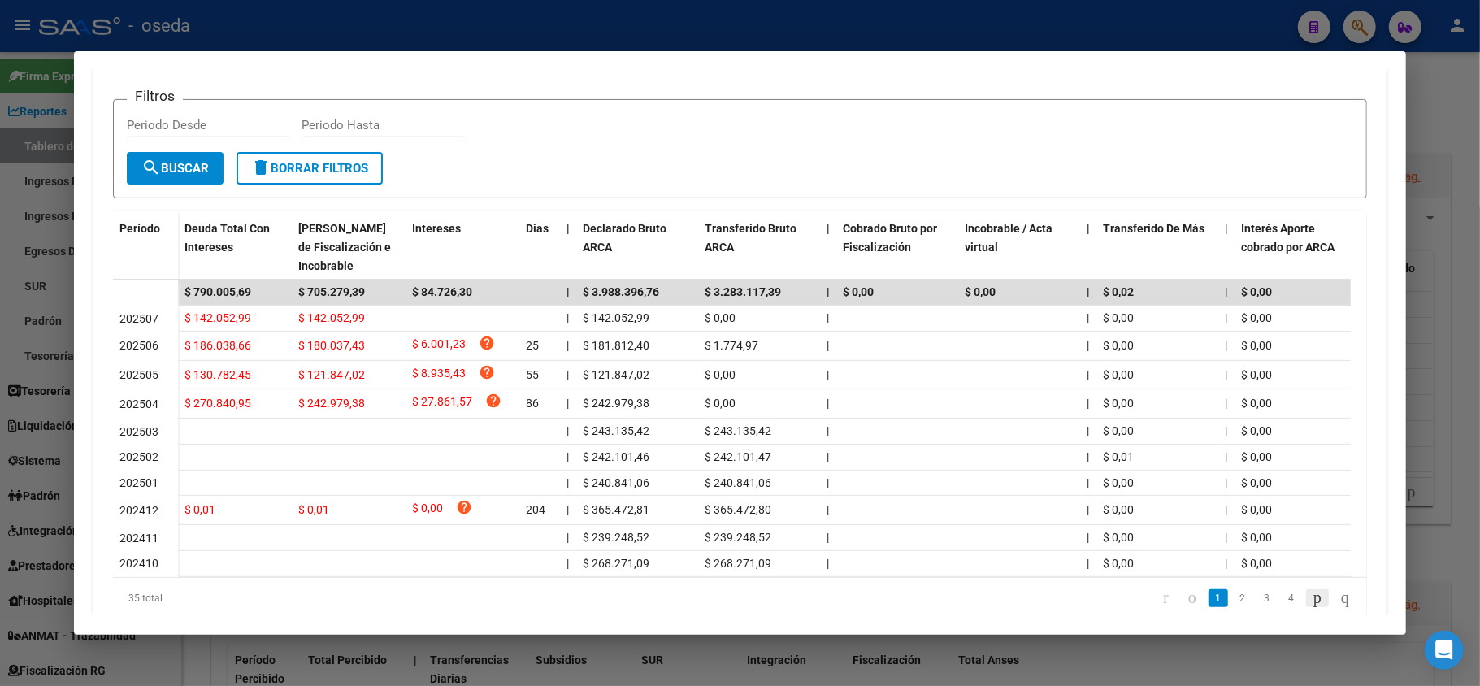
scroll to position [391, 0]
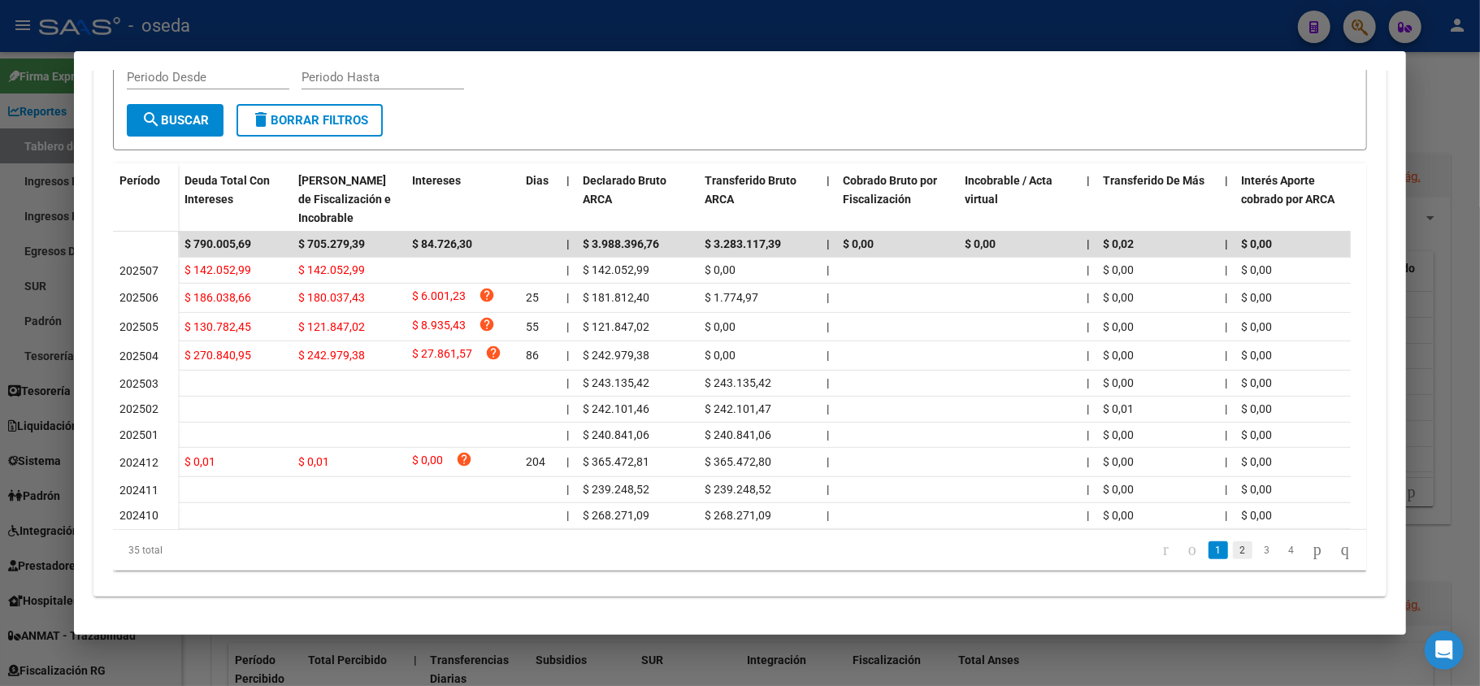
click at [1233, 547] on link "2" at bounding box center [1243, 550] width 20 height 18
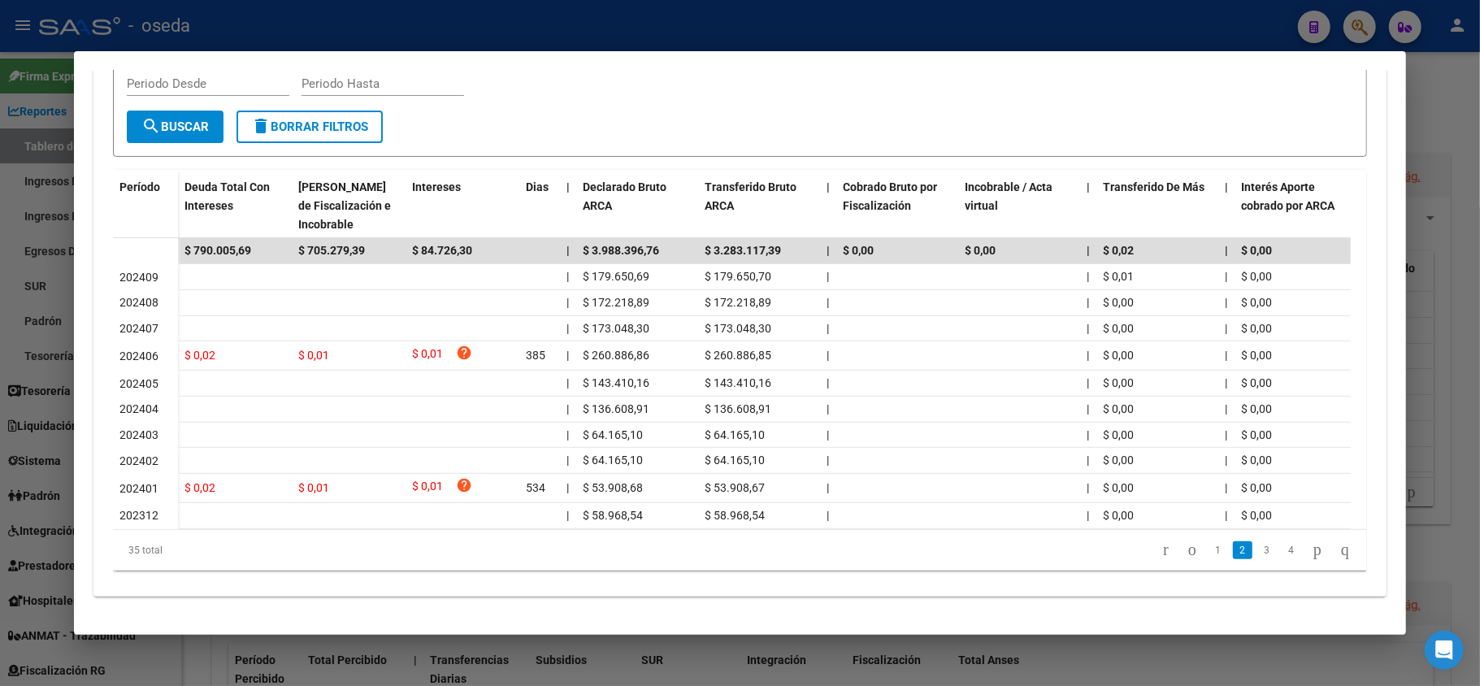
scroll to position [384, 0]
click at [1209, 558] on link "1" at bounding box center [1219, 550] width 20 height 18
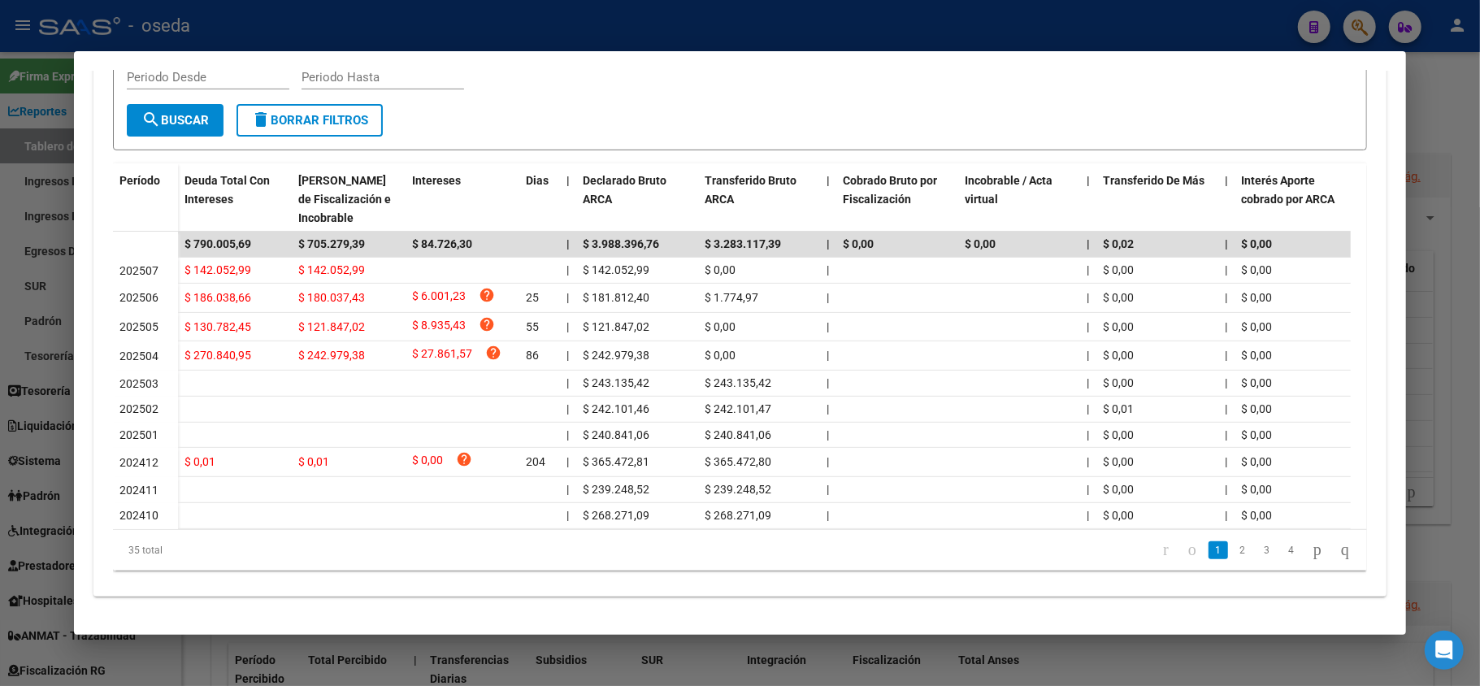
click at [0, 349] on div at bounding box center [740, 343] width 1480 height 686
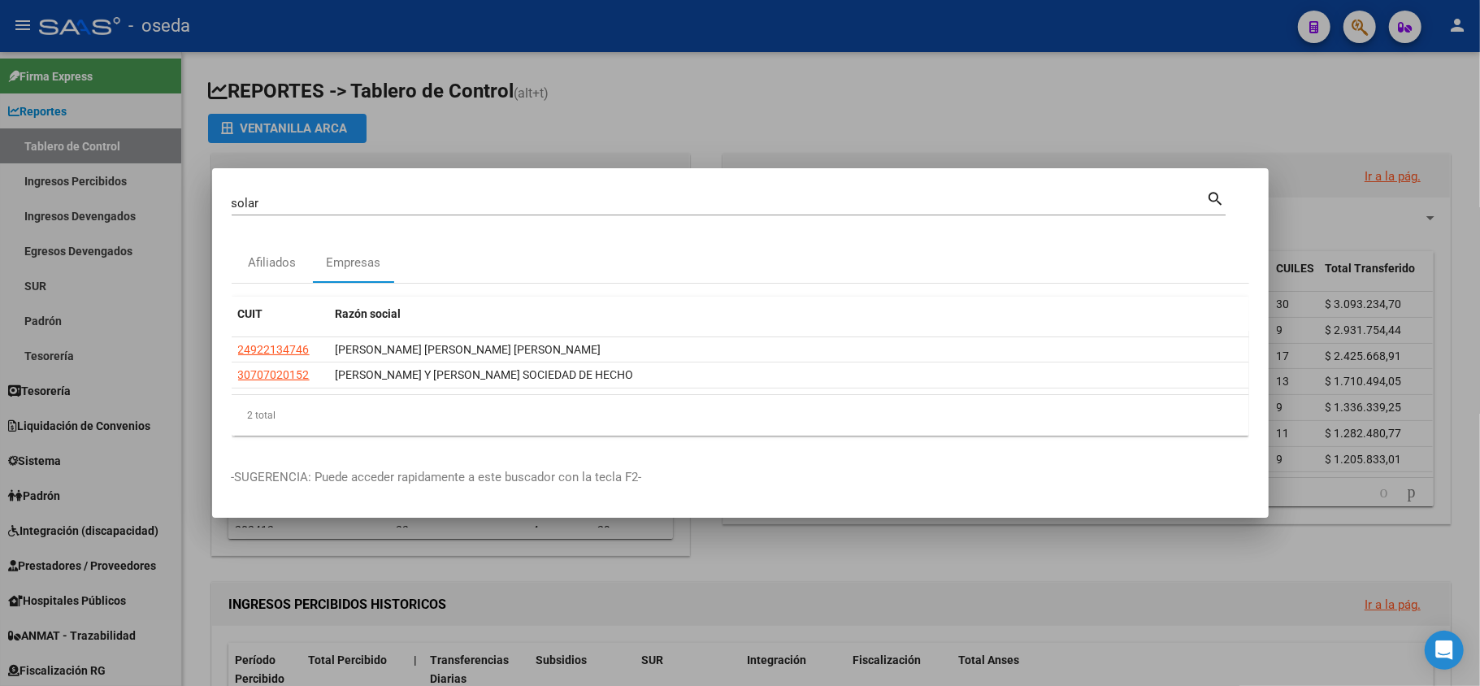
click at [89, 311] on div at bounding box center [740, 343] width 1480 height 686
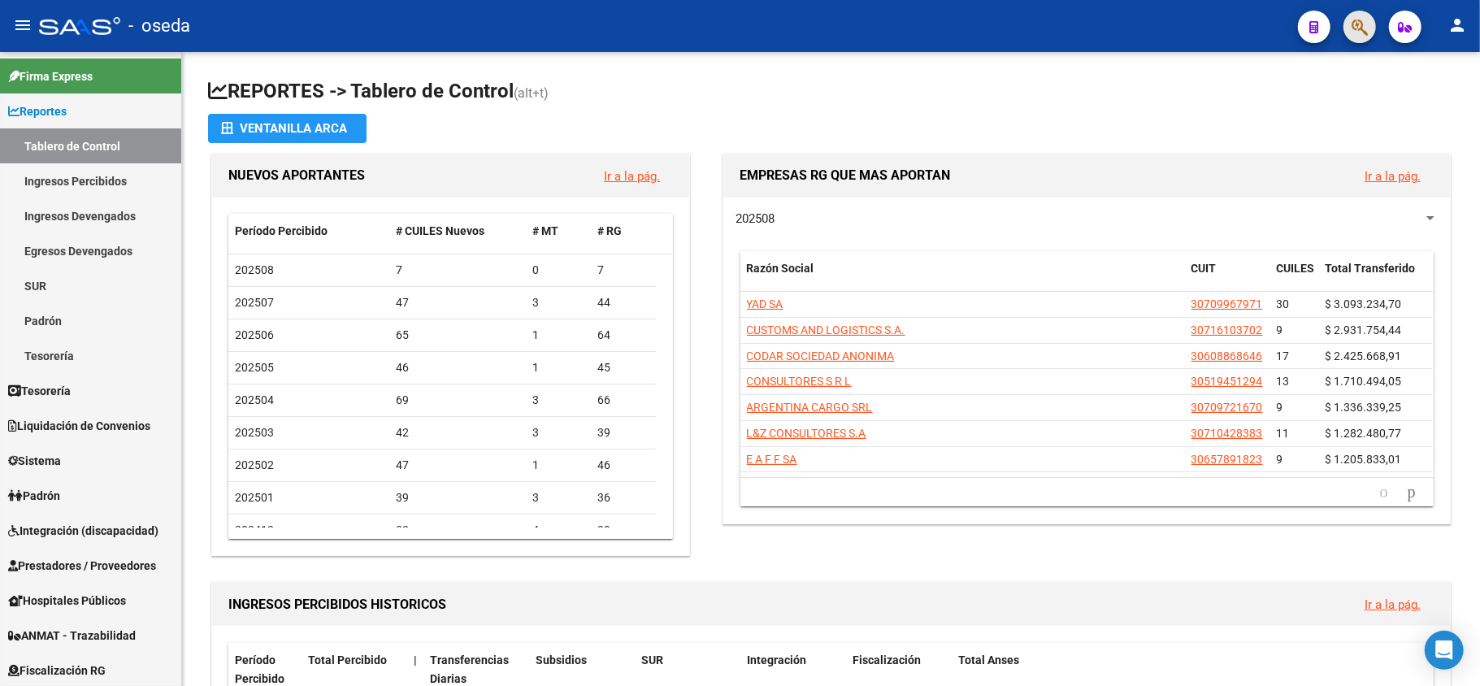
click at [1351, 27] on button "button" at bounding box center [1360, 27] width 33 height 33
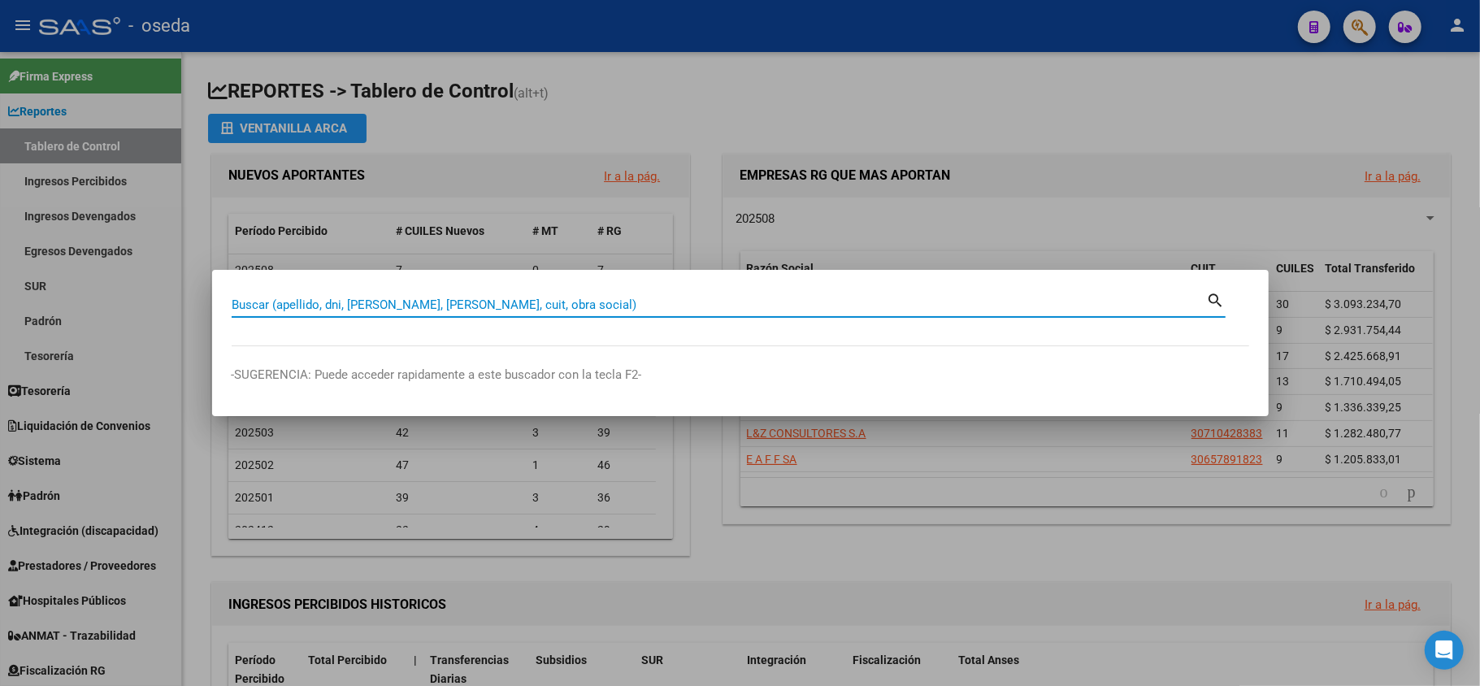
click at [1353, 28] on div at bounding box center [740, 343] width 1480 height 686
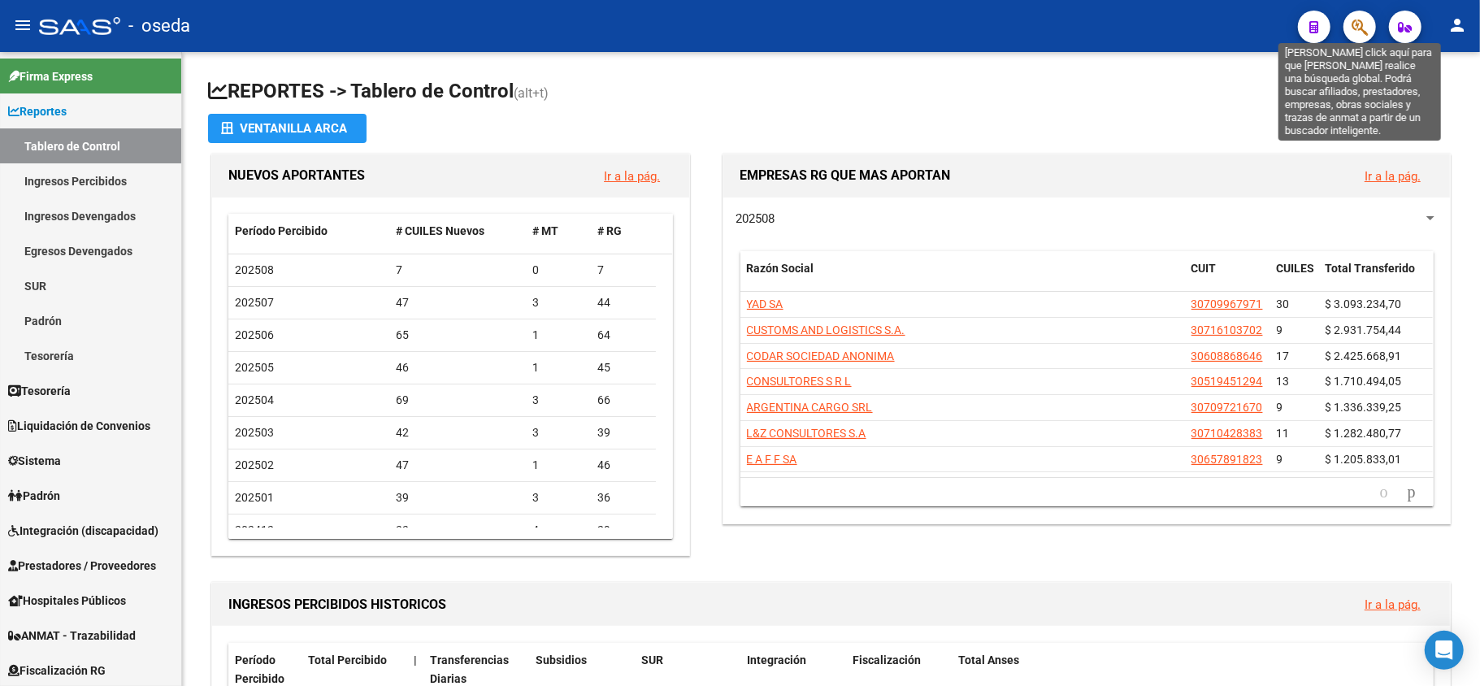
click at [1357, 31] on icon "button" at bounding box center [1360, 27] width 16 height 19
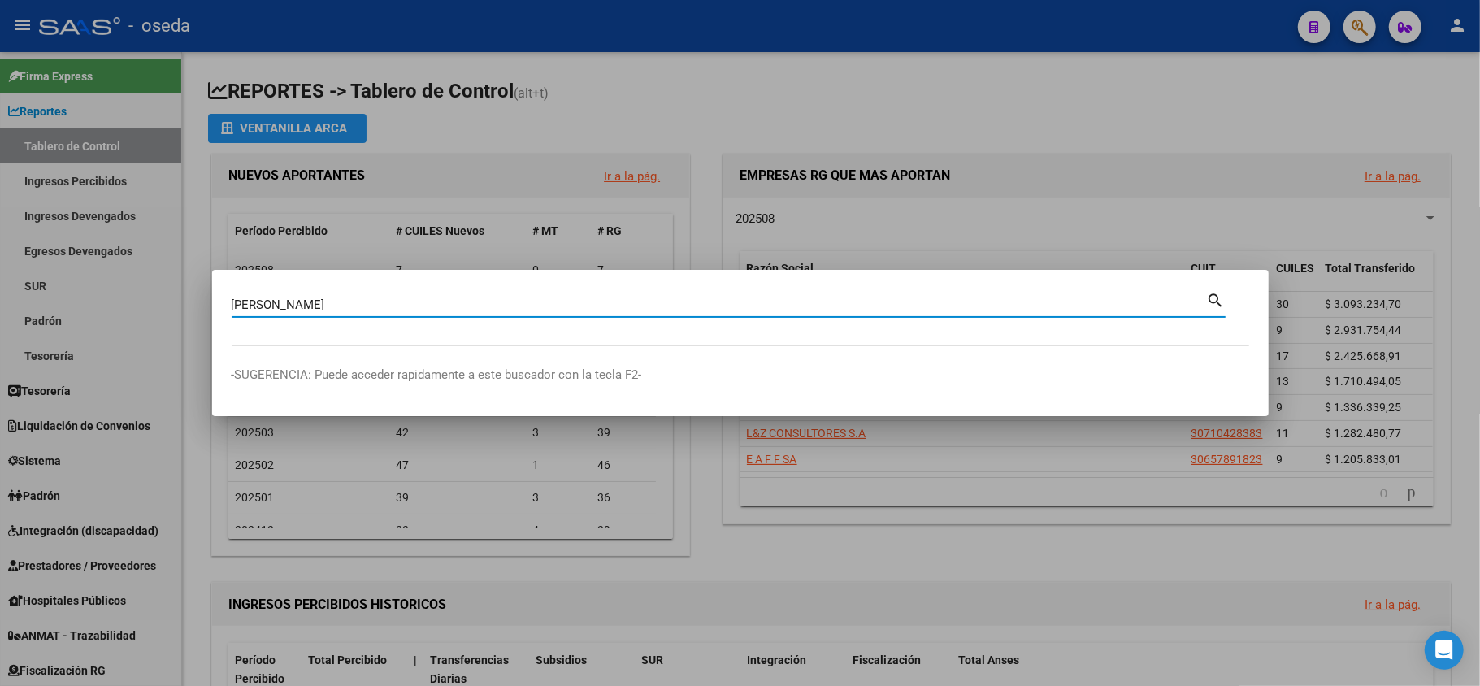
type input "[PERSON_NAME]"
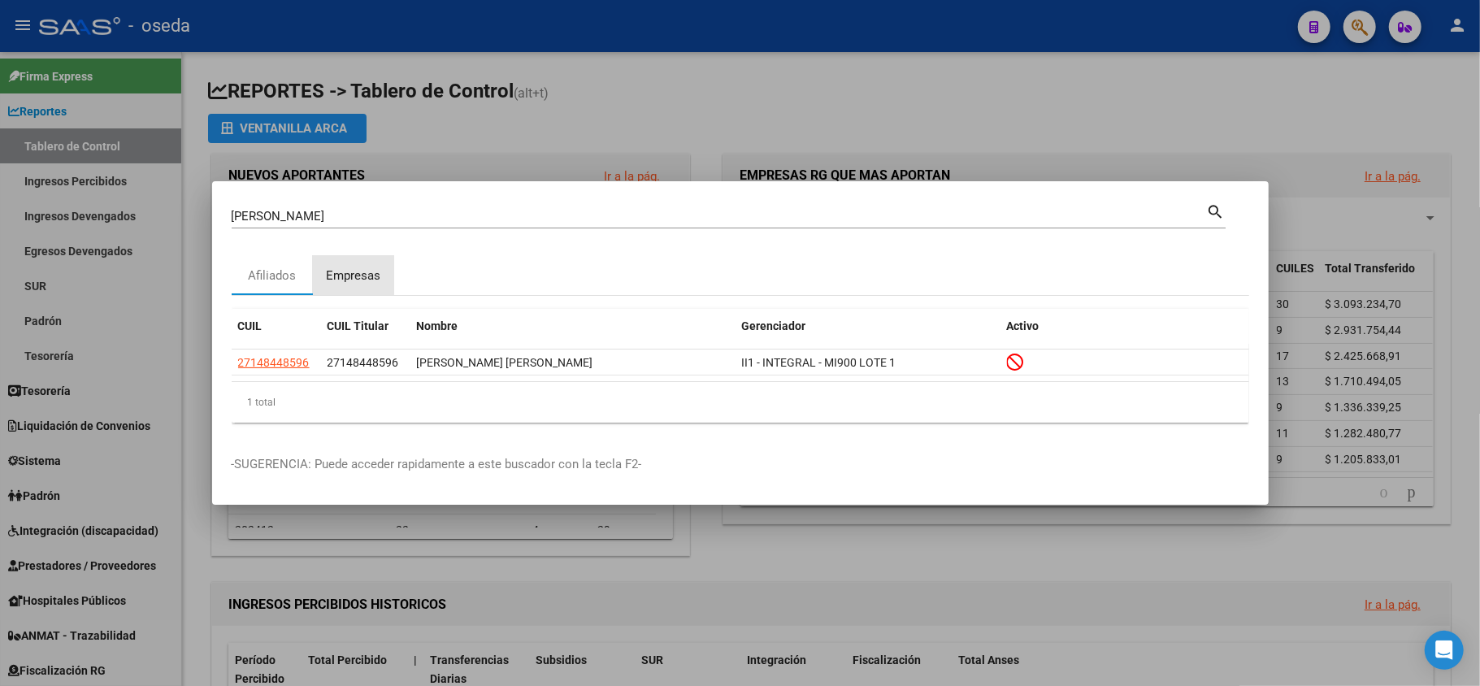
click at [351, 274] on div "Empresas" at bounding box center [353, 276] width 54 height 19
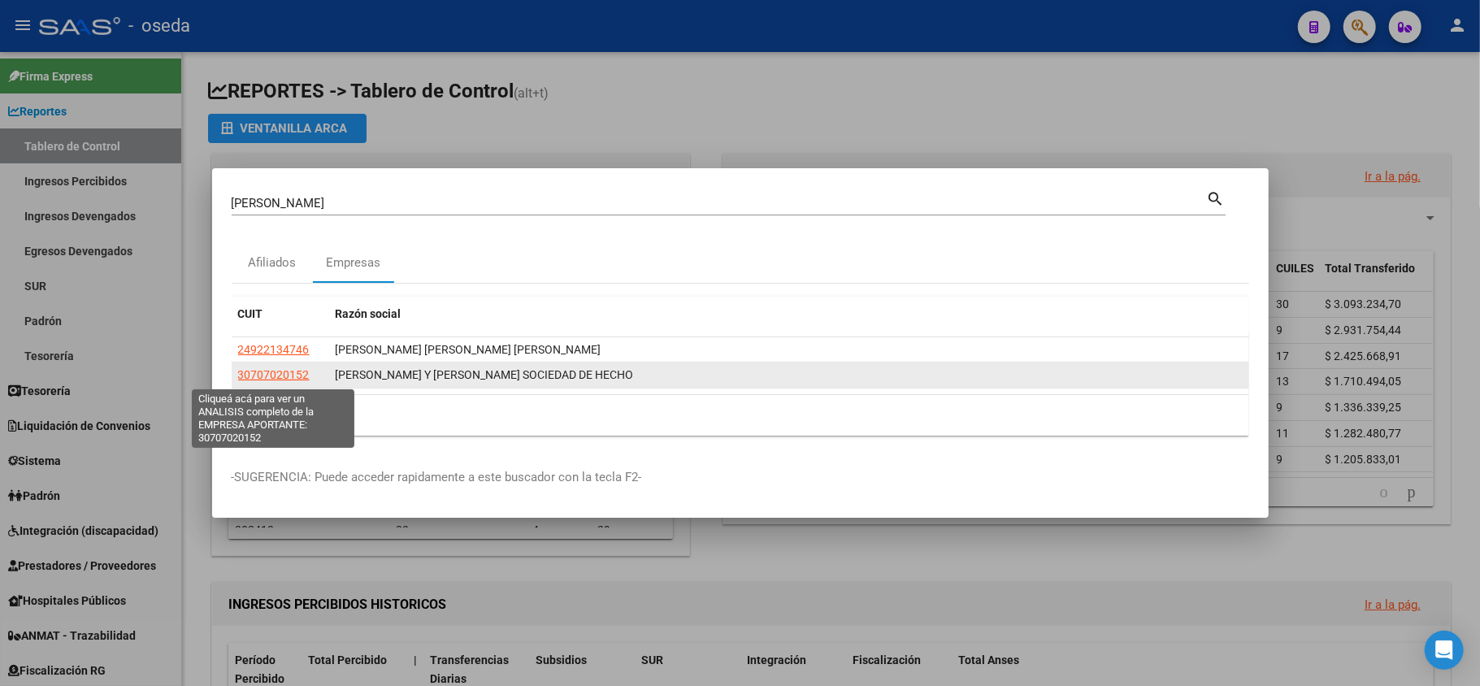
click at [288, 374] on span "30707020152" at bounding box center [274, 374] width 72 height 13
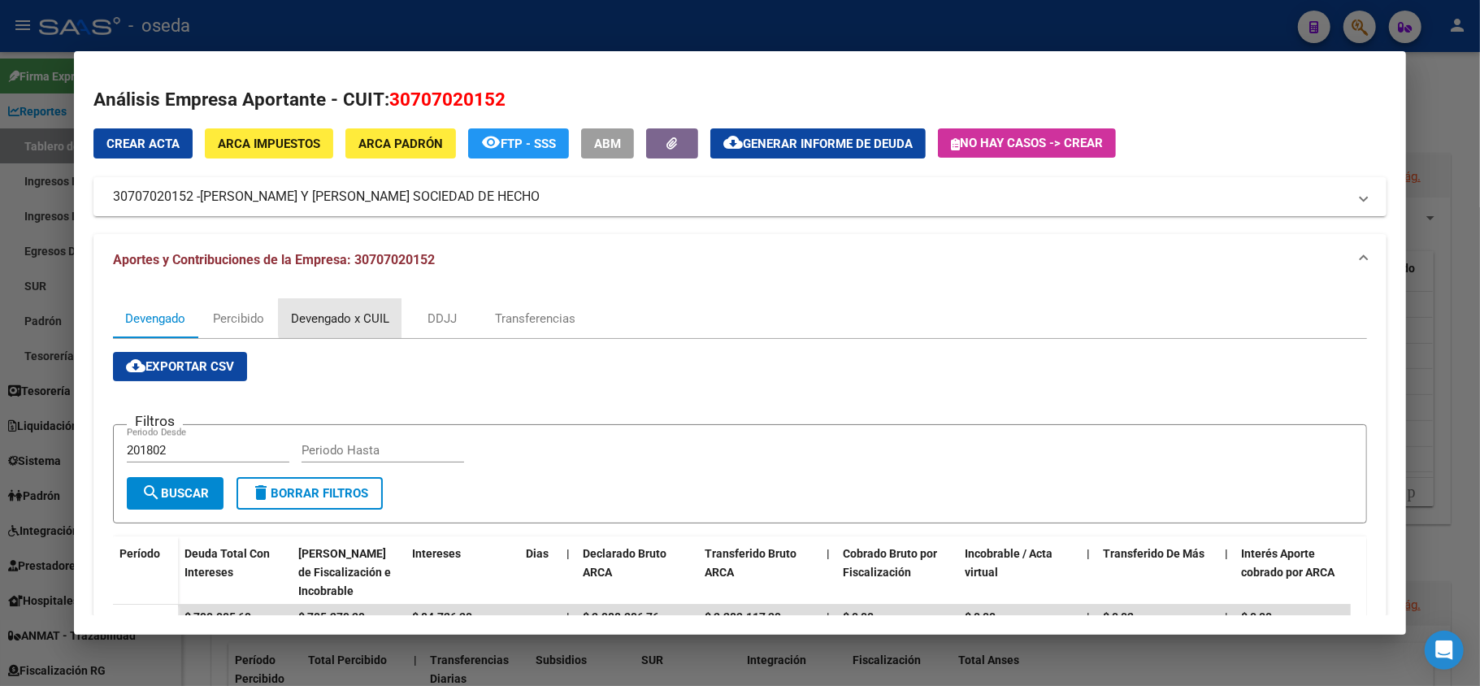
click at [371, 317] on div "Devengado x CUIL" at bounding box center [340, 319] width 98 height 18
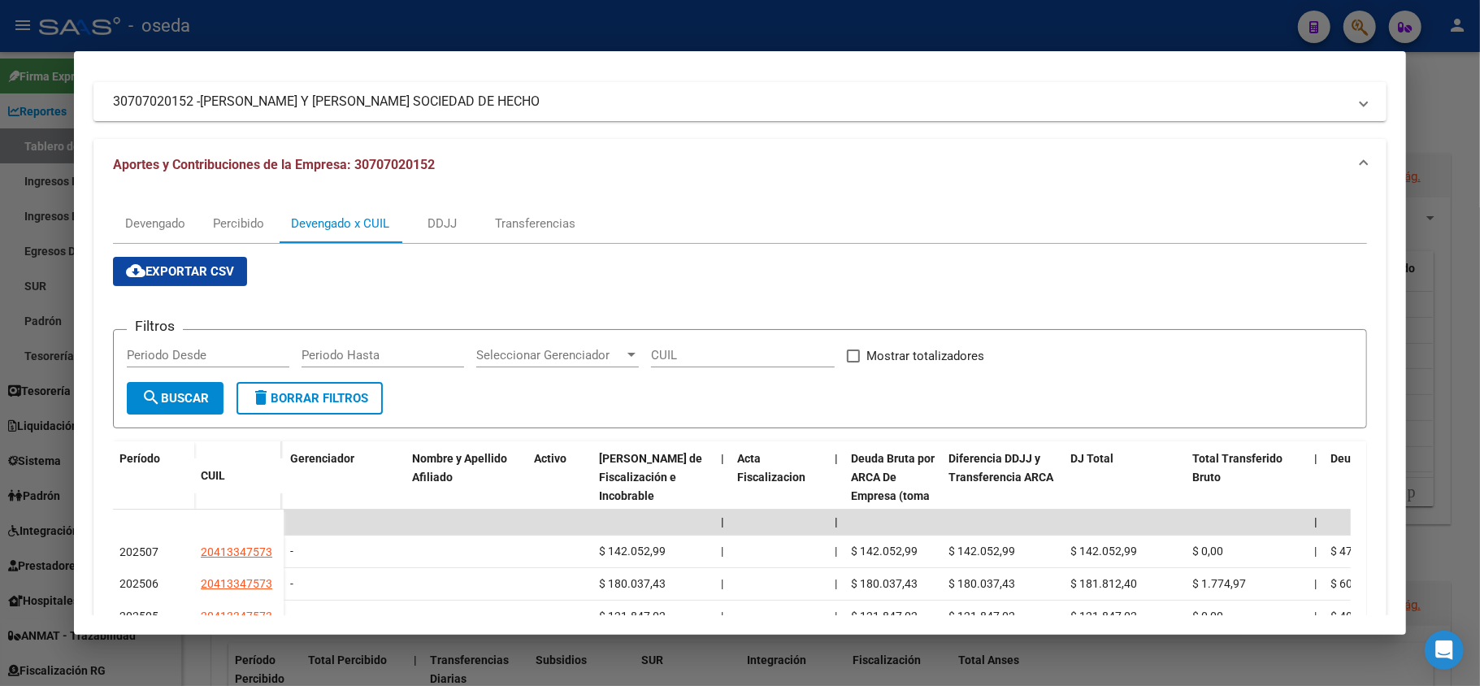
scroll to position [420, 0]
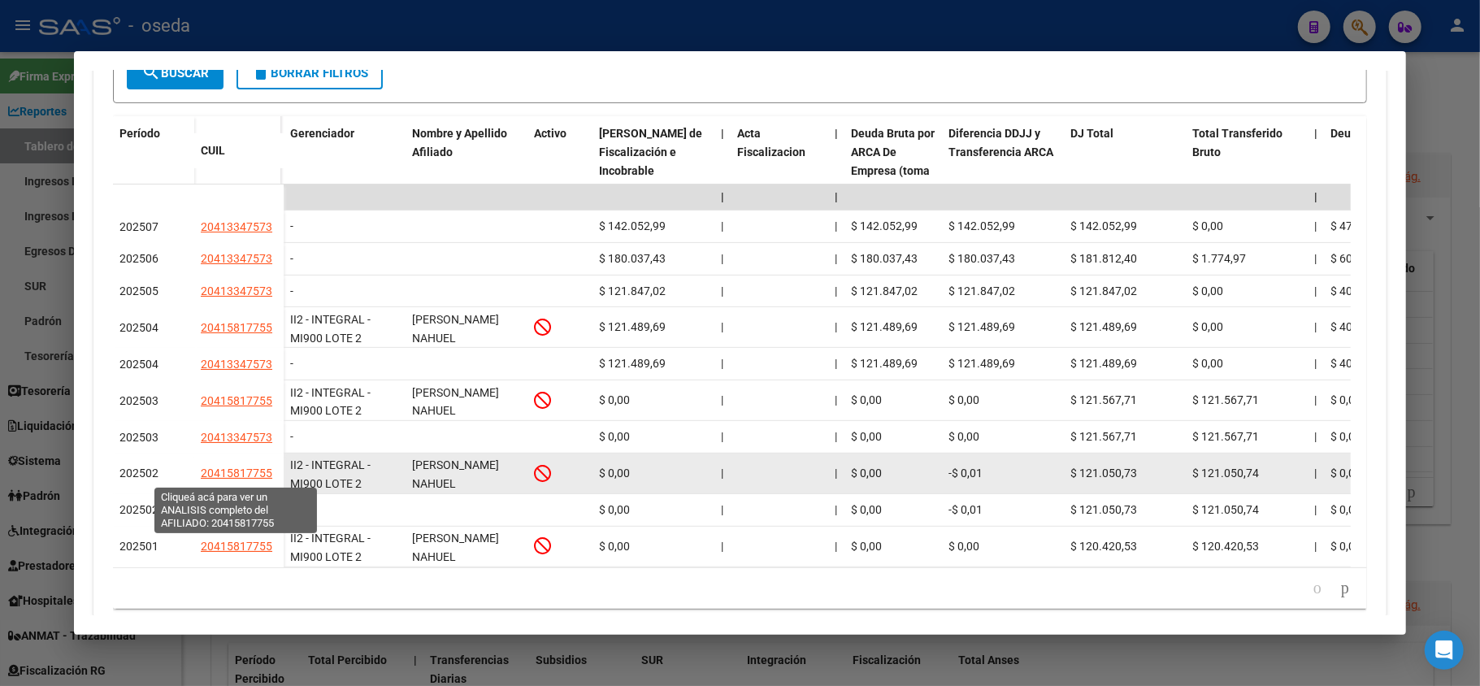
click at [262, 473] on span "20415817755" at bounding box center [237, 473] width 72 height 13
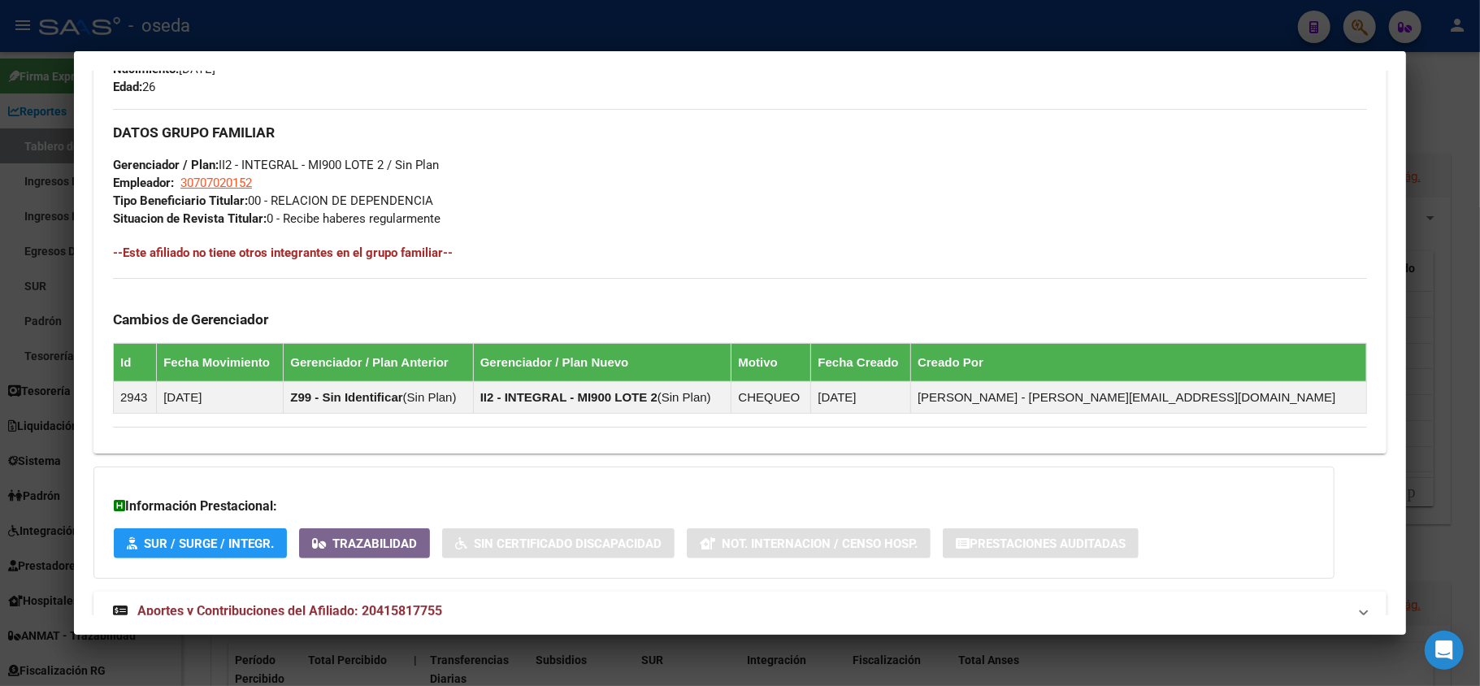
scroll to position [811, 0]
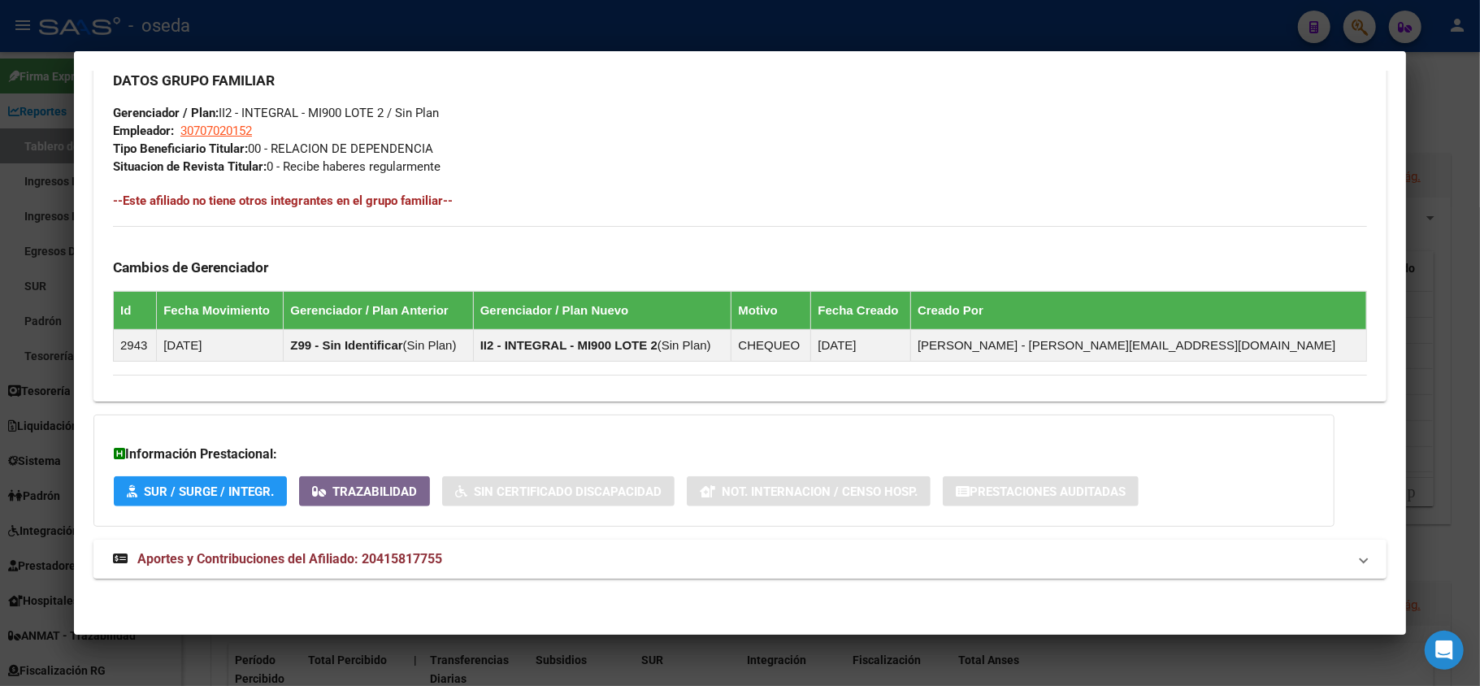
click at [419, 561] on span "Aportes y Contribuciones del Afiliado: 20415817755" at bounding box center [289, 558] width 305 height 15
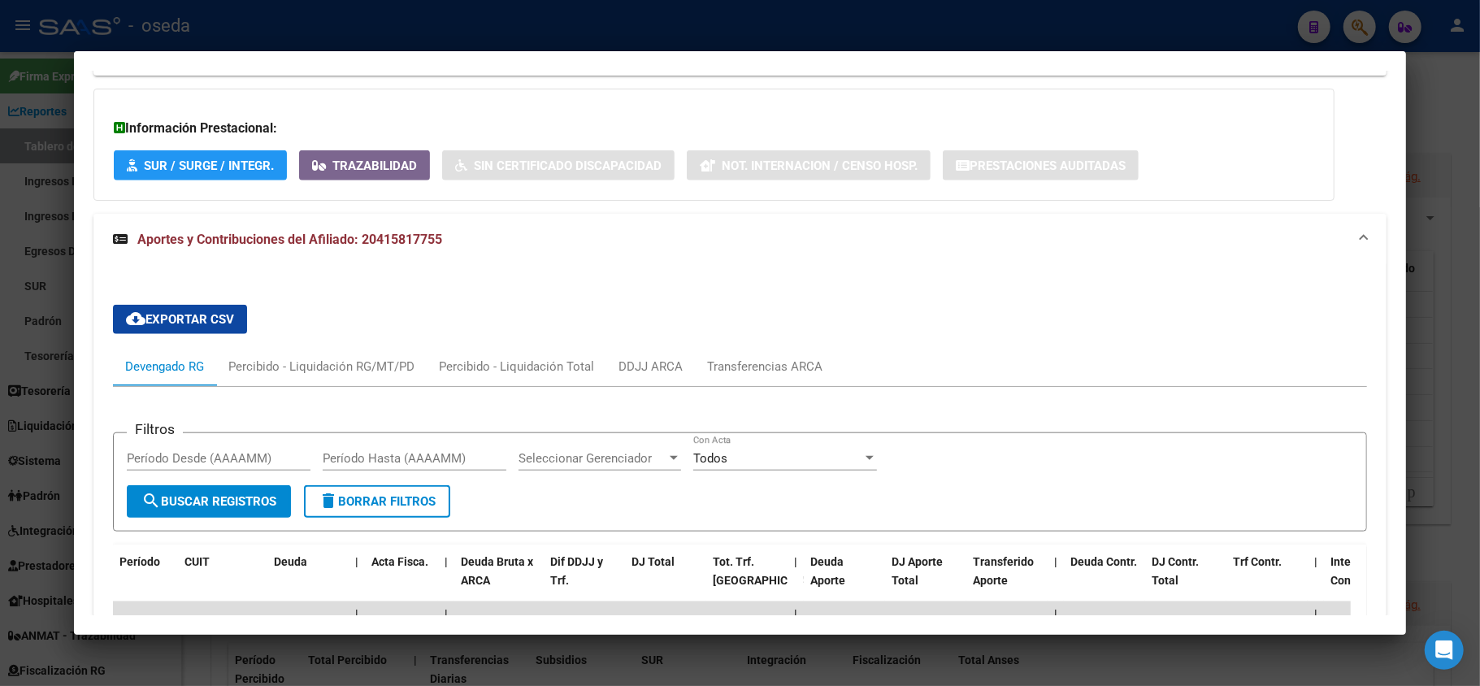
scroll to position [1353, 0]
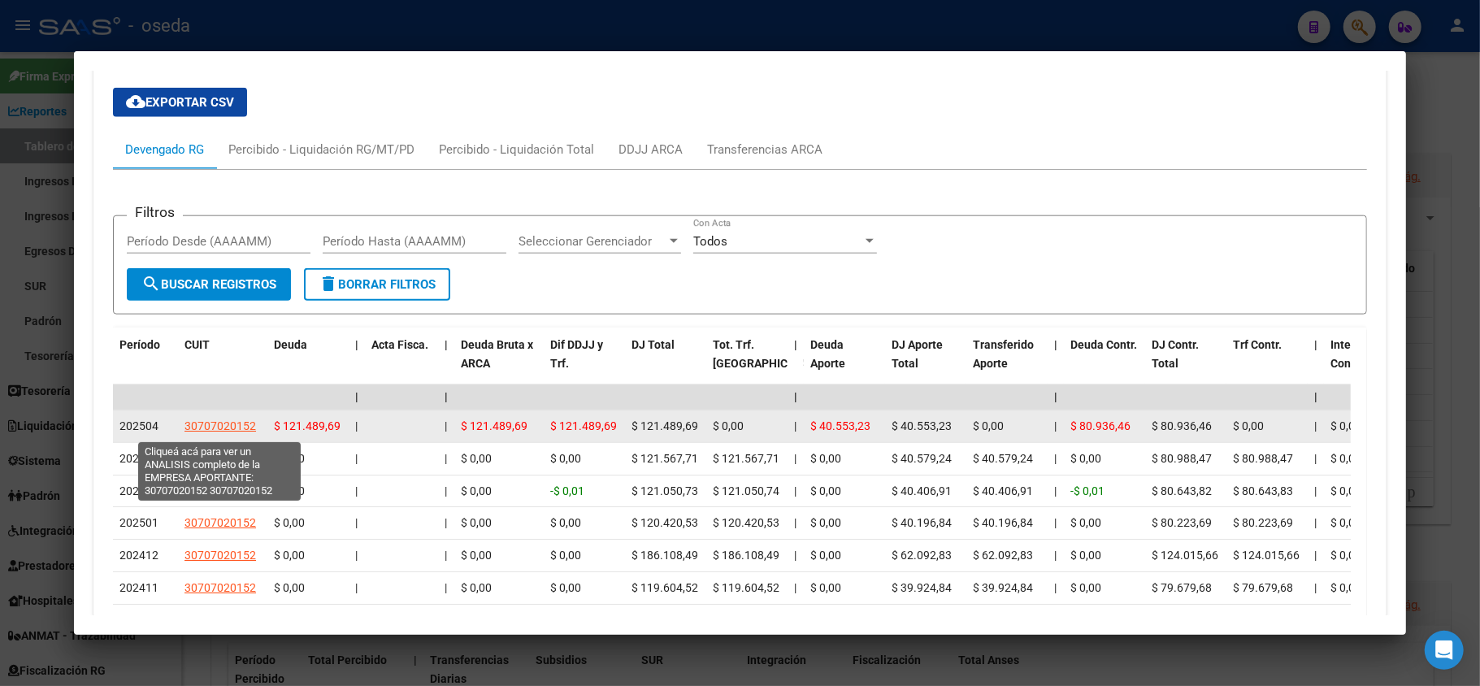
click at [238, 423] on span "30707020152" at bounding box center [221, 425] width 72 height 13
type textarea "30707020152"
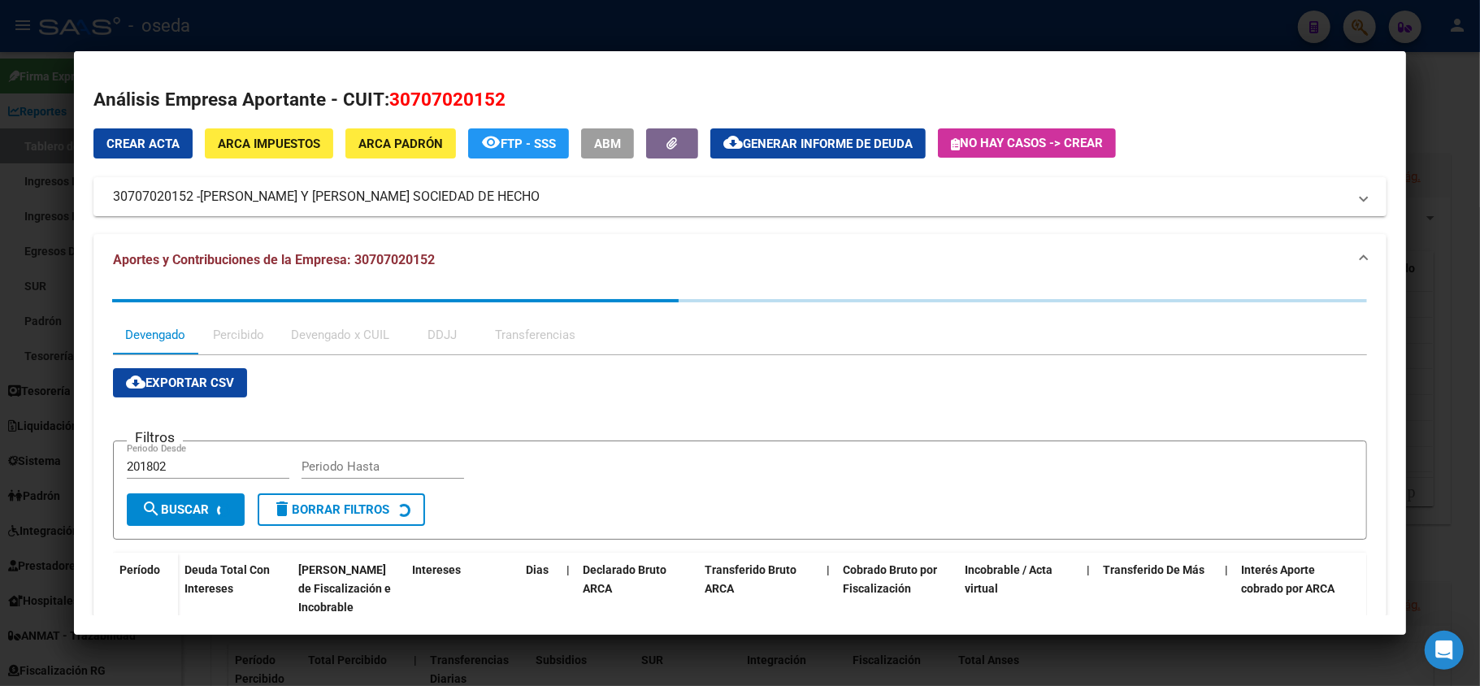
click at [0, 400] on div at bounding box center [740, 343] width 1480 height 686
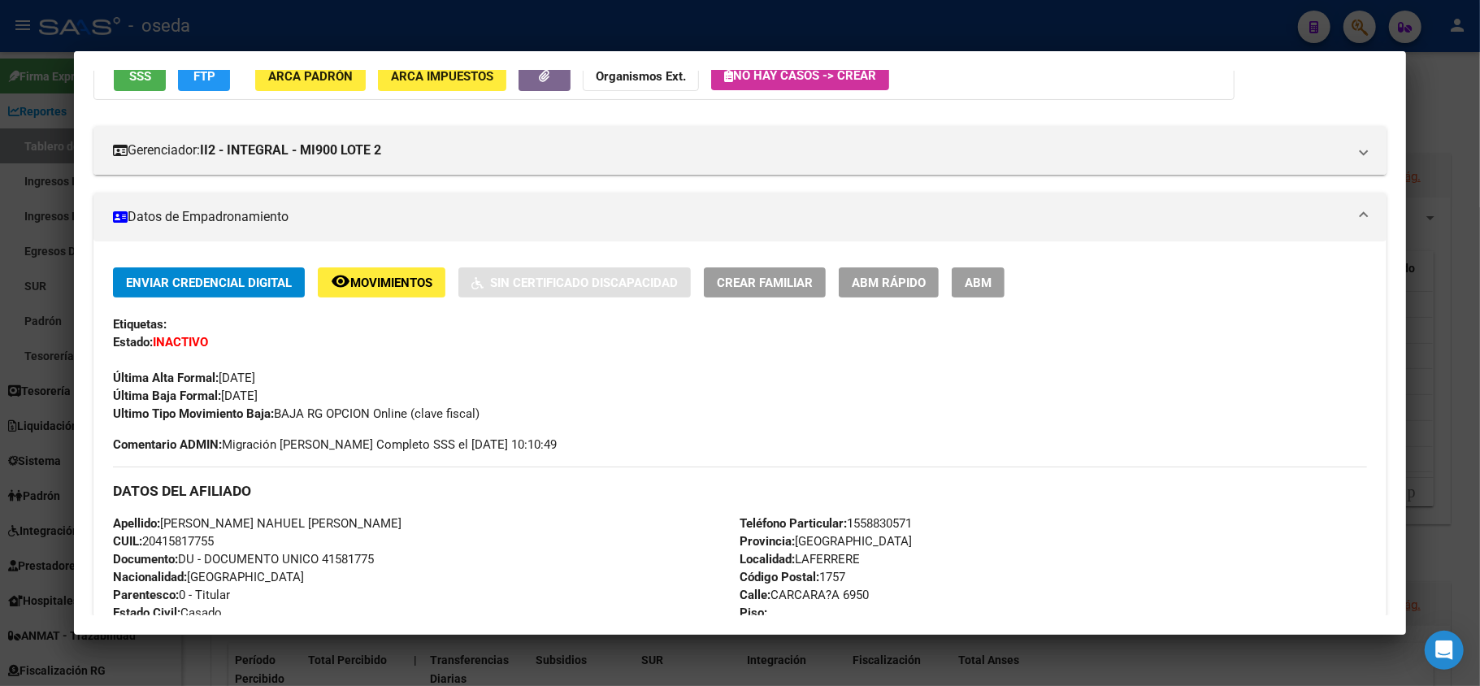
scroll to position [0, 0]
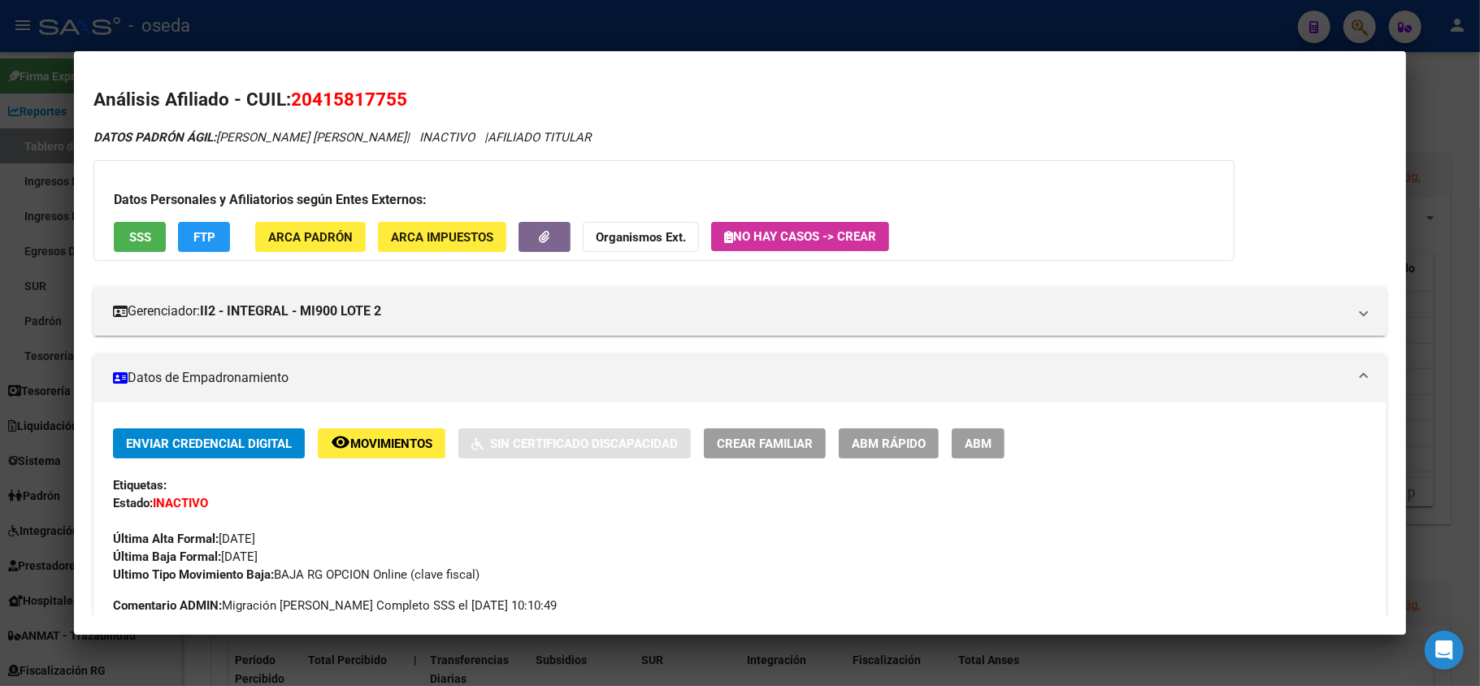
click at [361, 94] on span "20415817755" at bounding box center [349, 99] width 116 height 21
copy span "20415817755"
click at [202, 402] on mat-expansion-panel-header "Datos de Empadronamiento" at bounding box center [739, 378] width 1293 height 49
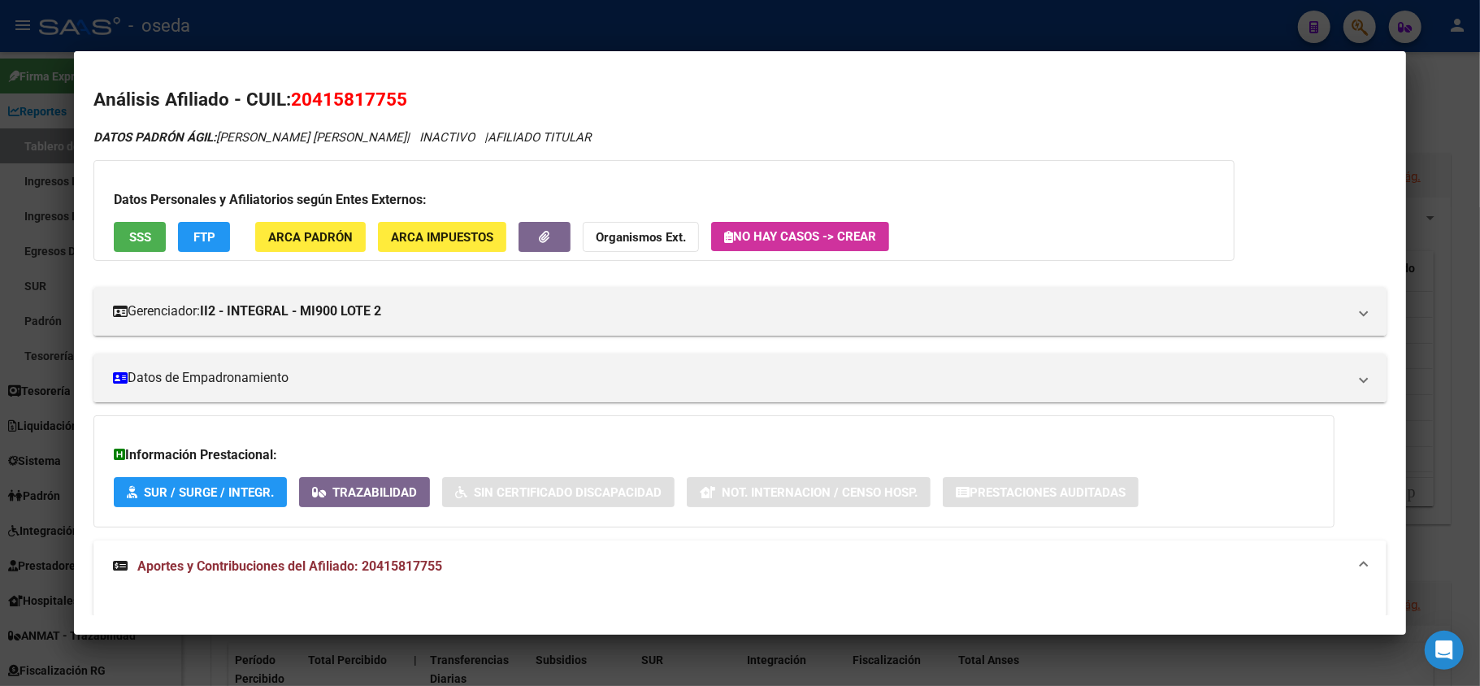
drag, startPoint x: 0, startPoint y: 341, endPoint x: 15, endPoint y: 332, distance: 17.1
click at [0, 340] on div at bounding box center [740, 343] width 1480 height 686
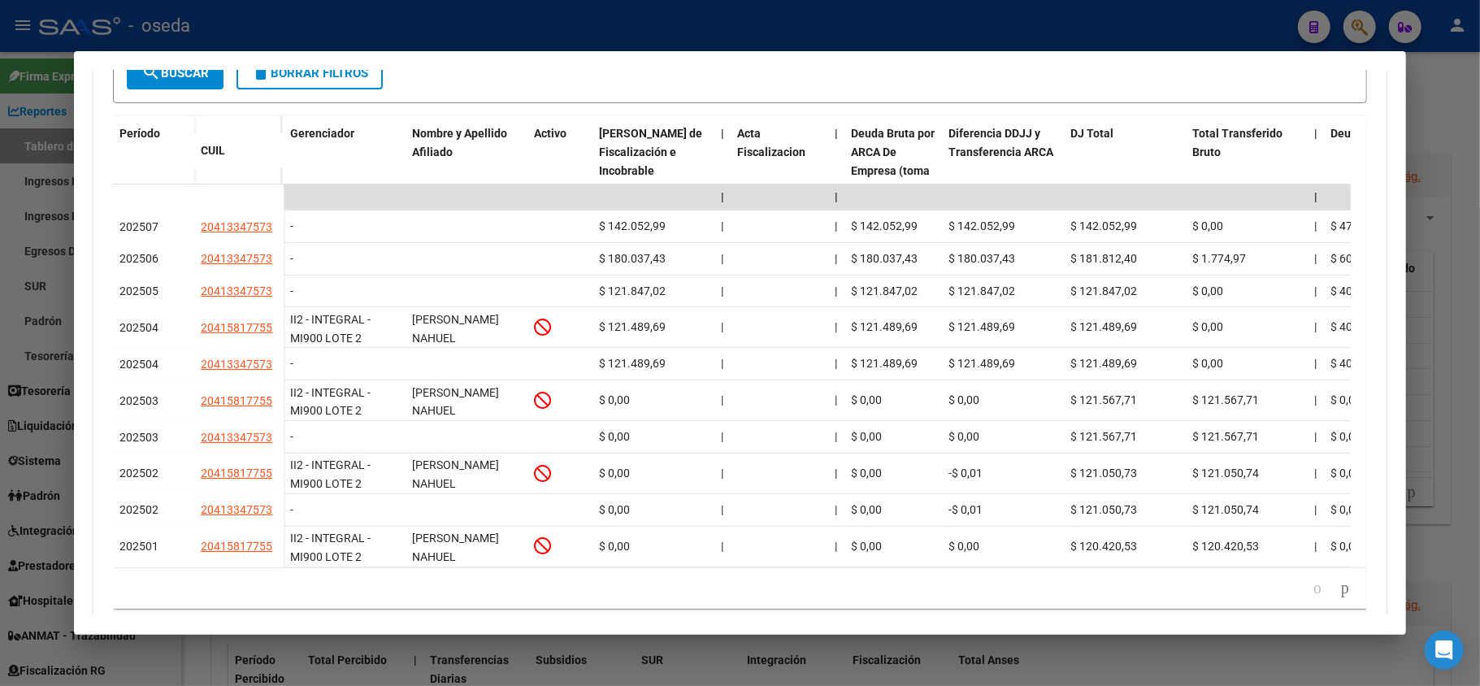
click at [78, 338] on mat-dialog-content "Análisis Empresa Aportante - CUIT: 30707020152 Crear Acta ARCA Impuestos ARCA […" at bounding box center [740, 343] width 1332 height 544
drag, startPoint x: 0, startPoint y: 232, endPoint x: 14, endPoint y: 226, distance: 14.9
click at [11, 228] on div at bounding box center [740, 343] width 1480 height 686
